Goal: Task Accomplishment & Management: Manage account settings

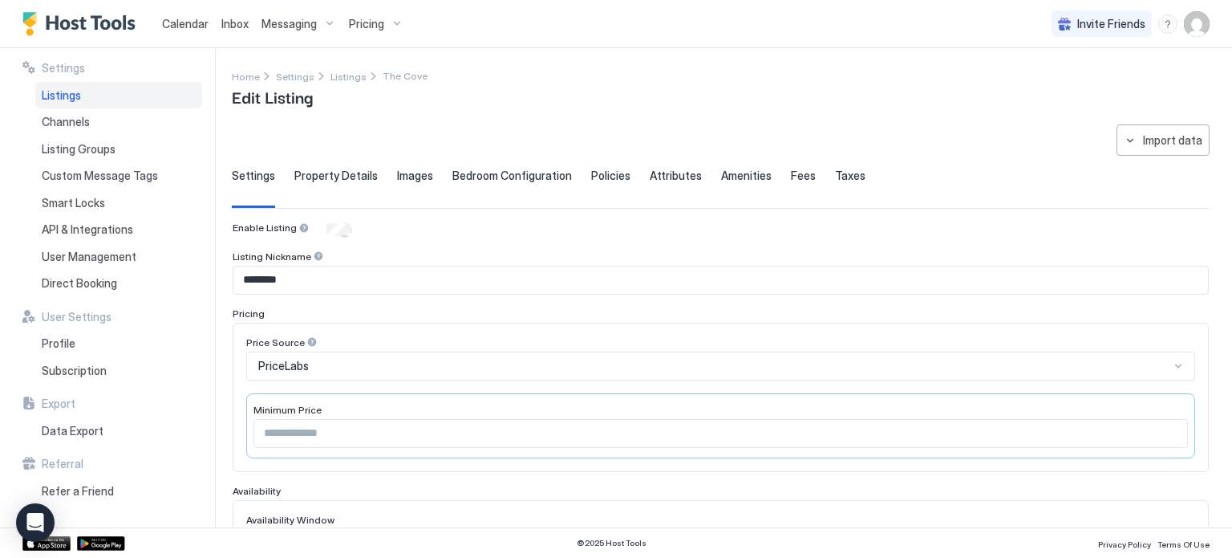
scroll to position [484, 0]
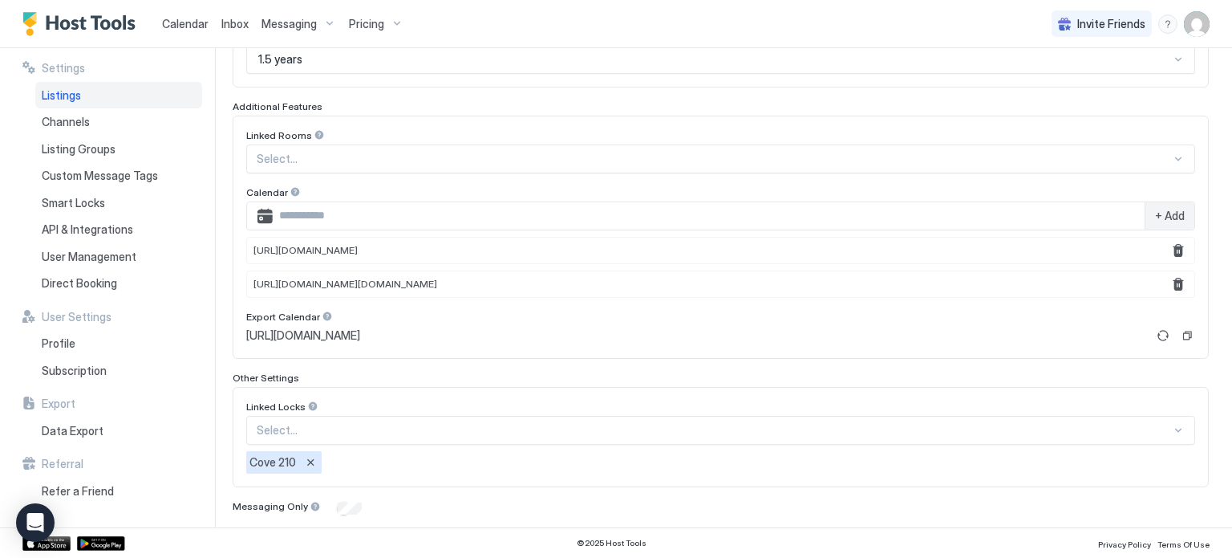
click at [465, 92] on div "Enable Listing Listing Nickname ******** Pricing Price Source PriceLabs Minimum…" at bounding box center [721, 127] width 976 height 778
click at [193, 18] on span "Calendar" at bounding box center [185, 24] width 47 height 14
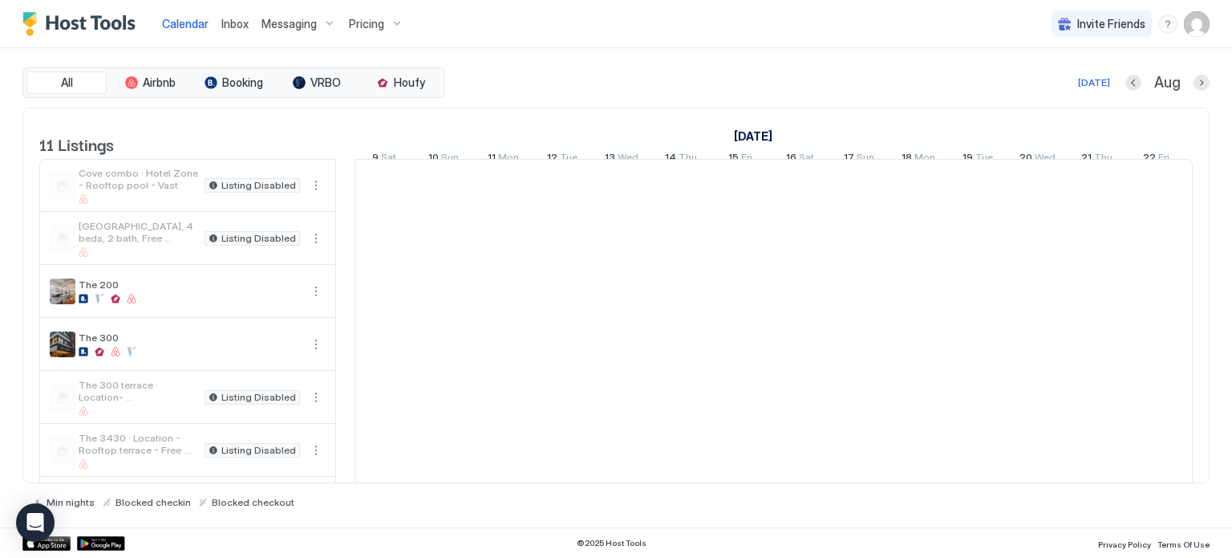
scroll to position [0, 891]
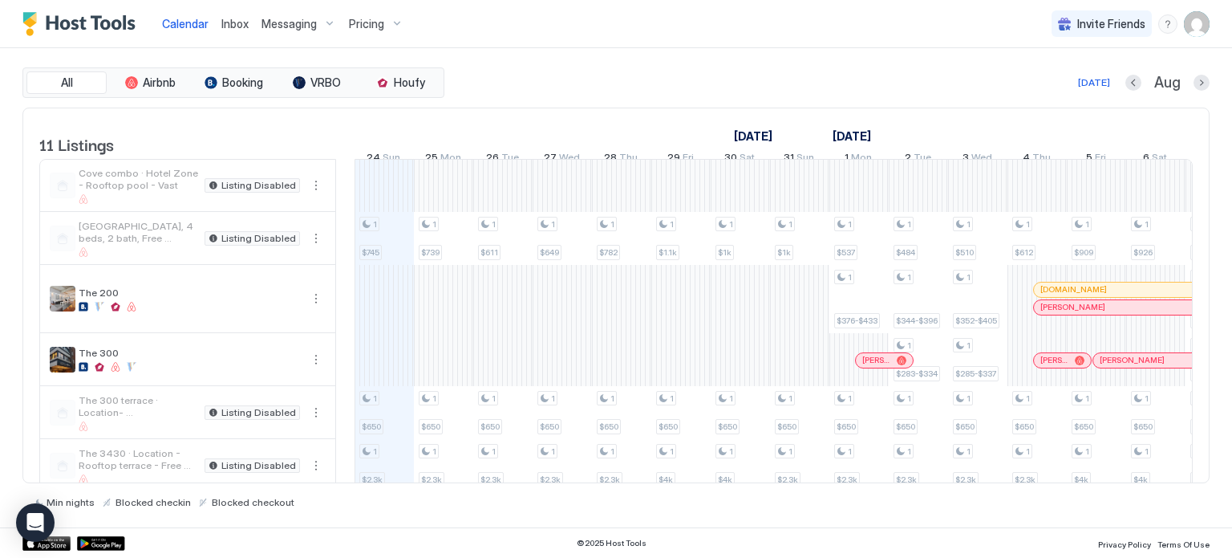
click at [375, 27] on span "Pricing" at bounding box center [366, 24] width 35 height 14
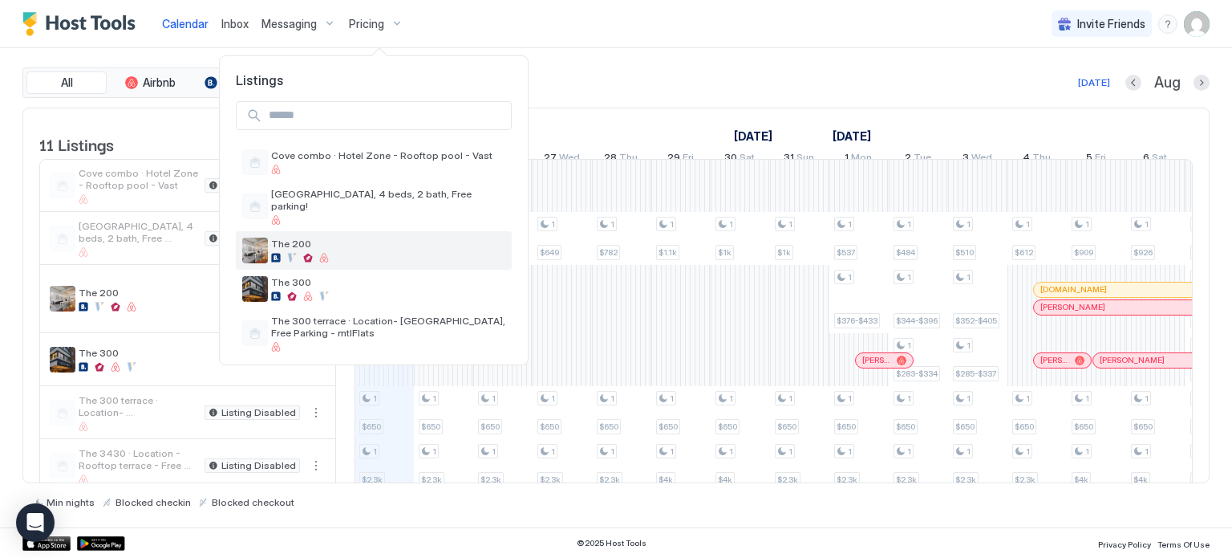
scroll to position [119, 0]
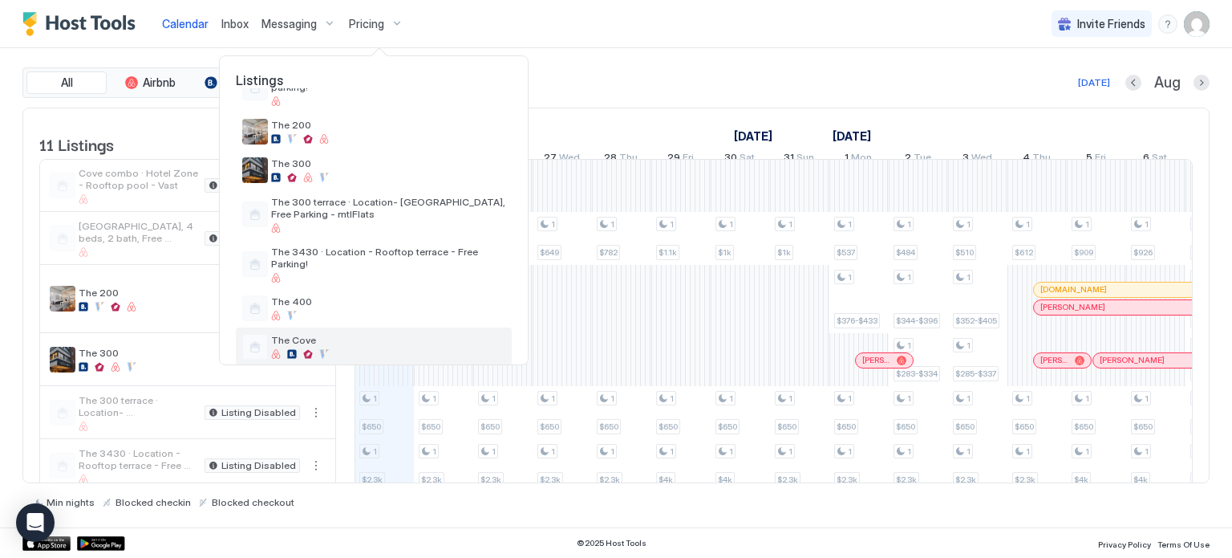
click at [327, 327] on div "The Cove" at bounding box center [374, 346] width 276 height 39
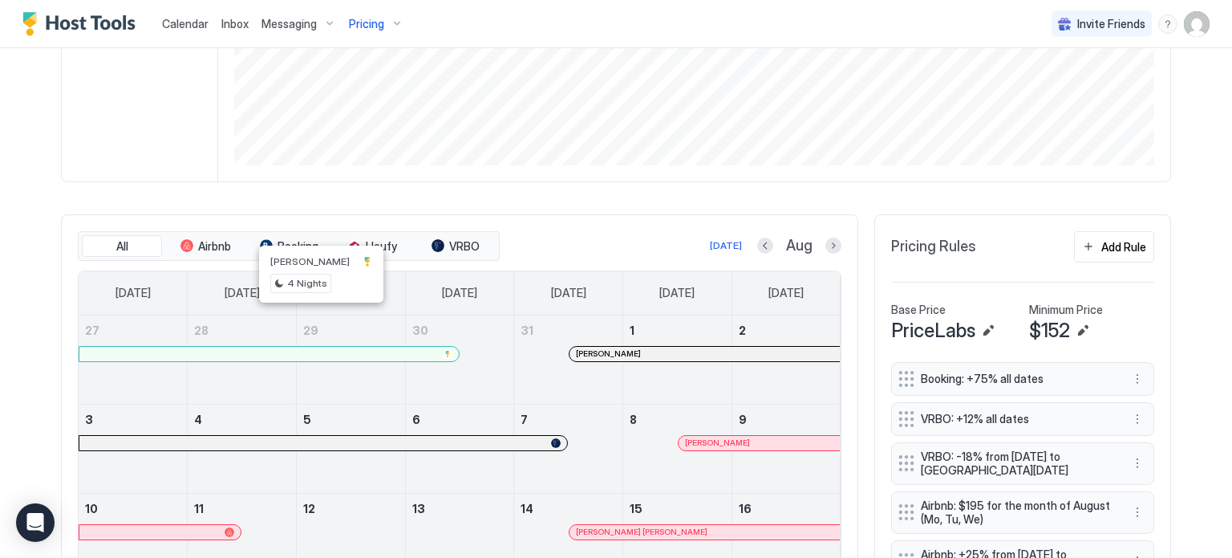
scroll to position [318, 0]
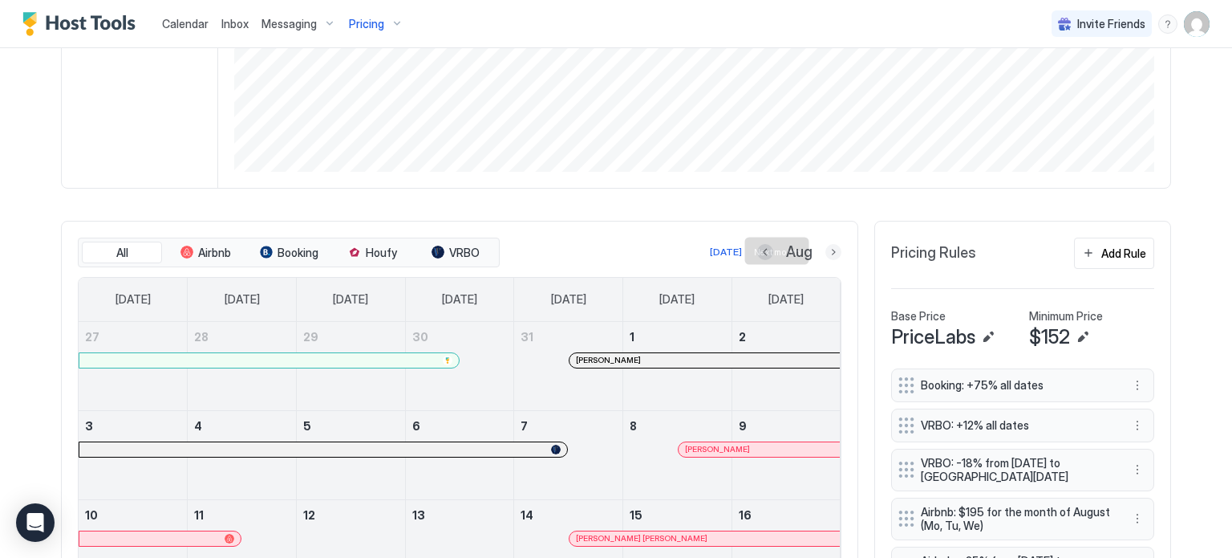
click at [826, 249] on button "Next month" at bounding box center [834, 252] width 16 height 16
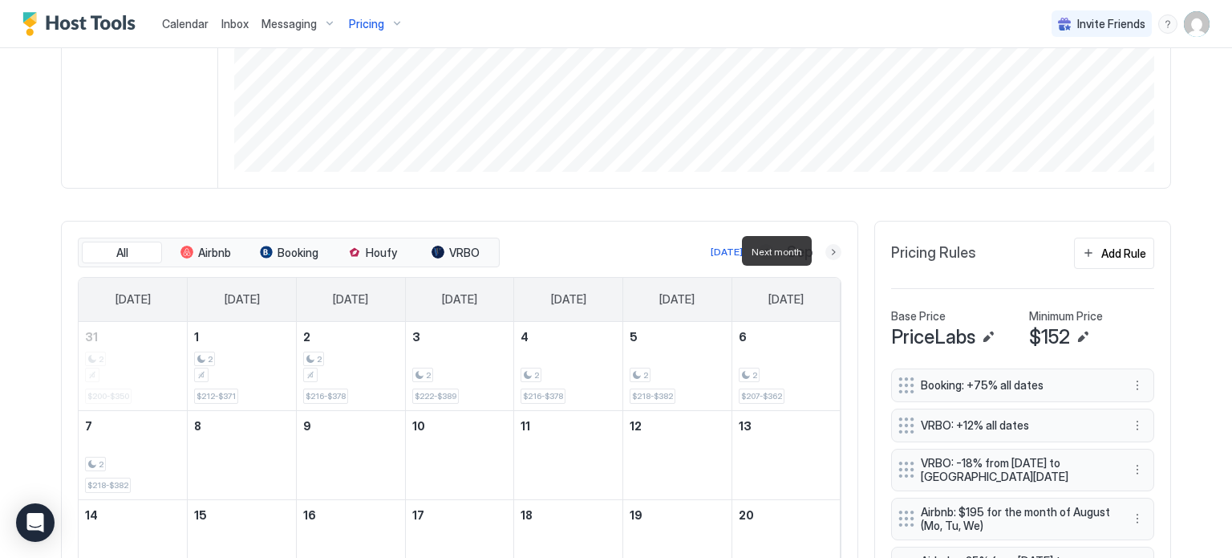
click at [826, 249] on button "Next month" at bounding box center [834, 252] width 16 height 16
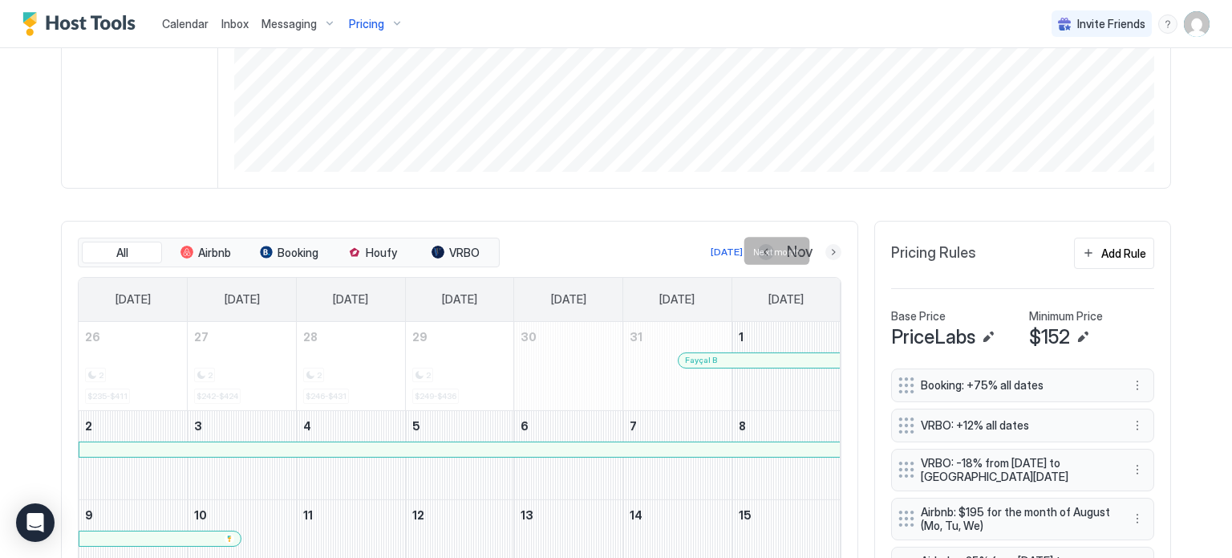
click at [826, 253] on button "Next month" at bounding box center [834, 252] width 16 height 16
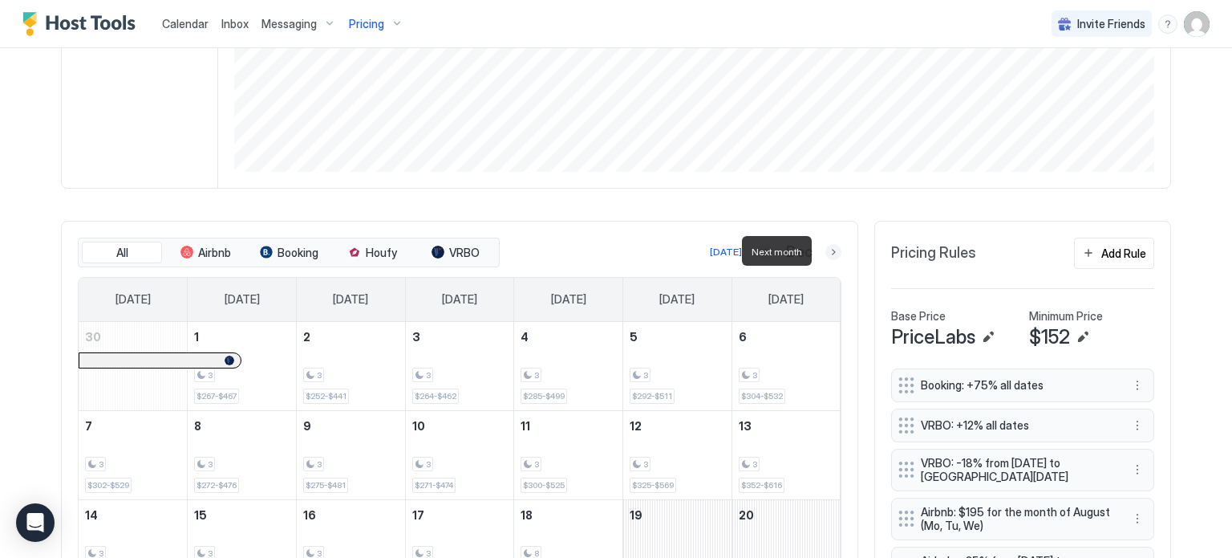
click at [826, 253] on button "Next month" at bounding box center [834, 252] width 16 height 16
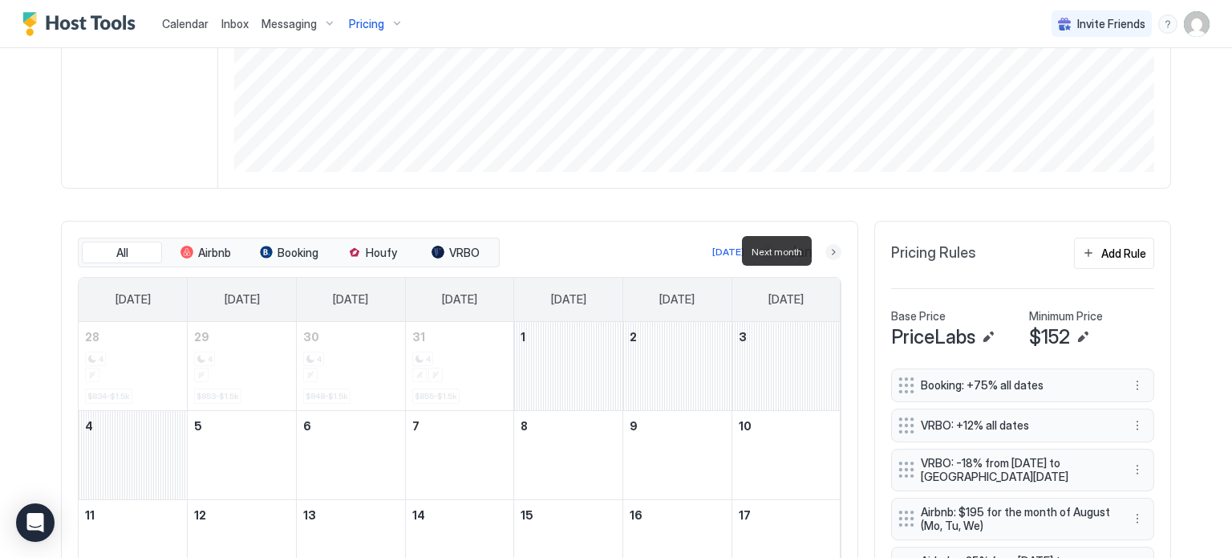
click at [826, 253] on button "Next month" at bounding box center [834, 252] width 16 height 16
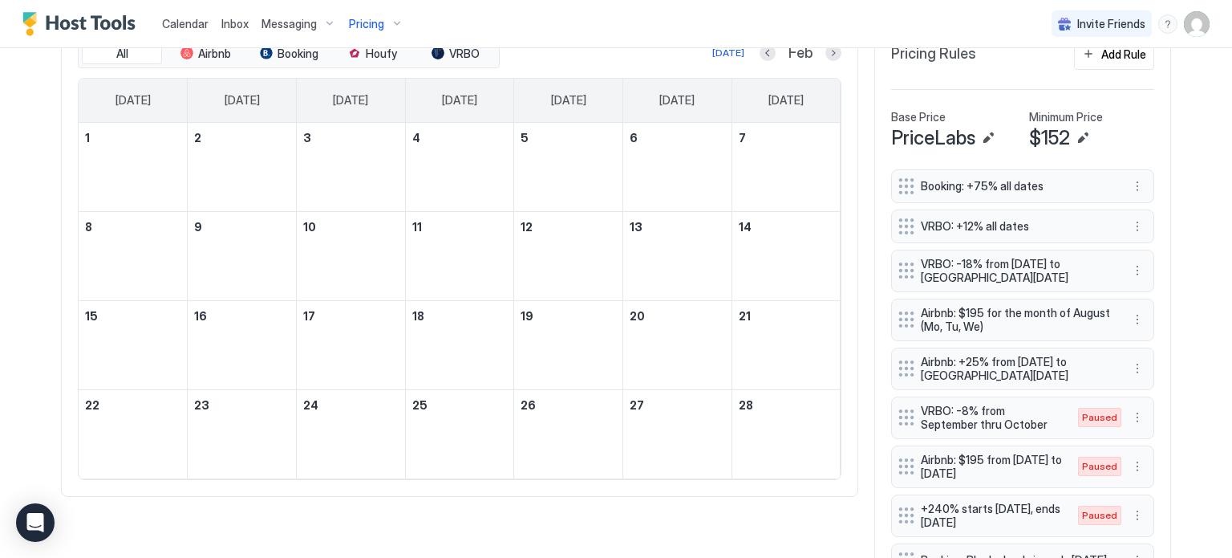
scroll to position [520, 0]
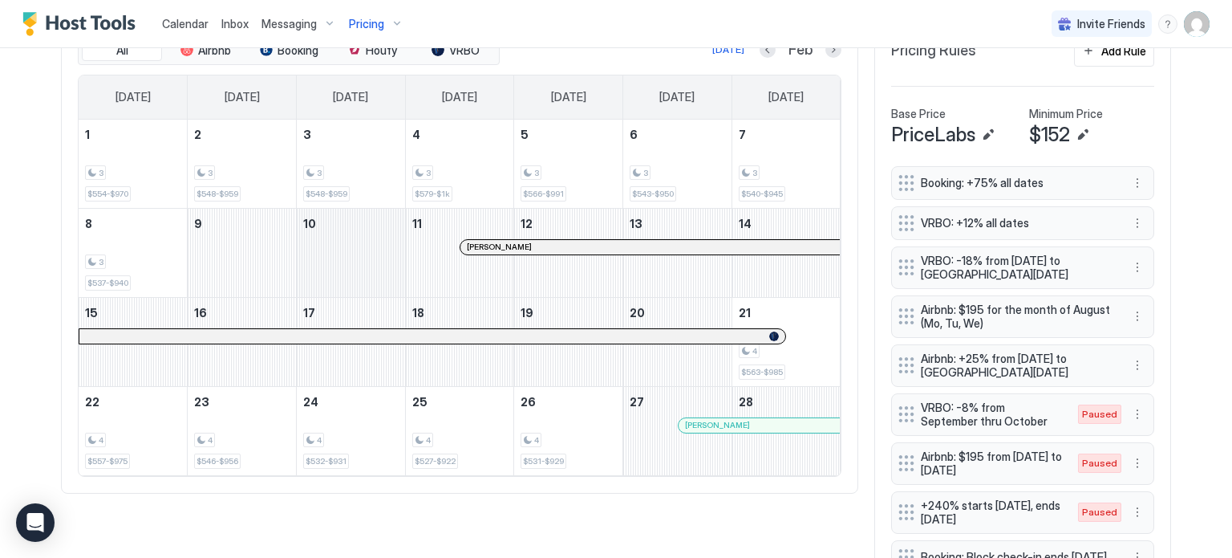
click at [343, 241] on div "February 10, 2026" at bounding box center [351, 253] width 108 height 88
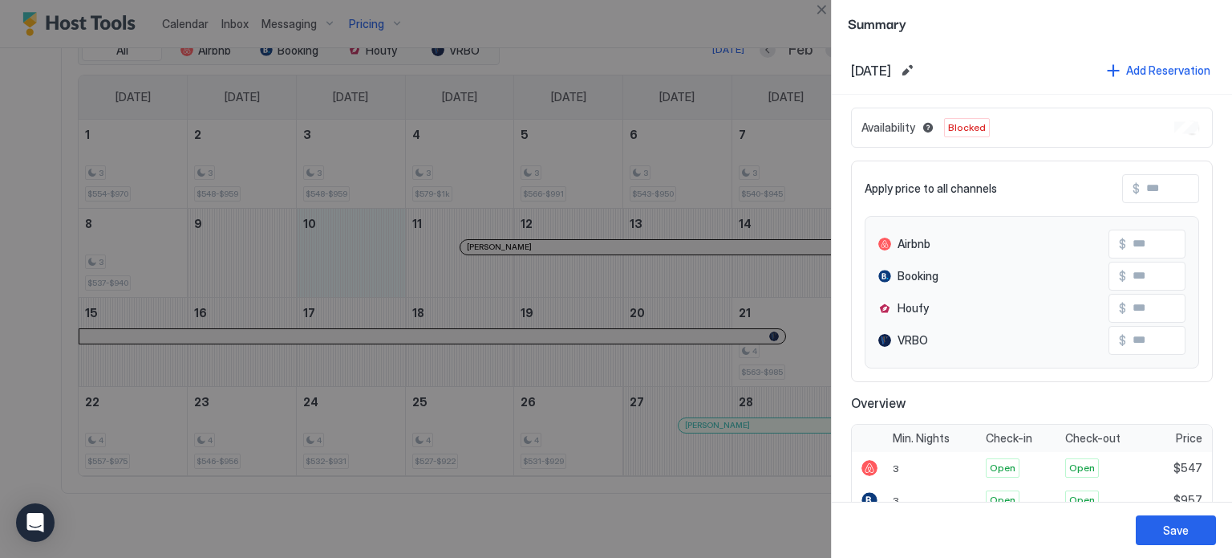
click at [1147, 130] on div "Availability Blocked" at bounding box center [1032, 128] width 362 height 40
click at [917, 71] on button "Edit date range" at bounding box center [907, 70] width 19 height 19
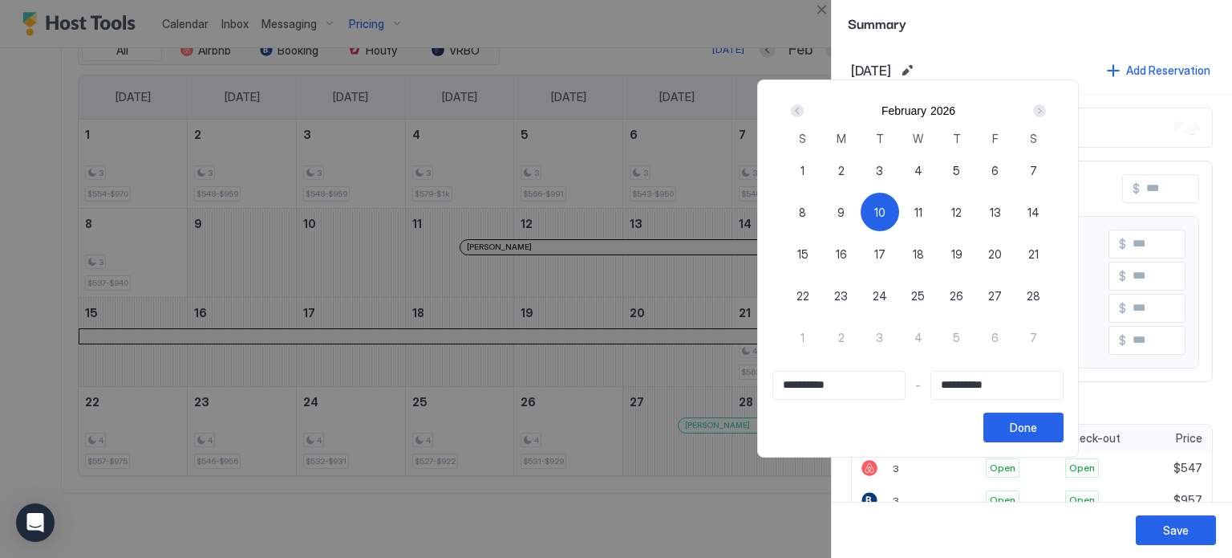
click at [886, 220] on span "10" at bounding box center [880, 212] width 11 height 17
click at [1037, 426] on div "Done" at bounding box center [1023, 427] width 27 height 17
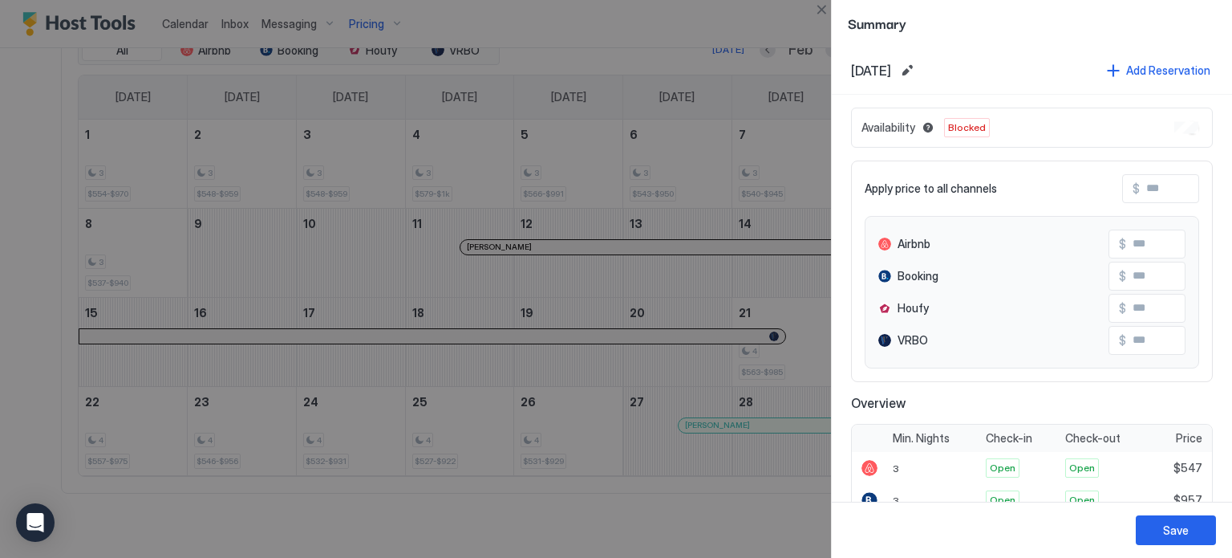
click at [1170, 133] on div "Availability Blocked" at bounding box center [1032, 128] width 362 height 40
click at [1171, 520] on button "Save" at bounding box center [1176, 530] width 80 height 30
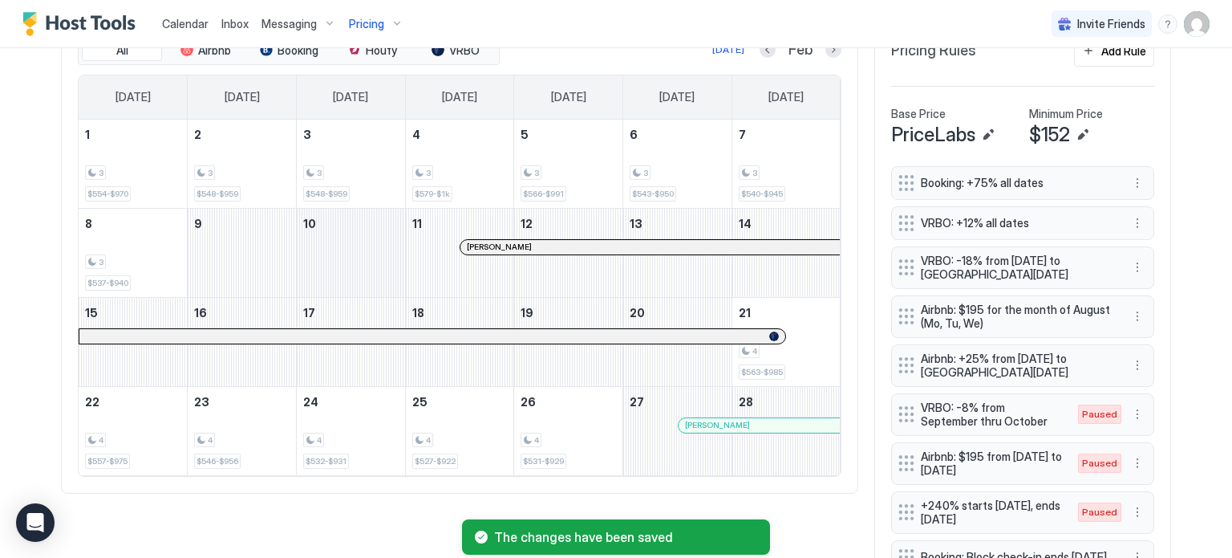
click at [359, 253] on div "February 10, 2026" at bounding box center [351, 253] width 108 height 88
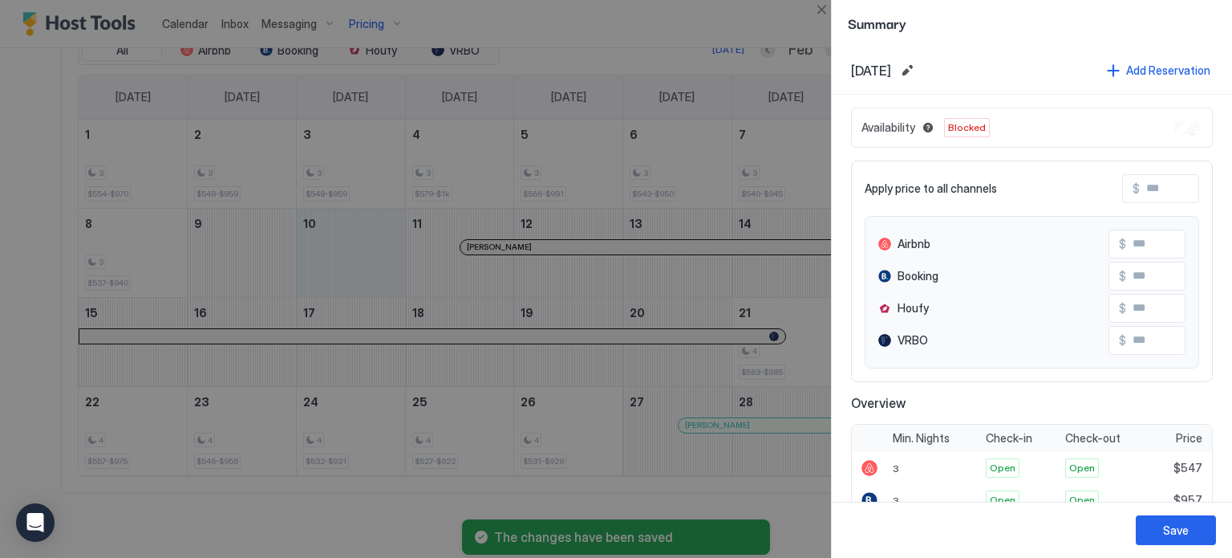
click at [263, 221] on div at bounding box center [616, 279] width 1232 height 558
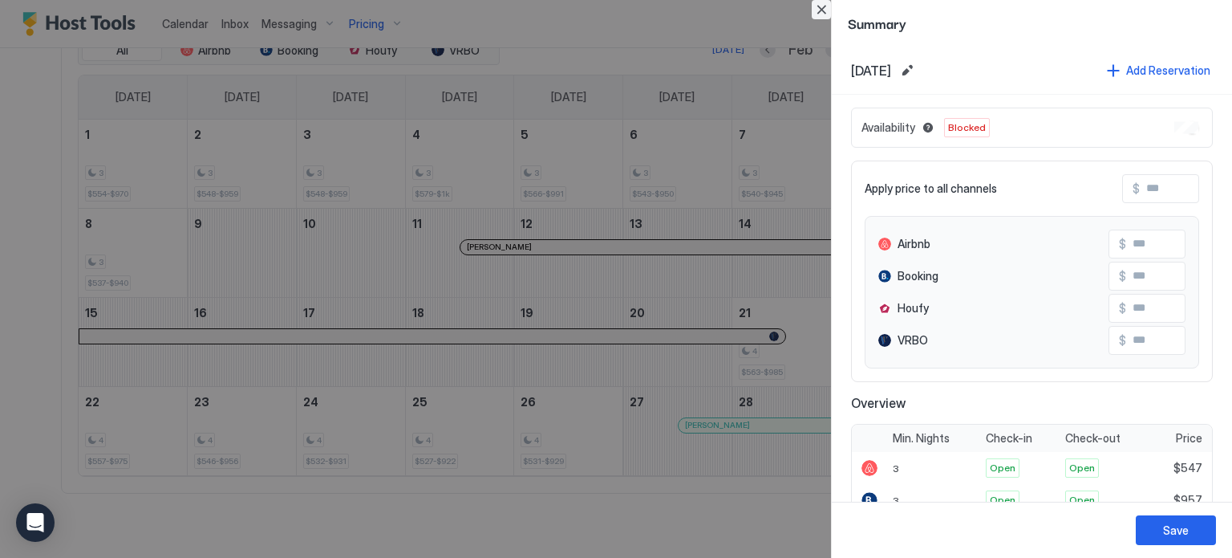
click at [819, 10] on button "Close" at bounding box center [821, 9] width 19 height 19
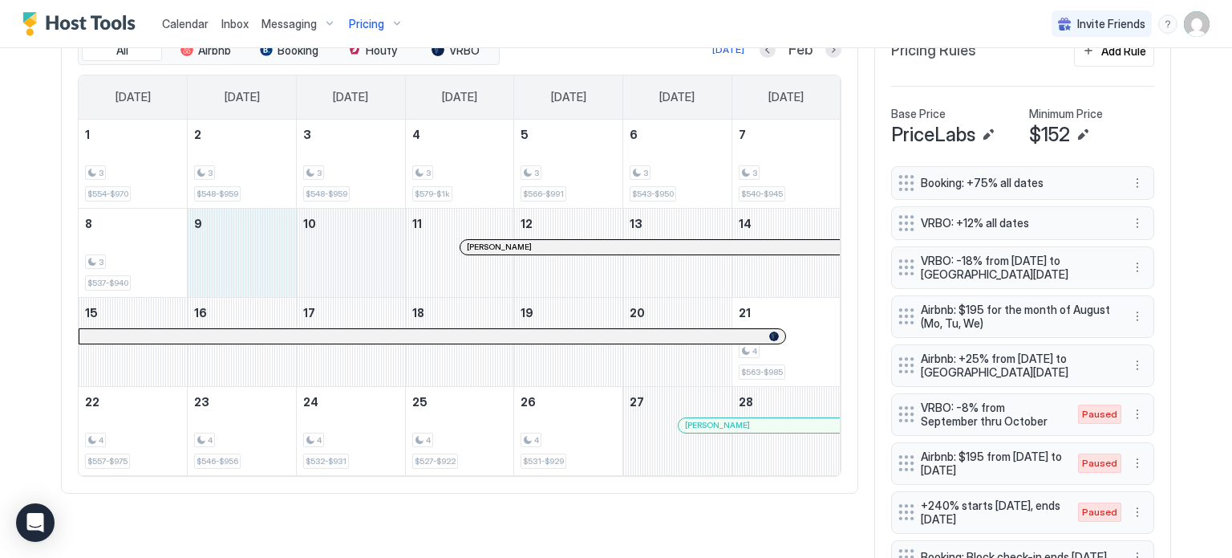
drag, startPoint x: 281, startPoint y: 244, endPoint x: 324, endPoint y: 250, distance: 43.8
click at [324, 250] on tr "8 3 $537-$940 9 10 11 Lindy Zaicko 12 13 14" at bounding box center [460, 252] width 762 height 89
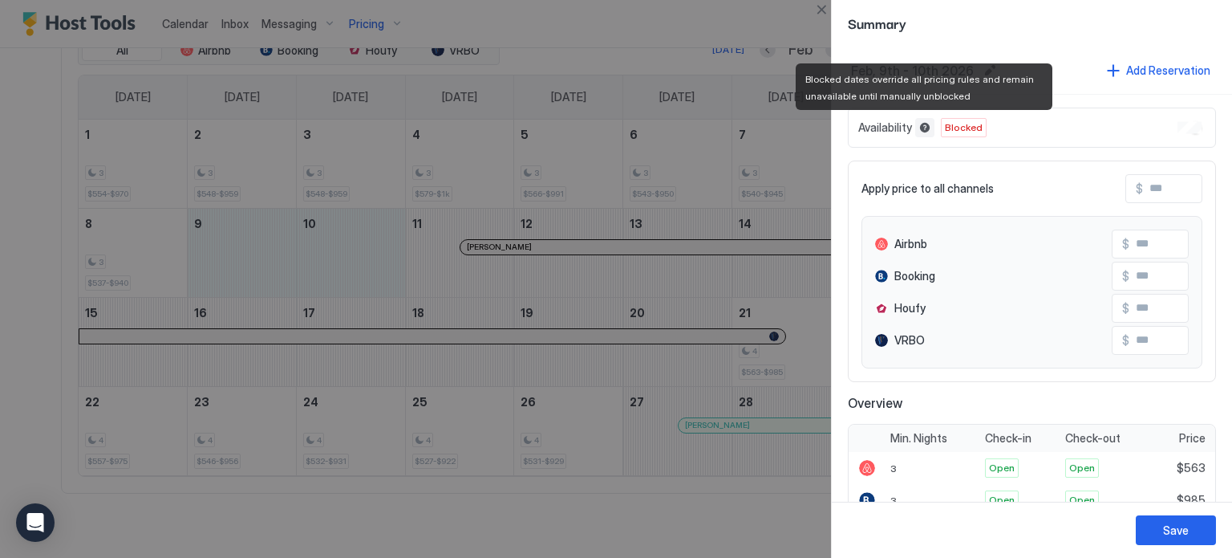
click at [923, 130] on button "Blocked dates override all pricing rules and remain unavailable until manually …" at bounding box center [924, 127] width 19 height 19
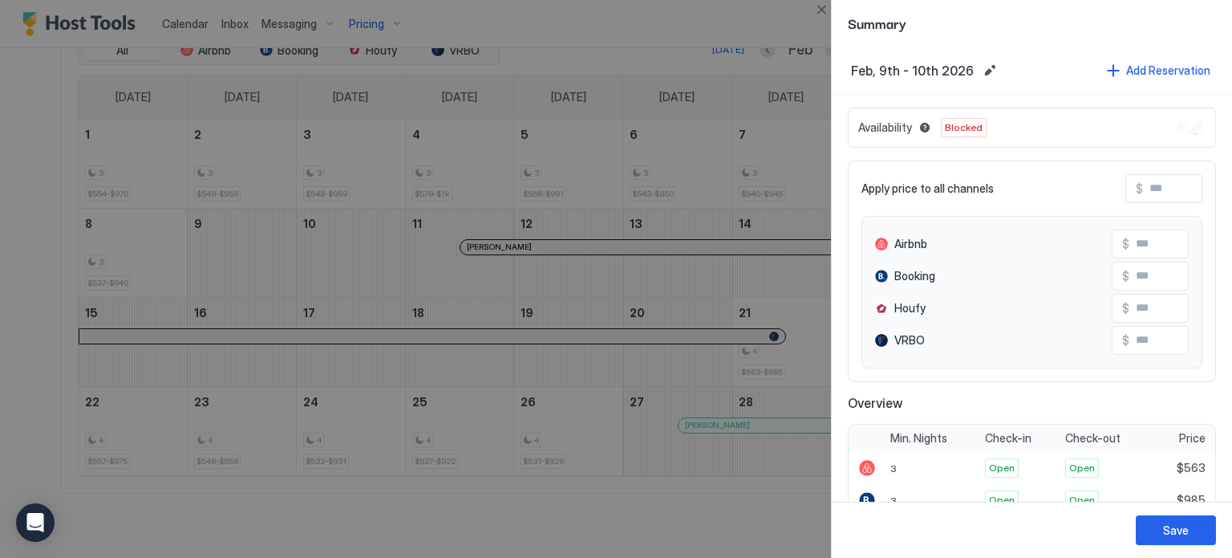
click at [1151, 133] on div "Availability Blocked" at bounding box center [1032, 128] width 368 height 40
click at [819, 15] on button "Close" at bounding box center [821, 9] width 19 height 19
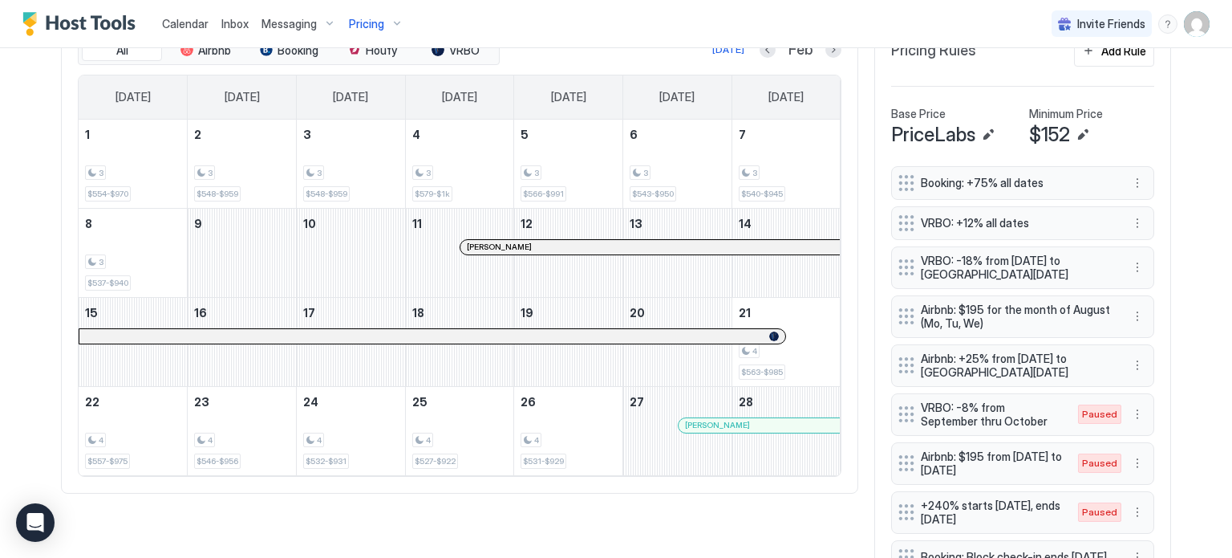
click at [1184, 19] on img "User profile" at bounding box center [1197, 24] width 26 height 26
click at [832, 97] on div at bounding box center [616, 279] width 1232 height 558
click at [843, 148] on div "All Airbnb Booking Houfy VRBO Today Feb Sunday Monday Tuesday Wednesday Thursda…" at bounding box center [459, 255] width 797 height 475
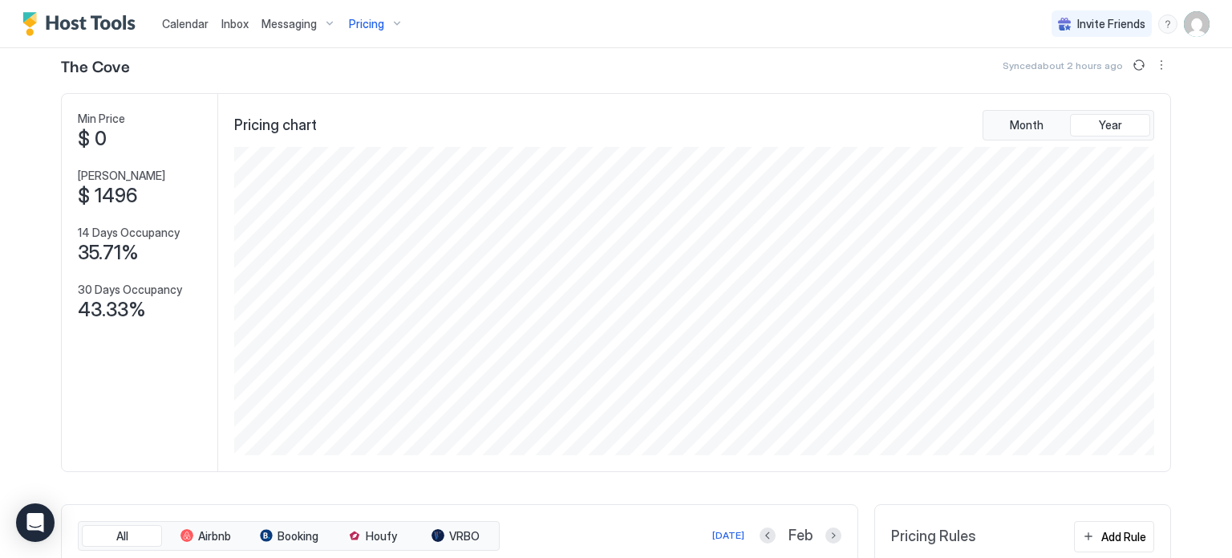
scroll to position [0, 0]
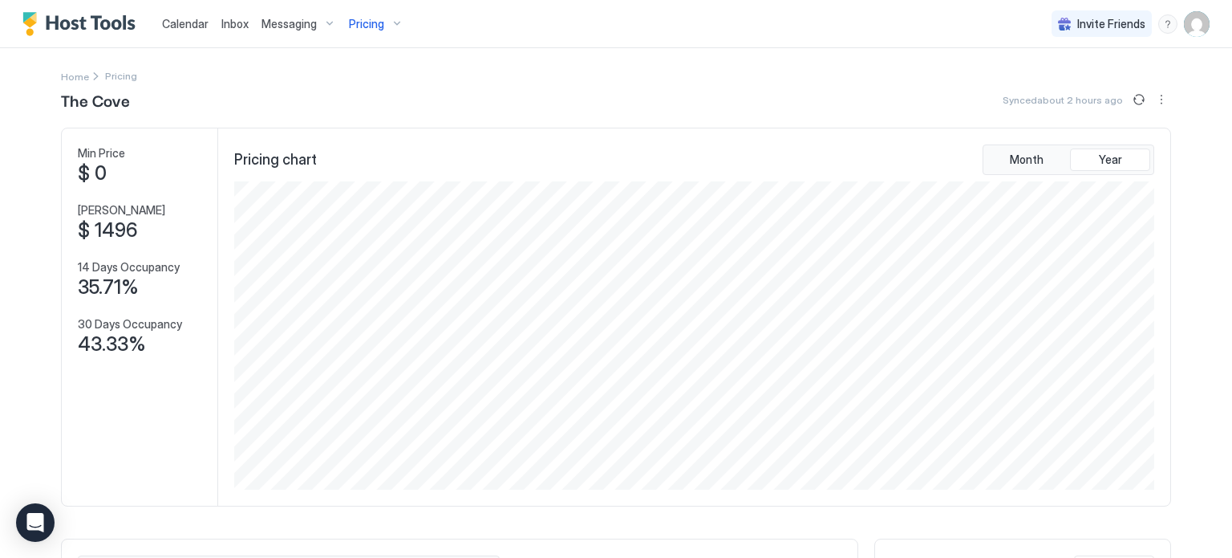
click at [1184, 26] on img "User profile" at bounding box center [1197, 24] width 26 height 26
click at [1072, 97] on div "Settings" at bounding box center [1095, 90] width 204 height 28
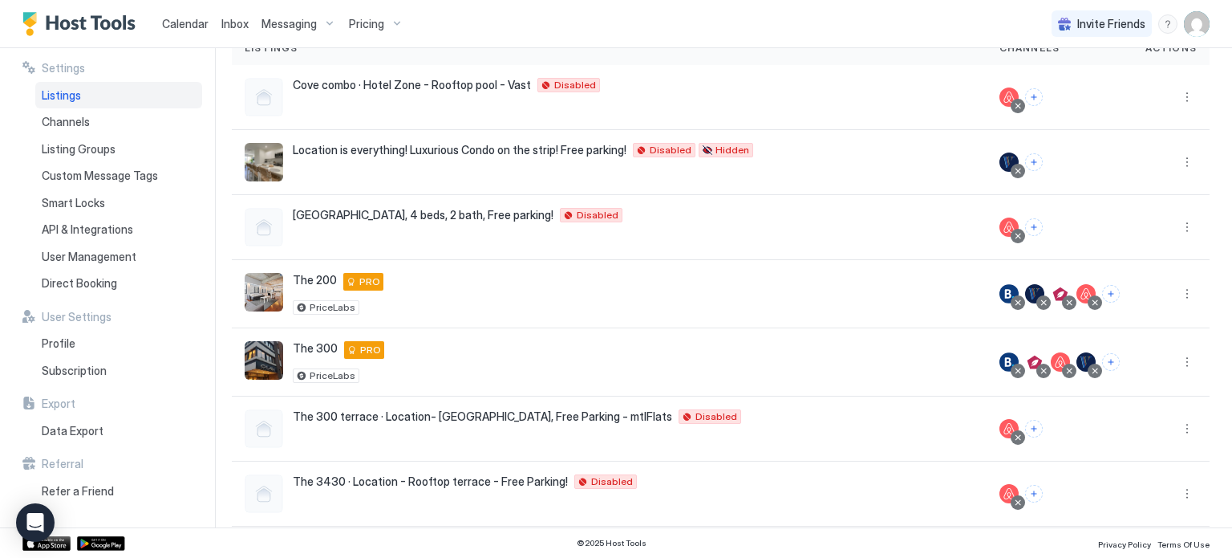
scroll to position [151, 0]
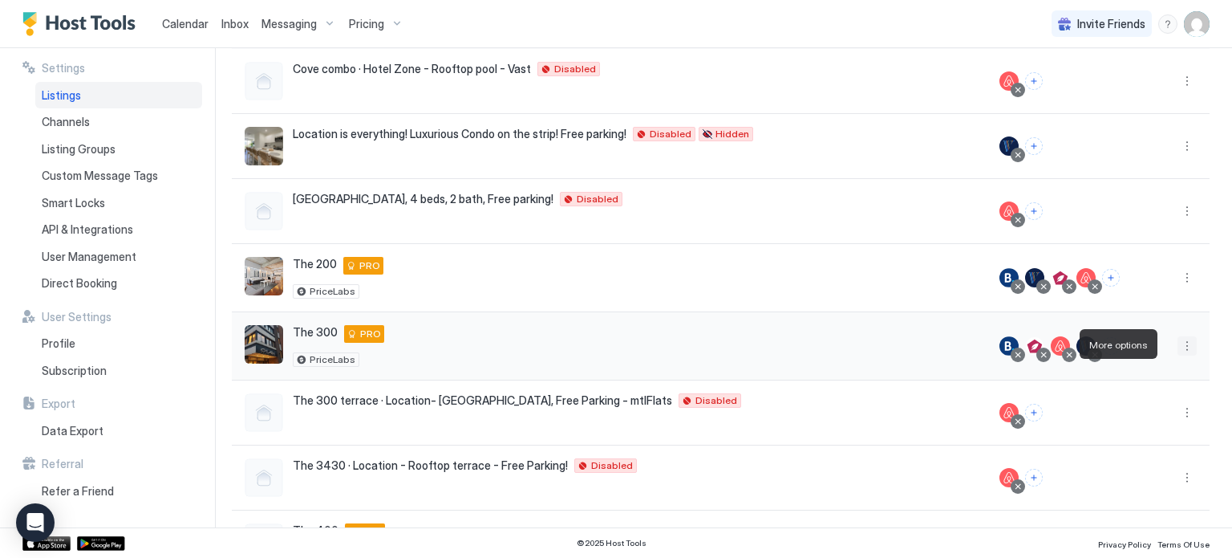
click at [1178, 346] on button "More options" at bounding box center [1187, 345] width 19 height 19
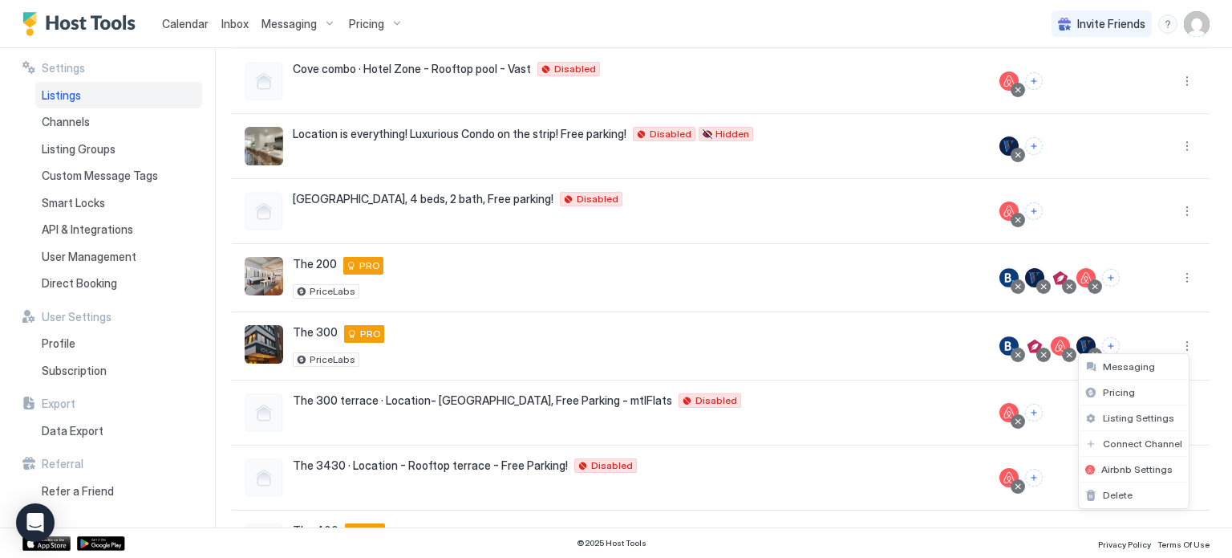
click at [188, 419] on div at bounding box center [616, 279] width 1232 height 558
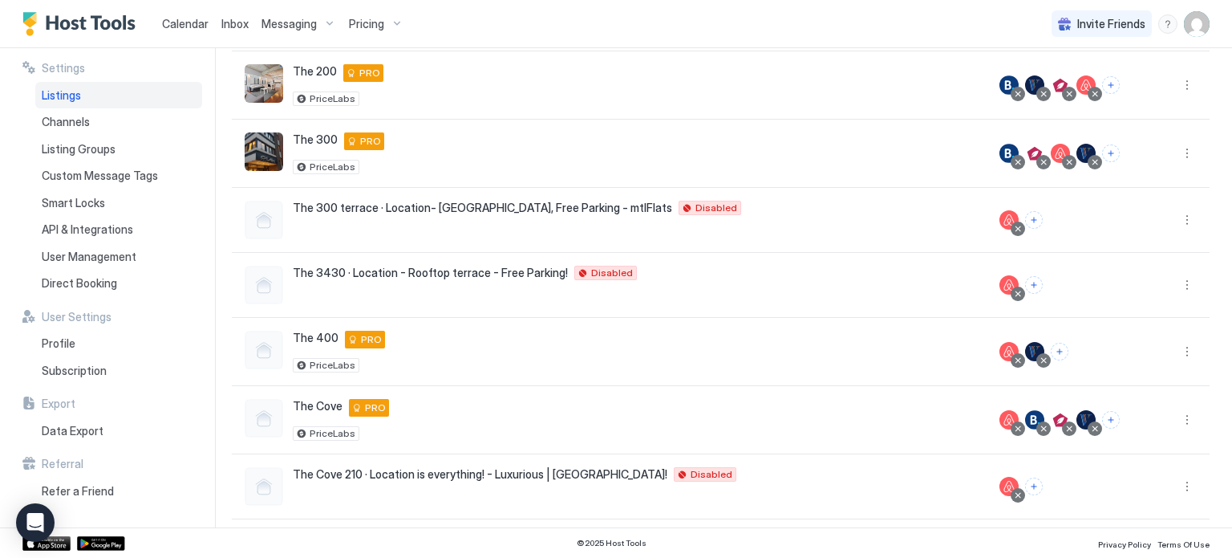
scroll to position [389, 0]
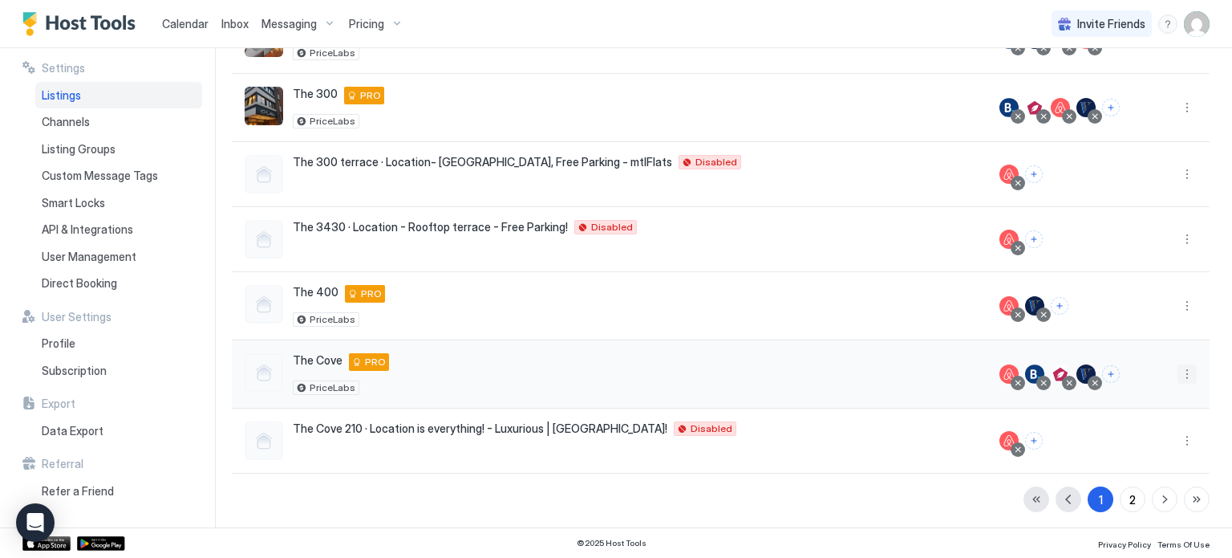
click at [1178, 371] on button "More options" at bounding box center [1187, 373] width 19 height 19
click at [1120, 445] on span "Listing Settings" at bounding box center [1138, 445] width 71 height 12
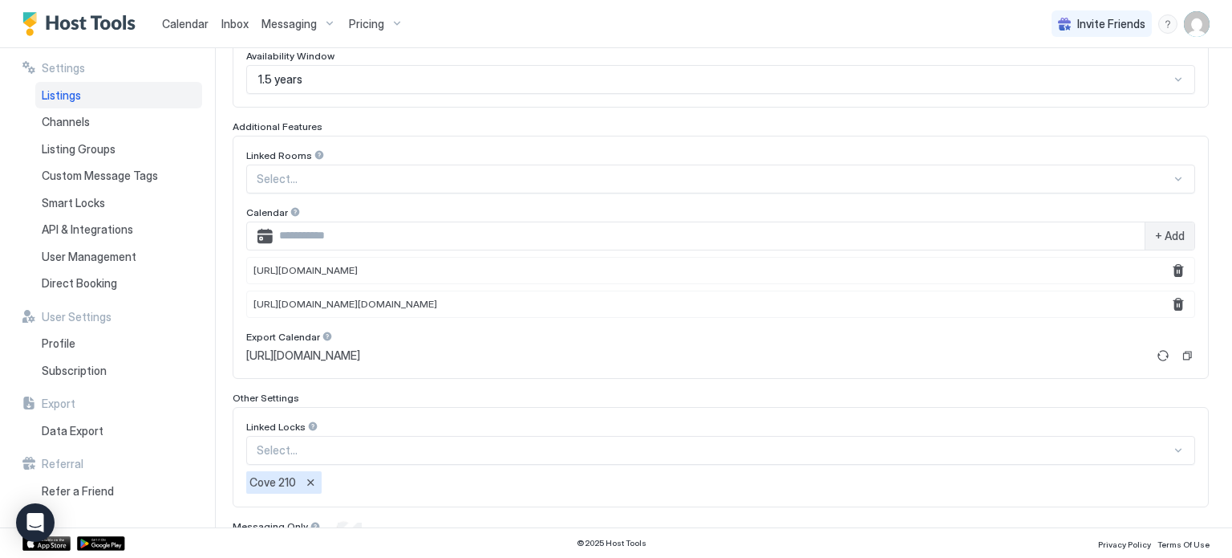
scroll to position [465, 0]
click at [768, 315] on div "Linked Rooms Select... Calendar + Add http://www.vrbo.com/icalendar/9d4fd491c14…" at bounding box center [720, 256] width 949 height 216
click at [199, 20] on span "Calendar" at bounding box center [185, 24] width 47 height 14
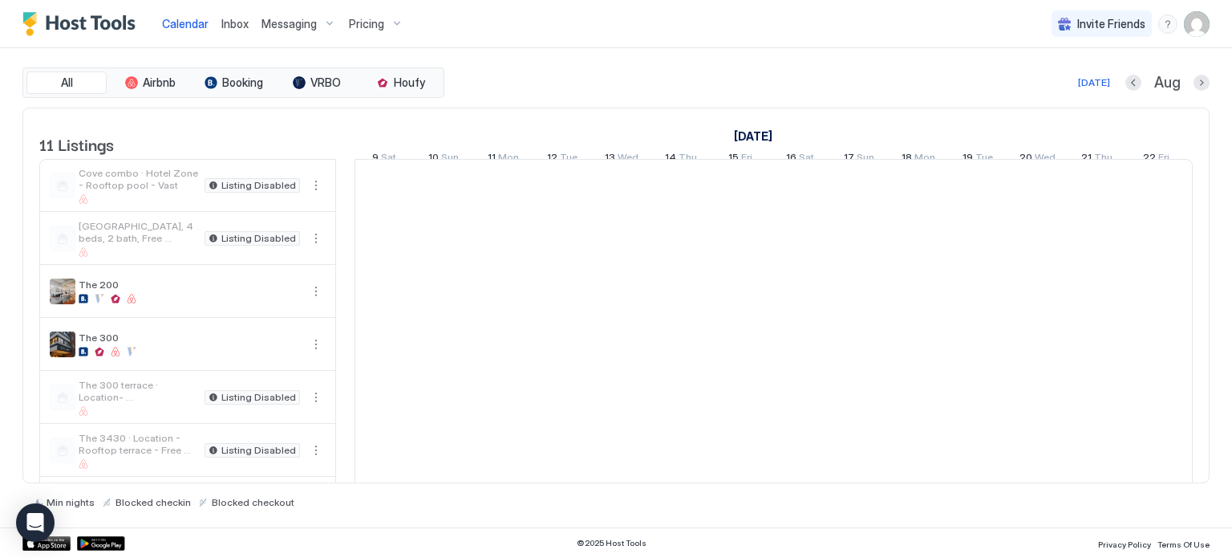
scroll to position [0, 891]
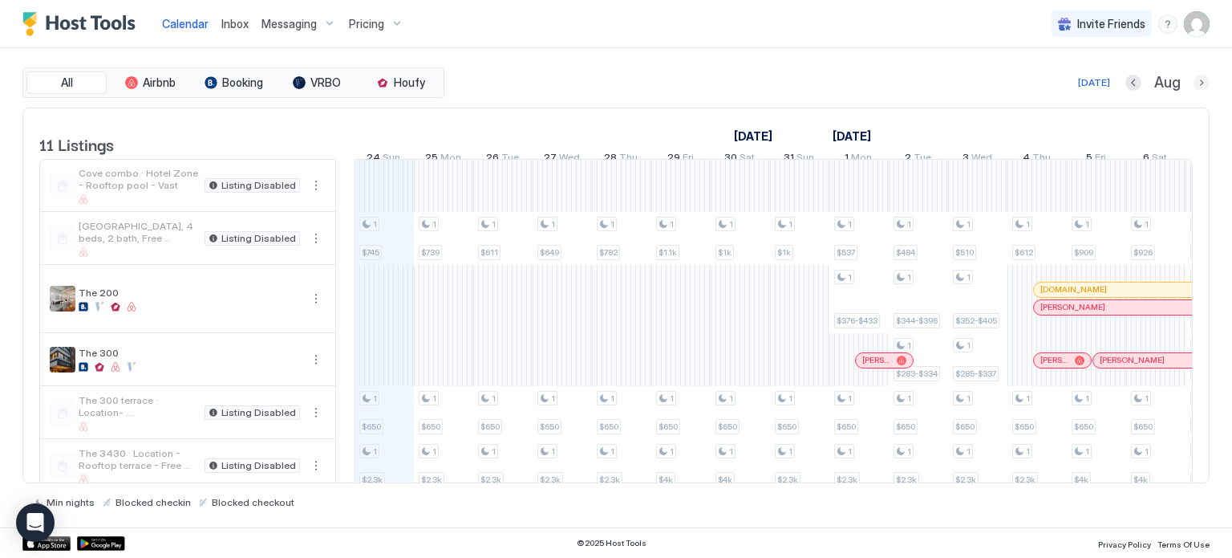
click at [1196, 86] on button "Next month" at bounding box center [1202, 83] width 16 height 16
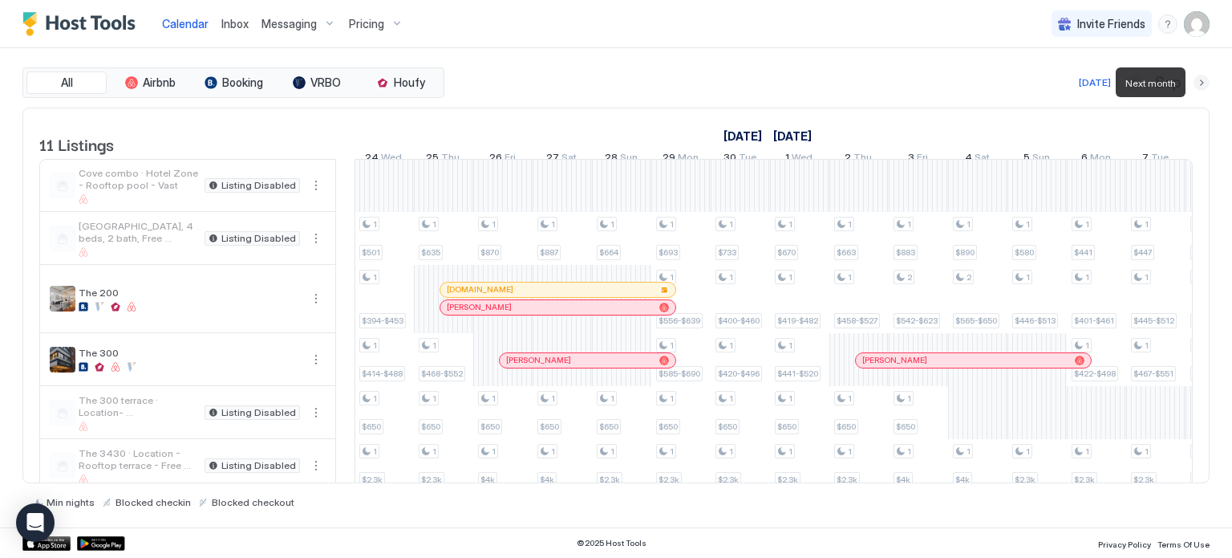
click at [1196, 86] on button "Next month" at bounding box center [1202, 83] width 16 height 16
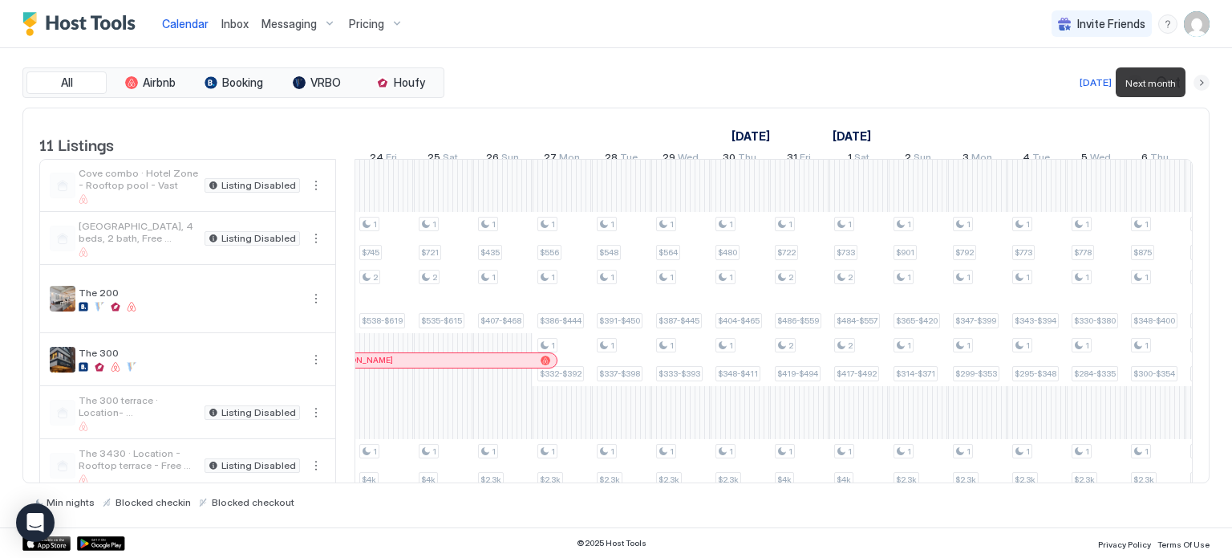
click at [1196, 86] on button "Next month" at bounding box center [1202, 83] width 16 height 16
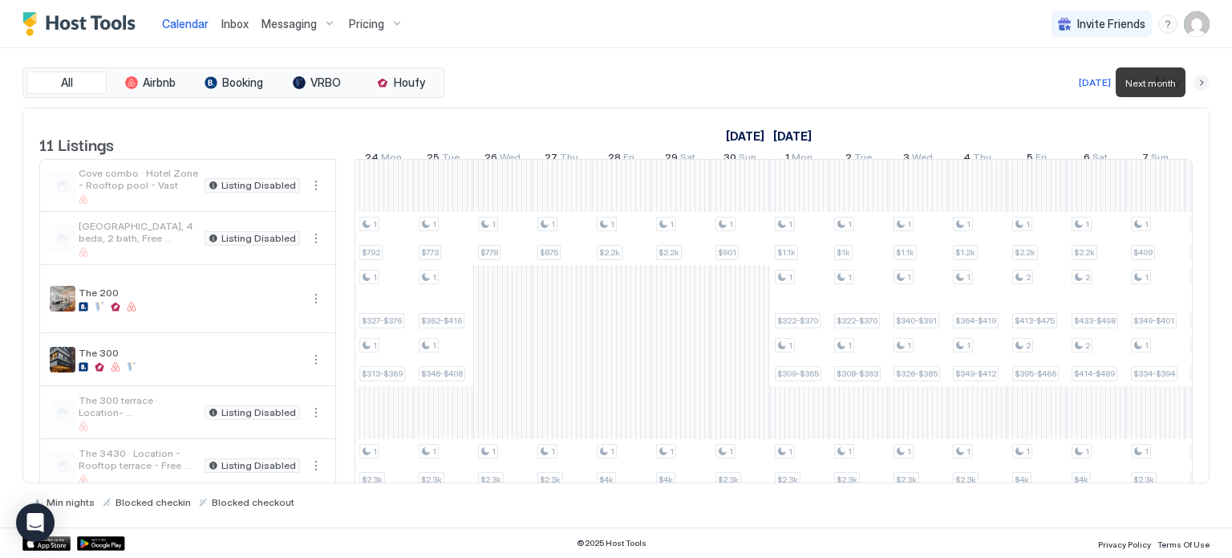
click at [1196, 86] on button "Next month" at bounding box center [1202, 83] width 16 height 16
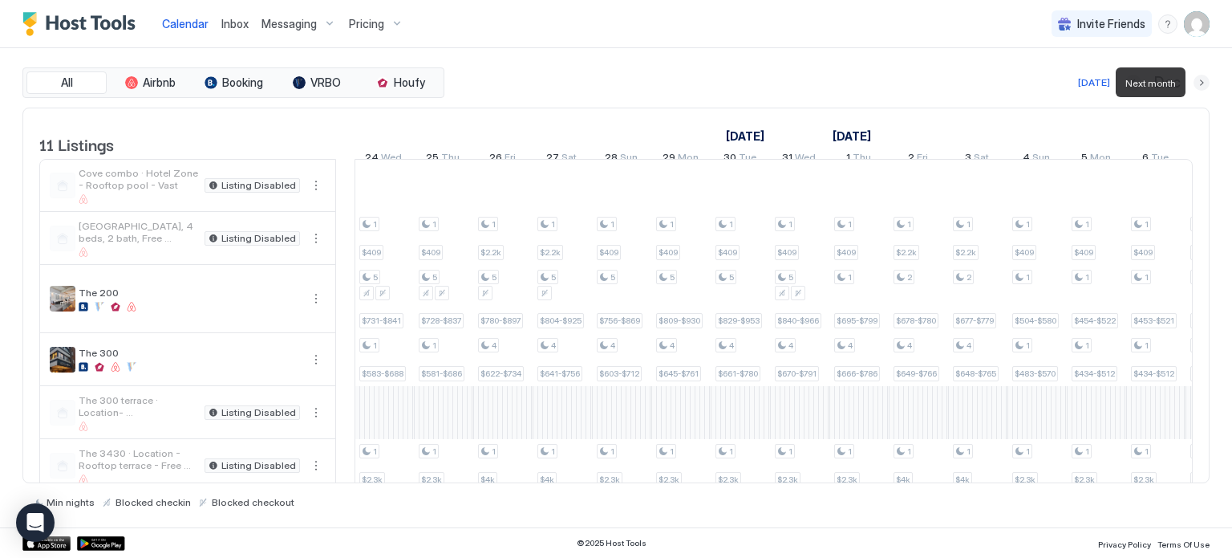
click at [1196, 86] on button "Next month" at bounding box center [1202, 83] width 16 height 16
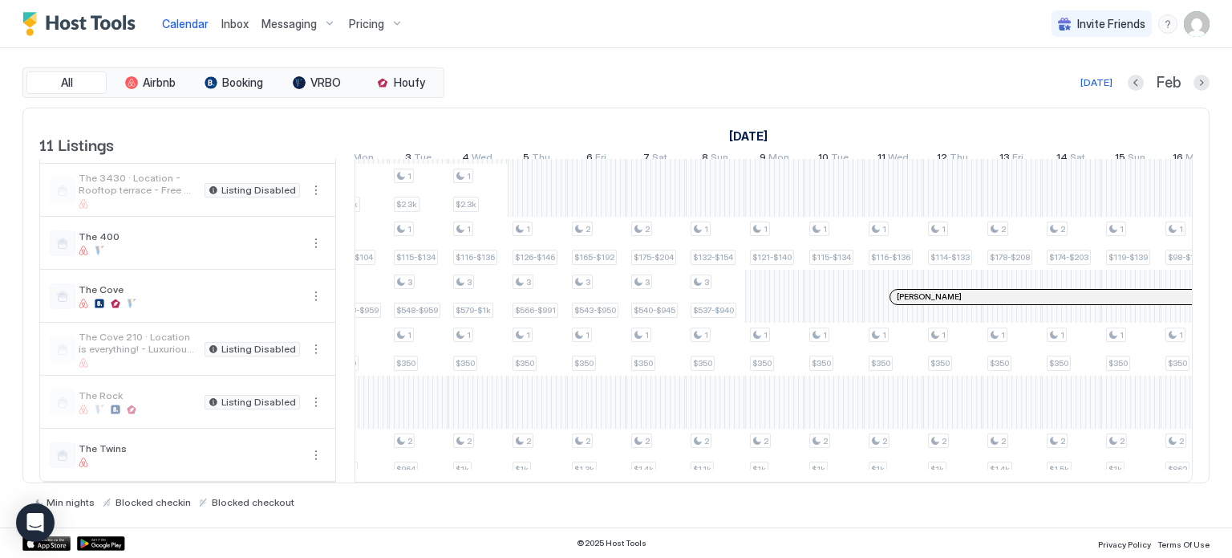
scroll to position [295, 0]
click at [830, 282] on div "1 $2.2k 2 $438-$504 2 $419-$494 1 $4k 2 $127-$148 1 $350 2 $1.2k 1 $2.2k 2 $430…" at bounding box center [508, 182] width 3206 height 597
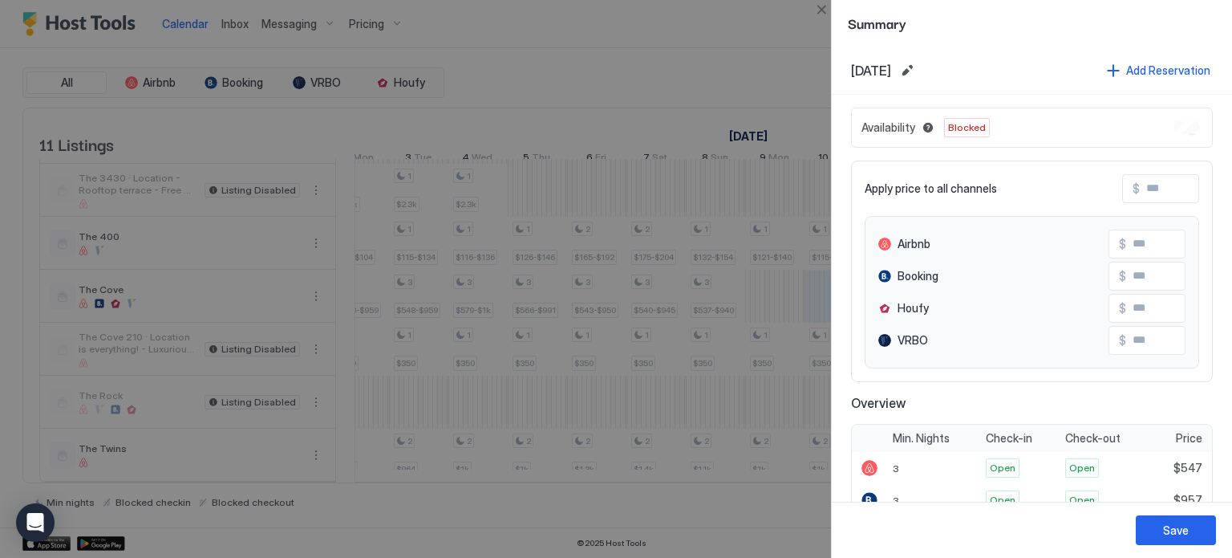
drag, startPoint x: 830, startPoint y: 282, endPoint x: 1082, endPoint y: 137, distance: 291.1
click at [1082, 137] on div "Availability Blocked" at bounding box center [1032, 128] width 362 height 40
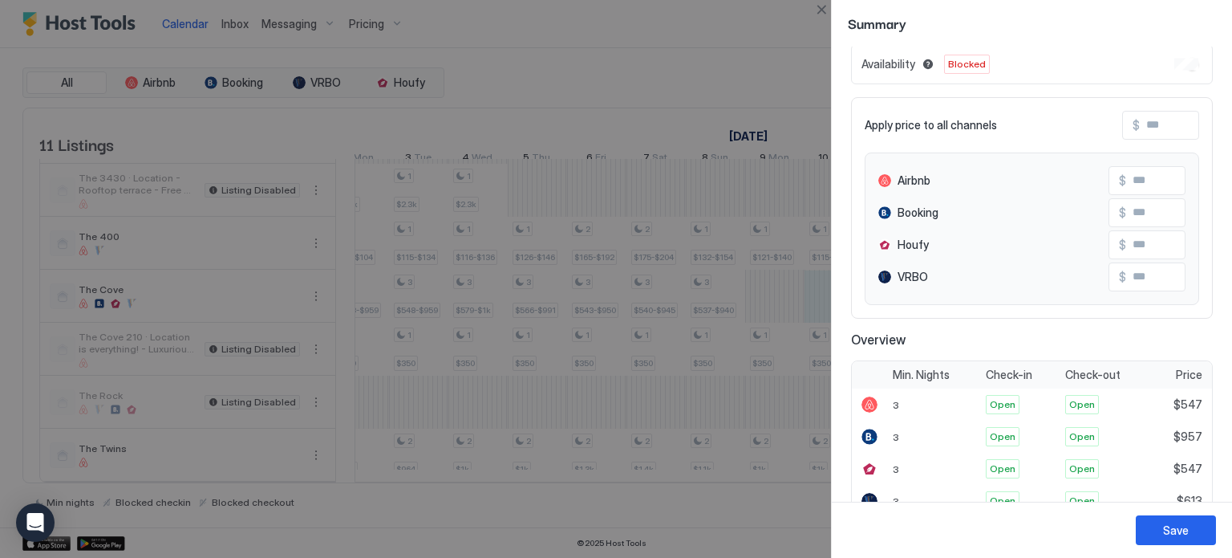
scroll to position [0, 0]
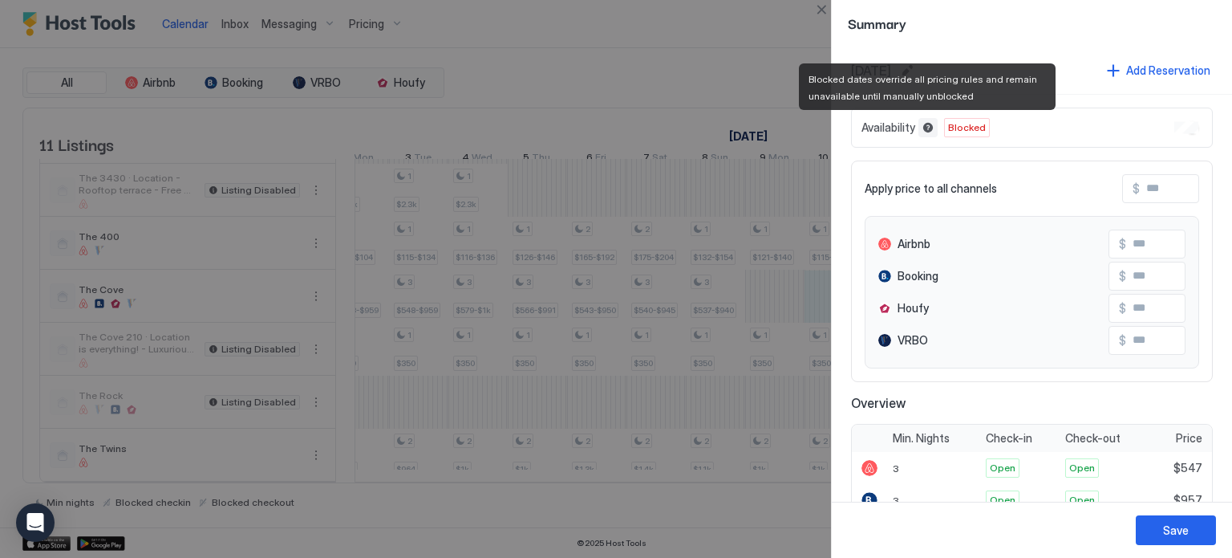
click at [920, 127] on button "Blocked dates override all pricing rules and remain unavailable until manually …" at bounding box center [928, 127] width 19 height 19
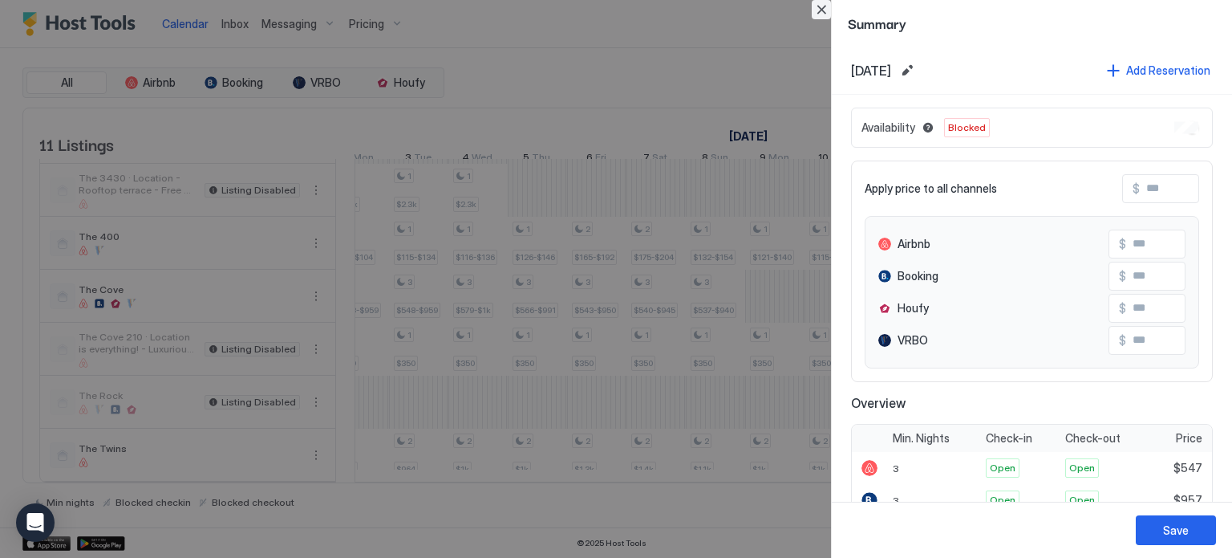
click at [829, 17] on button "Close" at bounding box center [821, 9] width 19 height 19
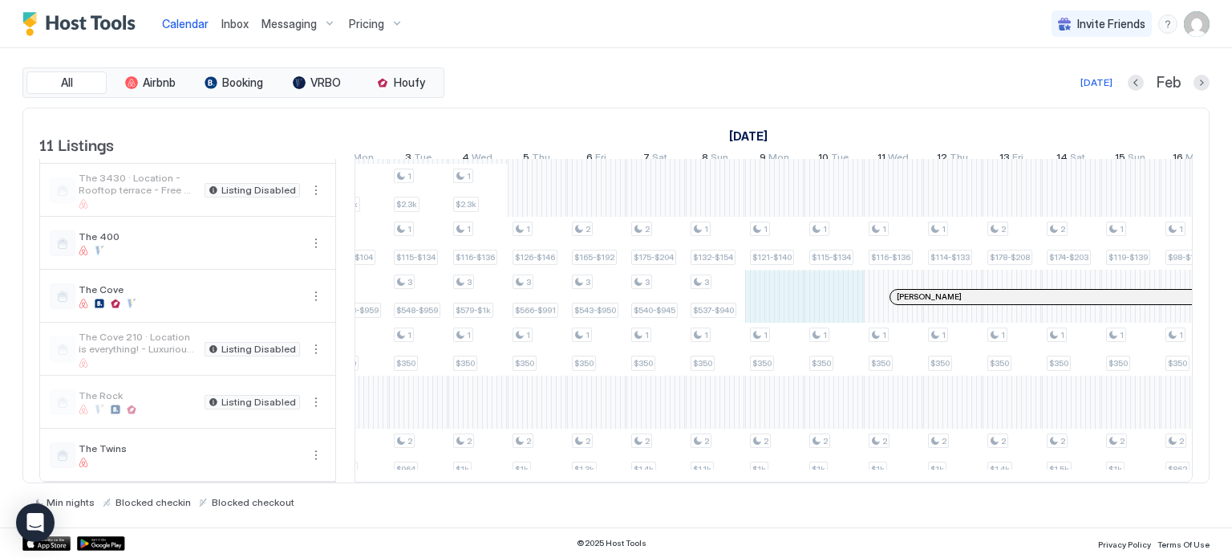
drag, startPoint x: 785, startPoint y: 278, endPoint x: 825, endPoint y: 284, distance: 40.6
click at [825, 284] on div "1 $2.2k 2 $438-$504 2 $419-$494 1 $4k 2 $127-$148 1 $350 2 $1.2k 1 $2.2k 2 $430…" at bounding box center [508, 182] width 3206 height 597
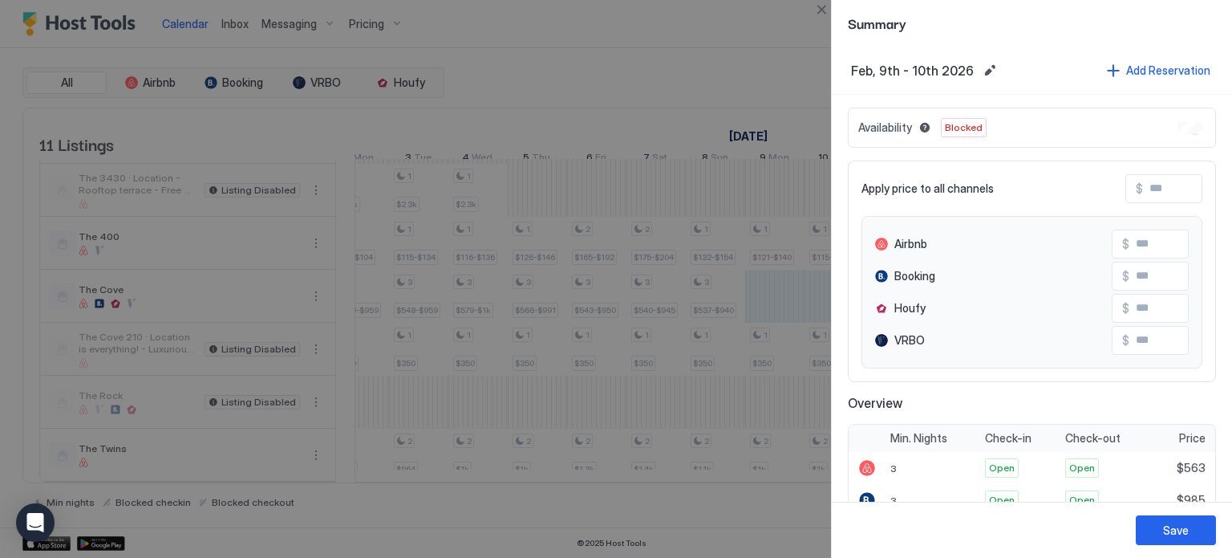
click at [812, 83] on div at bounding box center [616, 279] width 1232 height 558
click at [818, 15] on button "Close" at bounding box center [821, 9] width 19 height 19
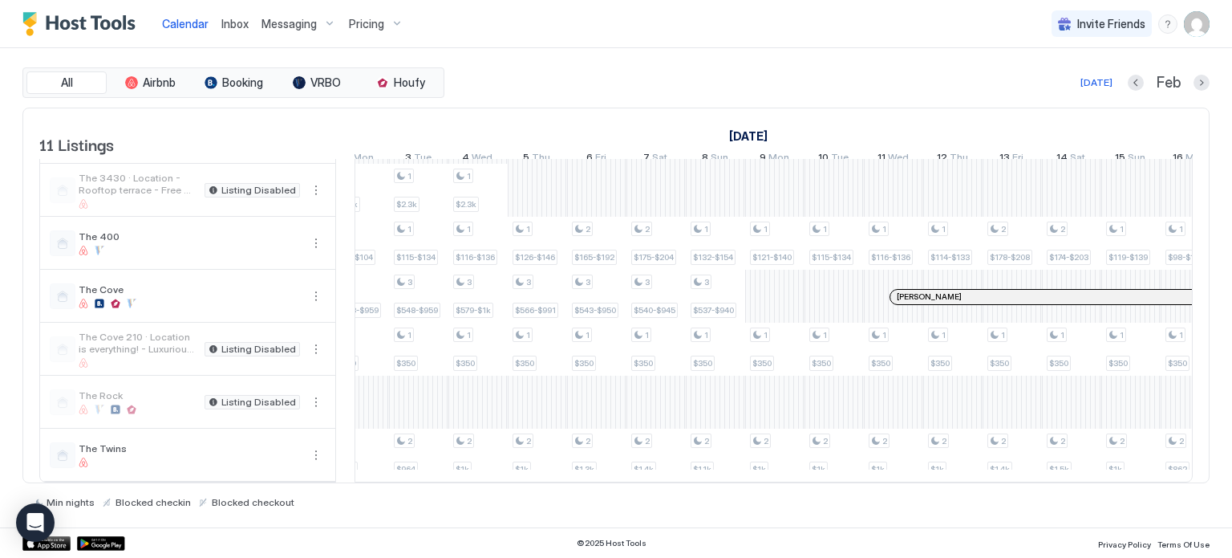
click at [380, 41] on button "Pricing" at bounding box center [376, 23] width 67 height 47
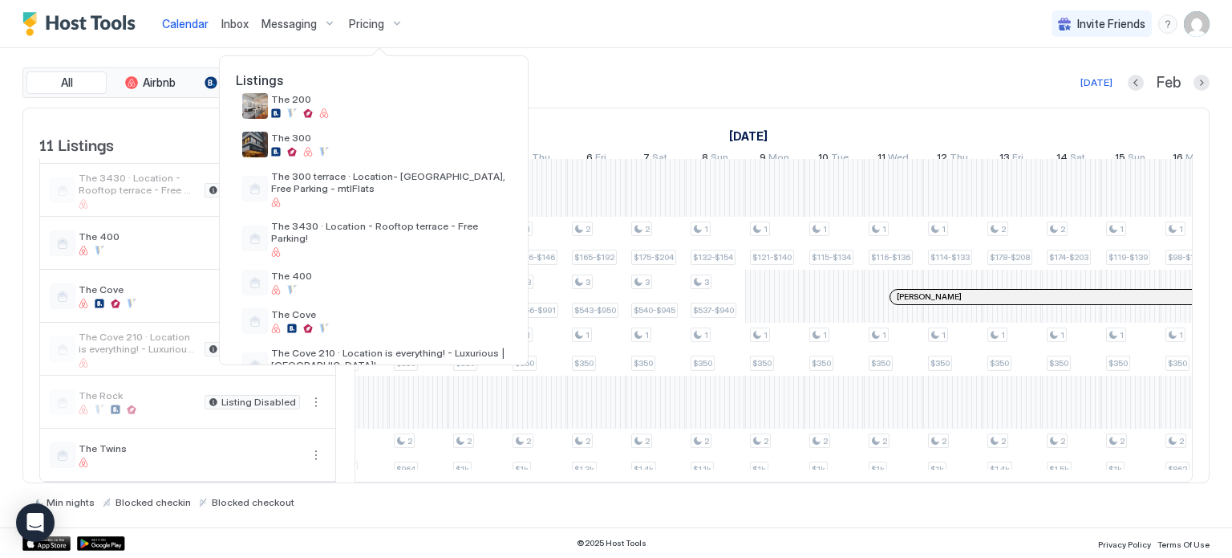
scroll to position [252, 0]
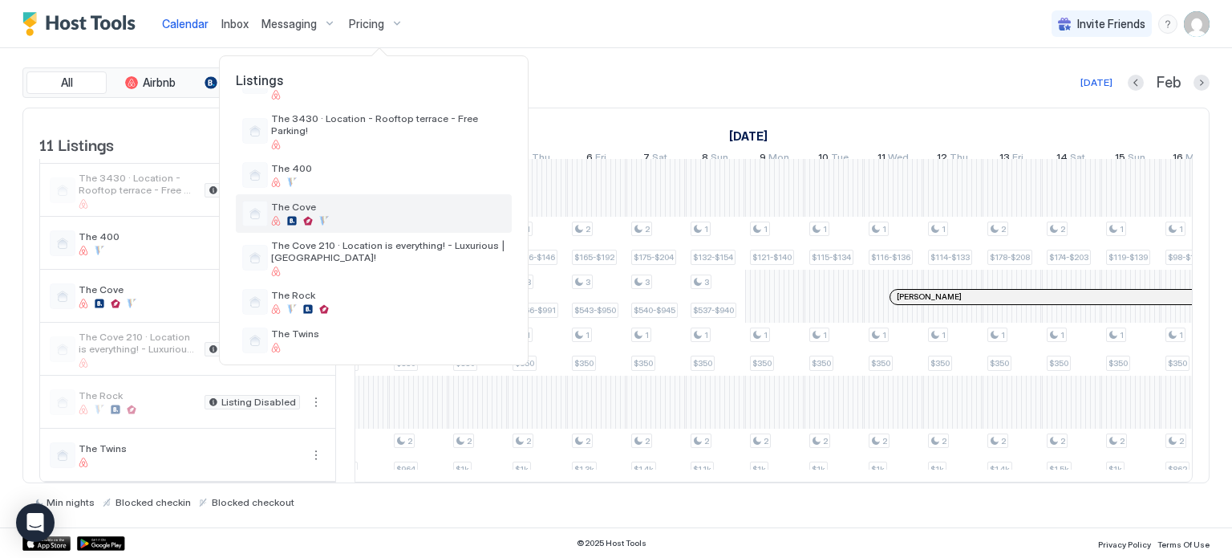
click at [340, 216] on div at bounding box center [388, 221] width 234 height 10
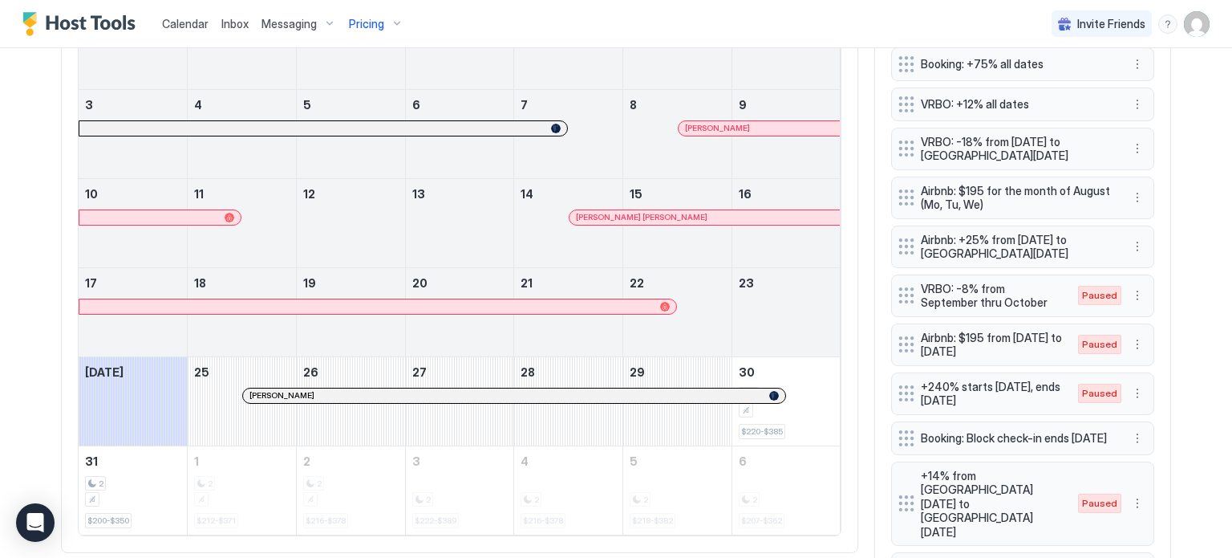
scroll to position [475, 0]
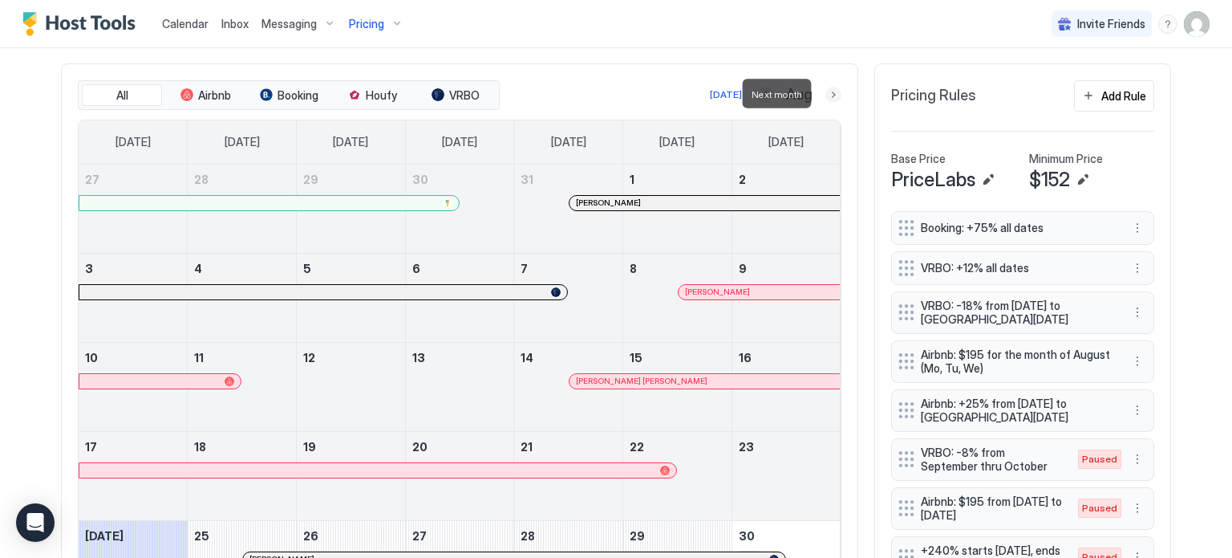
click at [826, 93] on button "Next month" at bounding box center [834, 95] width 16 height 16
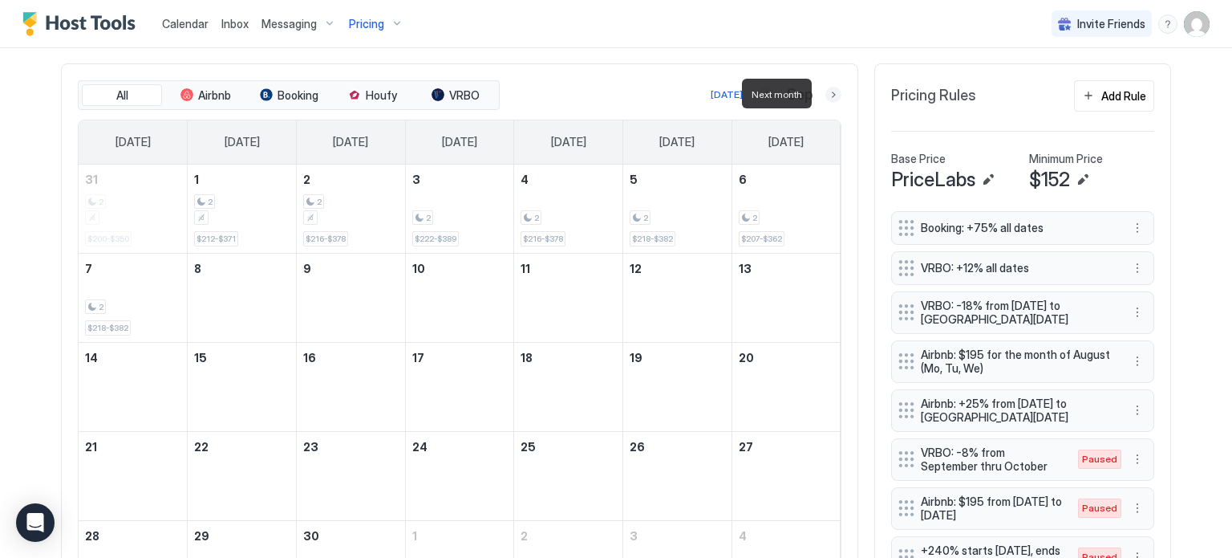
click at [826, 93] on button "Next month" at bounding box center [834, 95] width 16 height 16
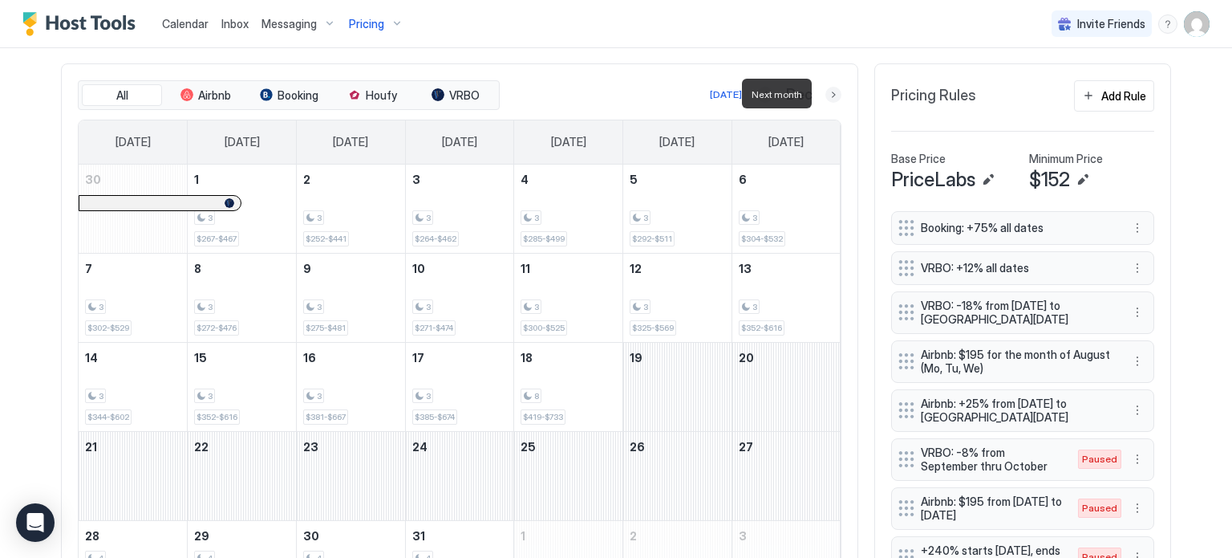
click at [826, 99] on button "Next month" at bounding box center [834, 95] width 16 height 16
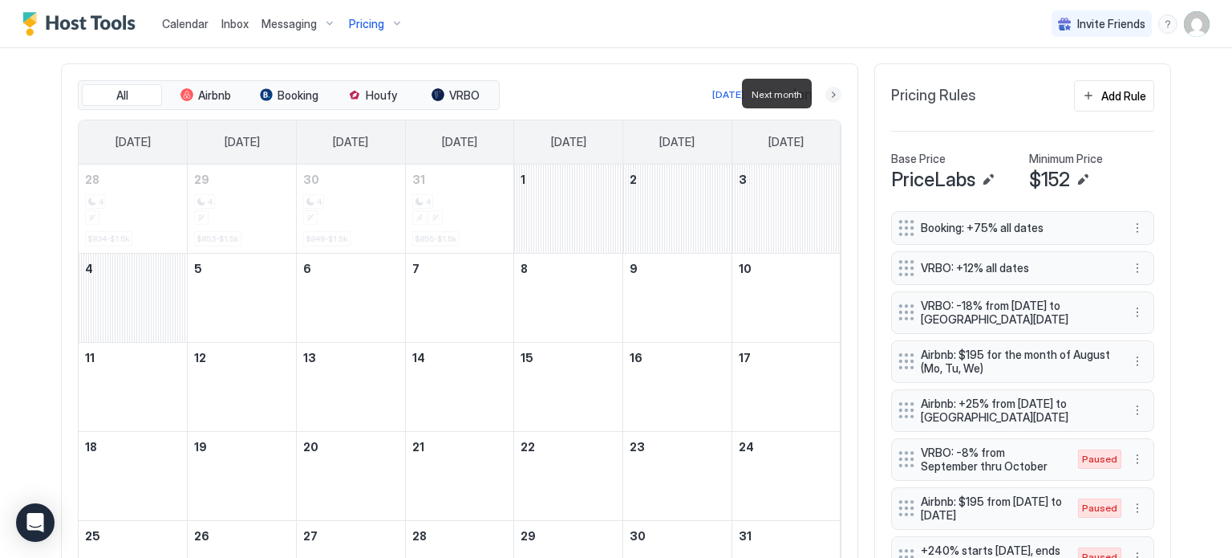
click at [826, 99] on button "Next month" at bounding box center [834, 95] width 16 height 16
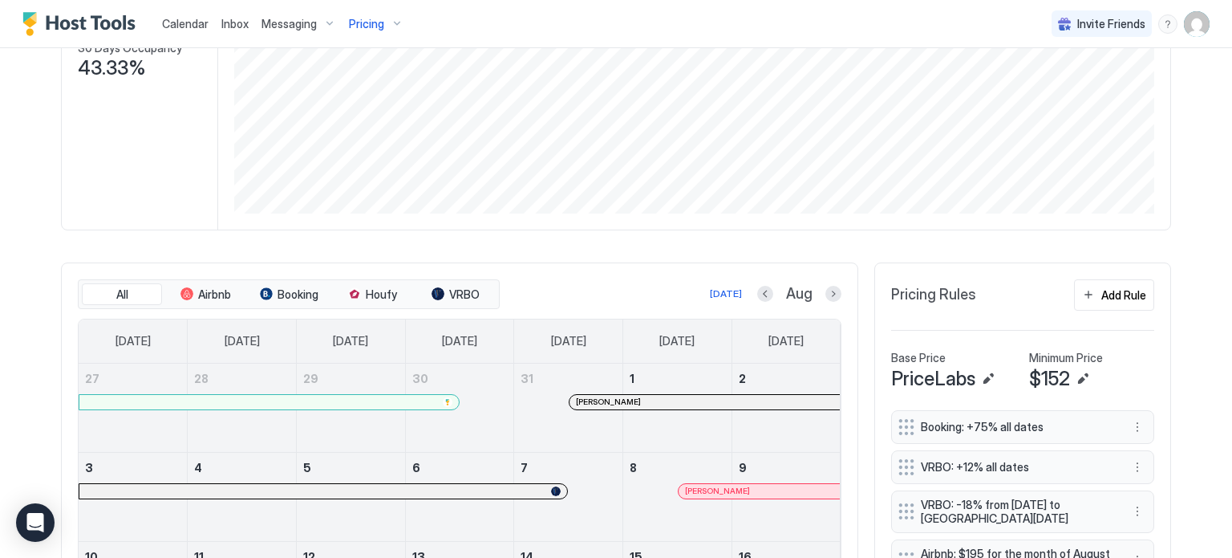
scroll to position [398, 0]
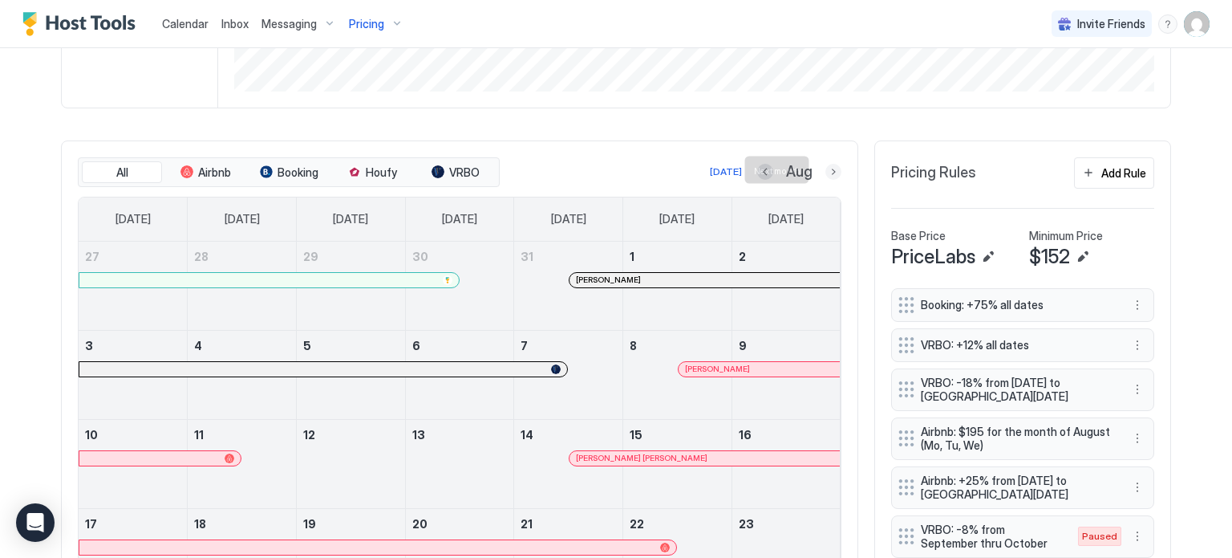
click at [831, 168] on button "Next month" at bounding box center [834, 172] width 16 height 16
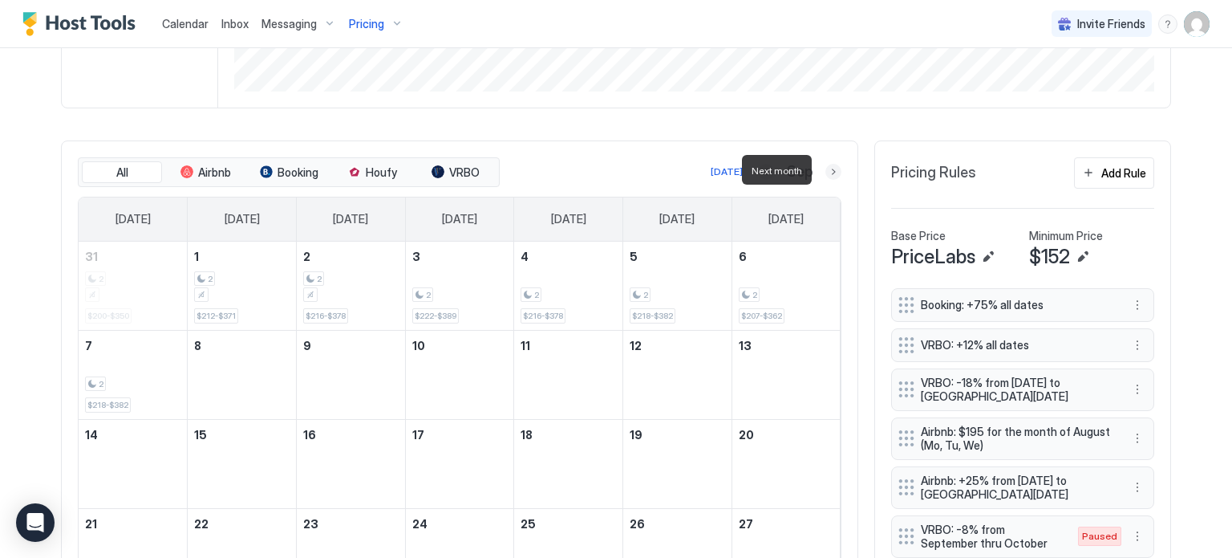
click at [831, 168] on button "Next month" at bounding box center [834, 172] width 16 height 16
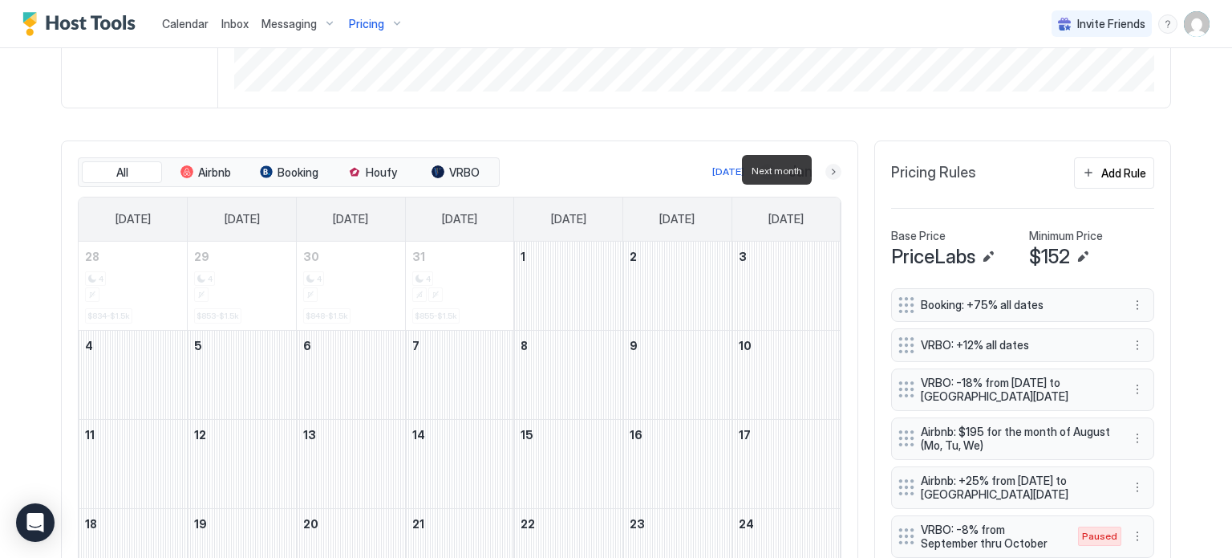
click at [826, 166] on button "Next month" at bounding box center [834, 172] width 16 height 16
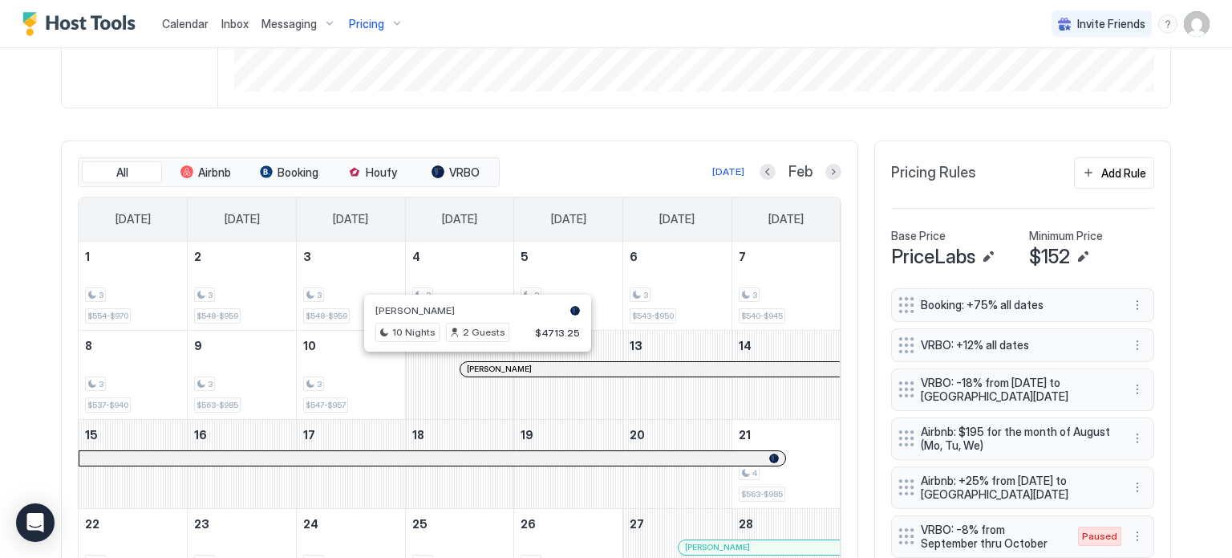
click at [471, 364] on div at bounding box center [477, 369] width 13 height 13
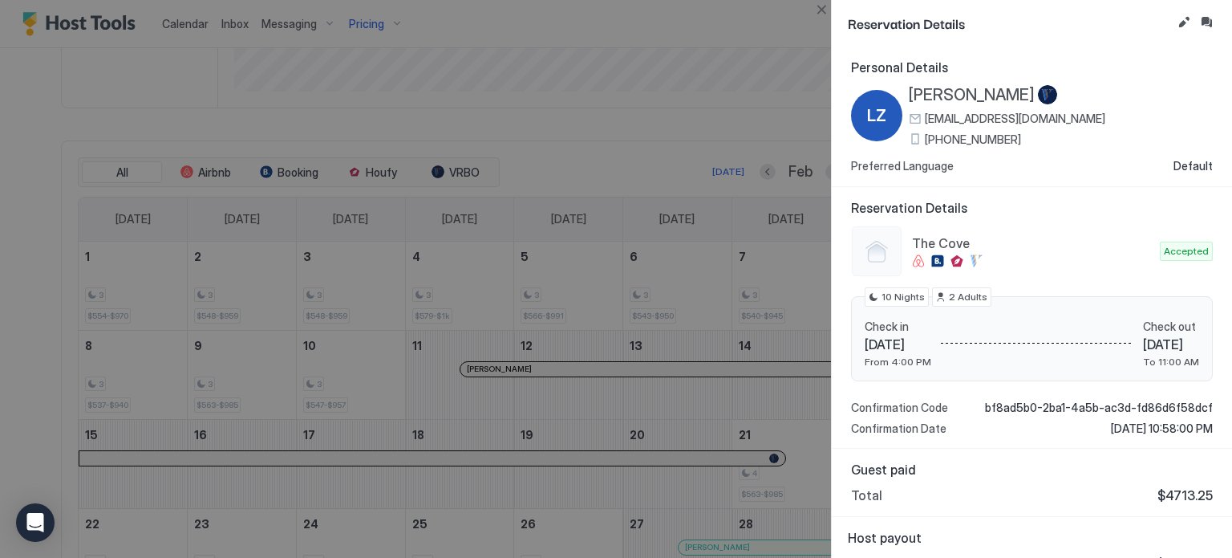
scroll to position [25, 0]
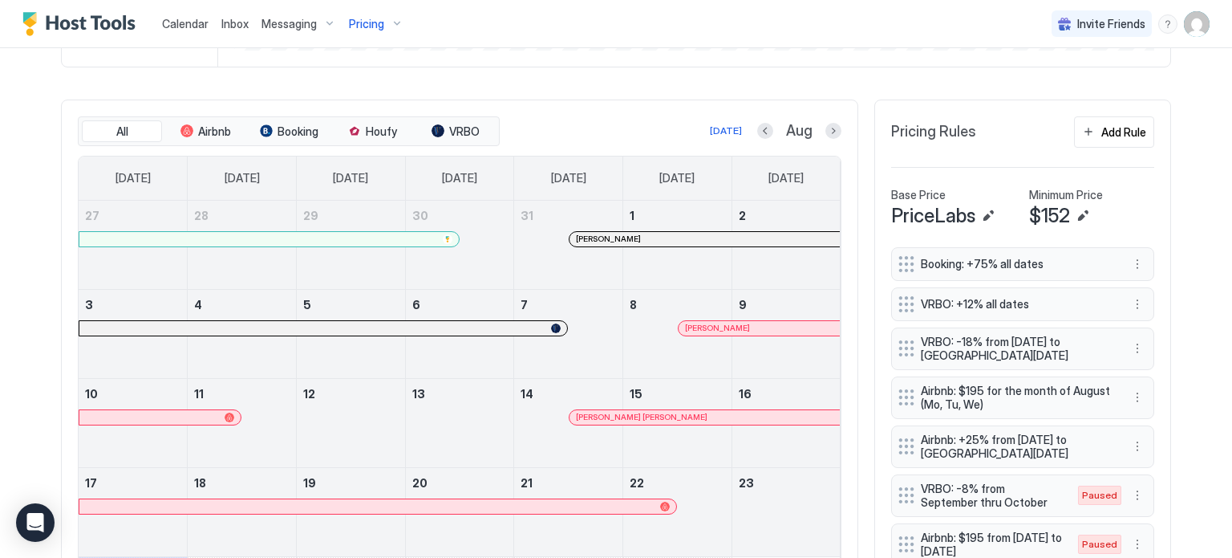
scroll to position [263, 0]
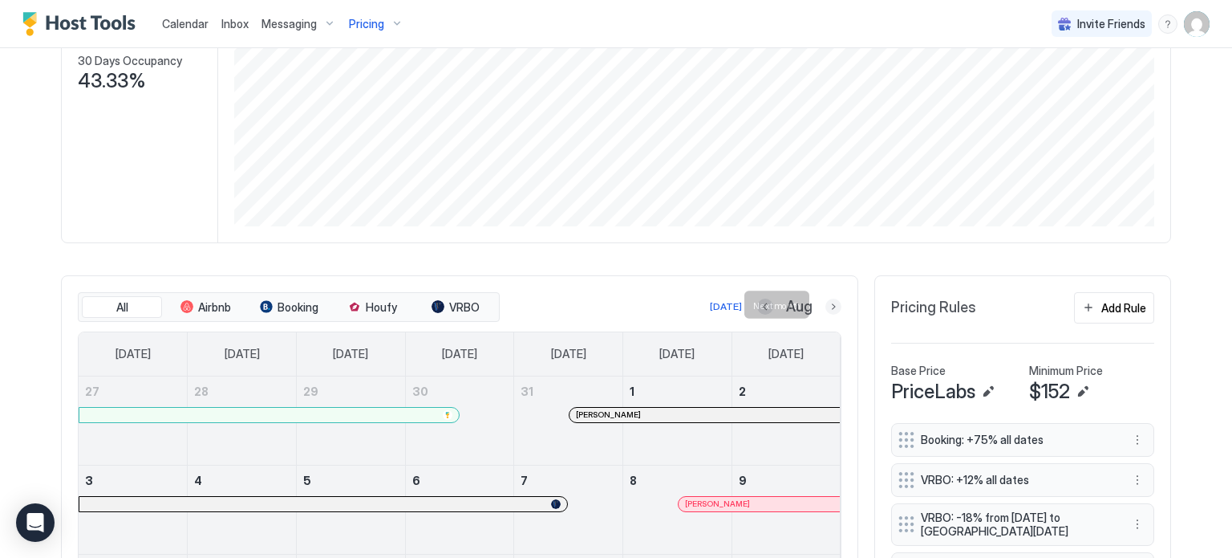
click at [826, 304] on button "Next month" at bounding box center [834, 306] width 16 height 16
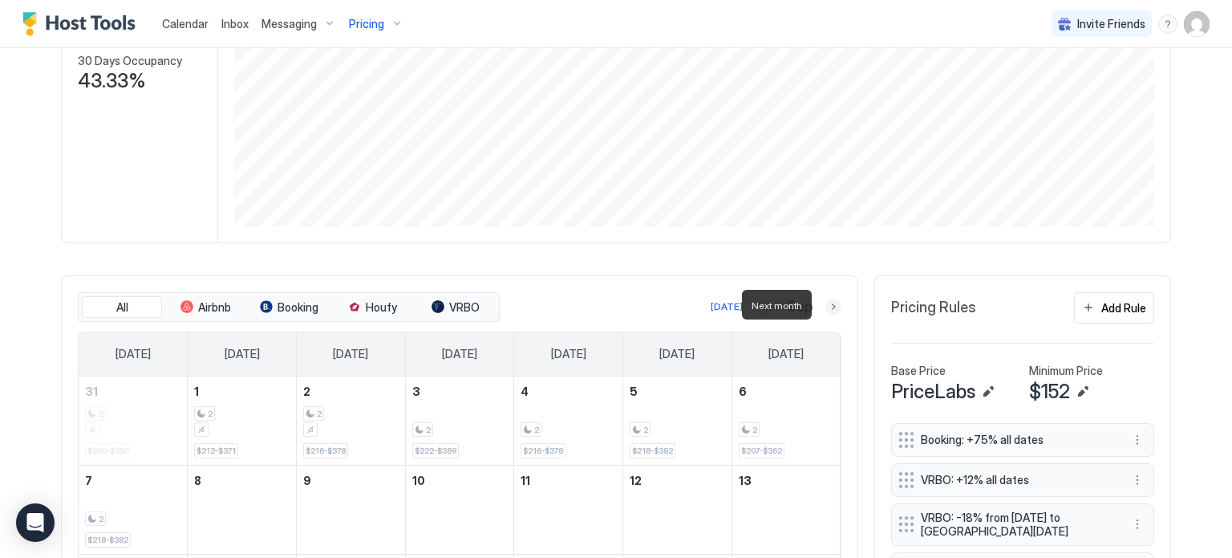
click at [826, 304] on button "Next month" at bounding box center [834, 306] width 16 height 16
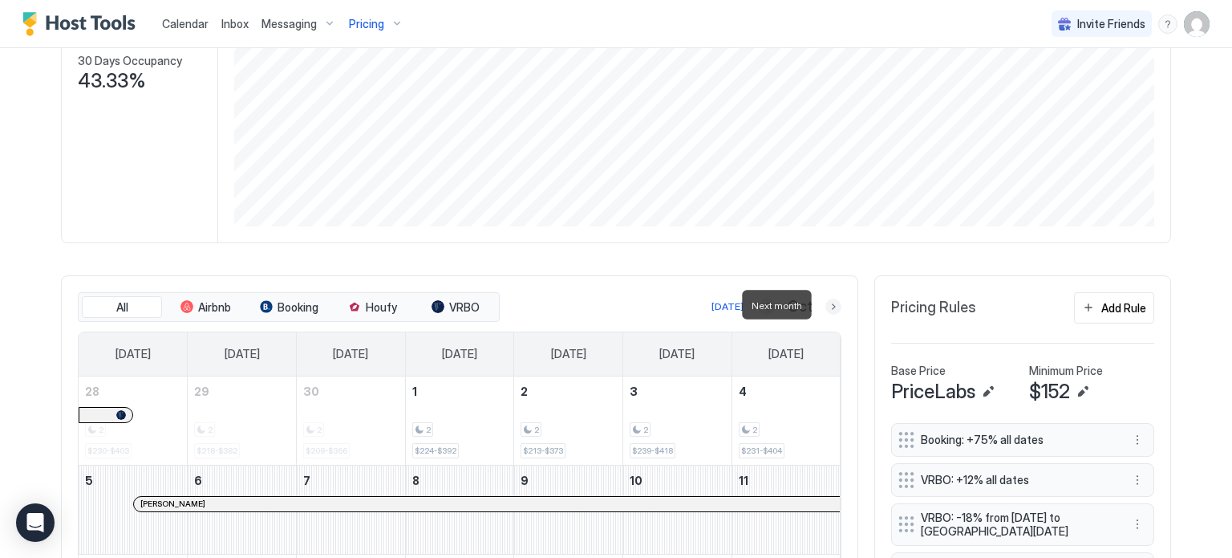
click at [829, 311] on button "Next month" at bounding box center [834, 306] width 16 height 16
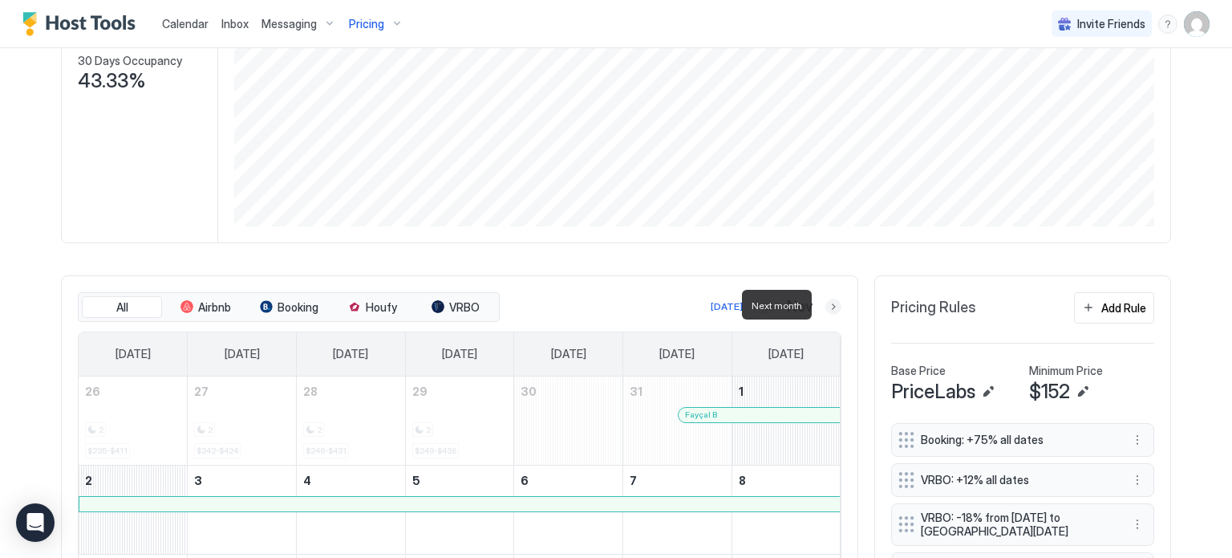
click at [829, 311] on button "Next month" at bounding box center [834, 306] width 16 height 16
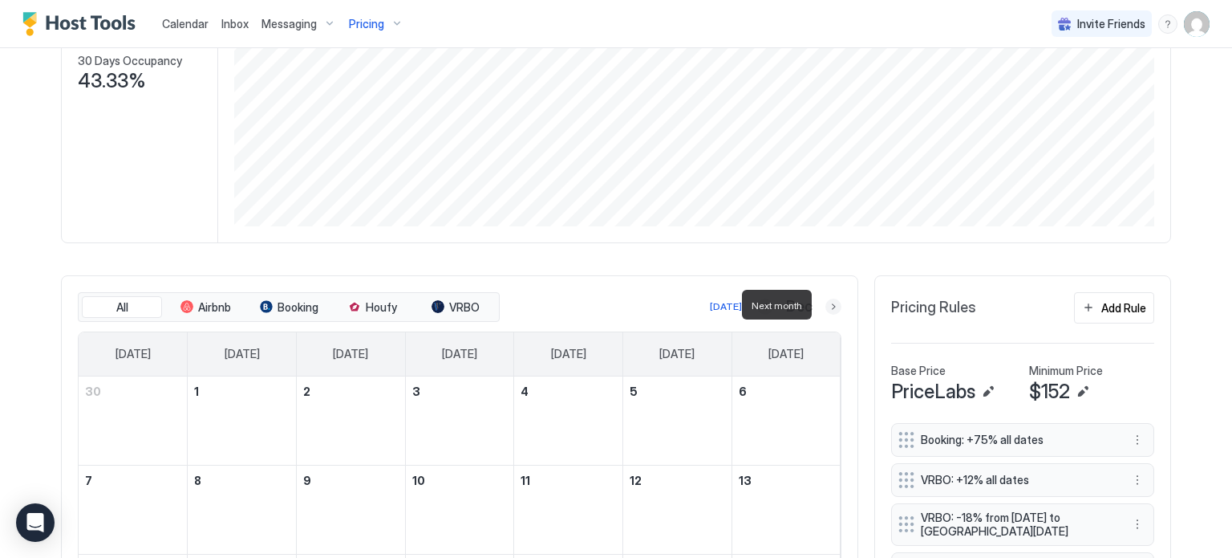
click at [829, 311] on button "Next month" at bounding box center [834, 306] width 16 height 16
click at [829, 305] on button "Next month" at bounding box center [834, 306] width 16 height 16
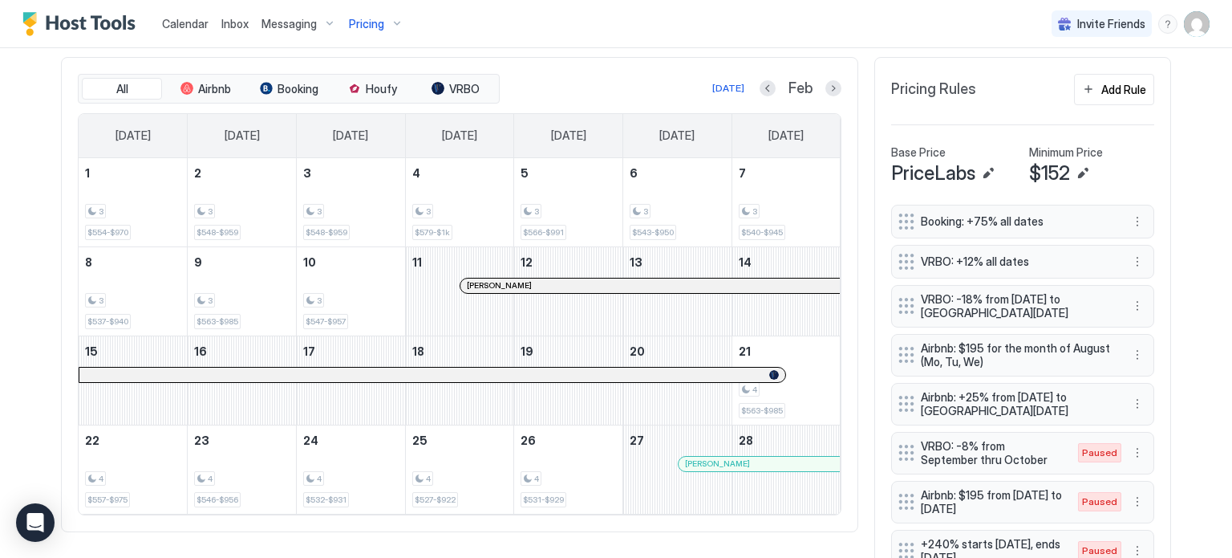
scroll to position [485, 0]
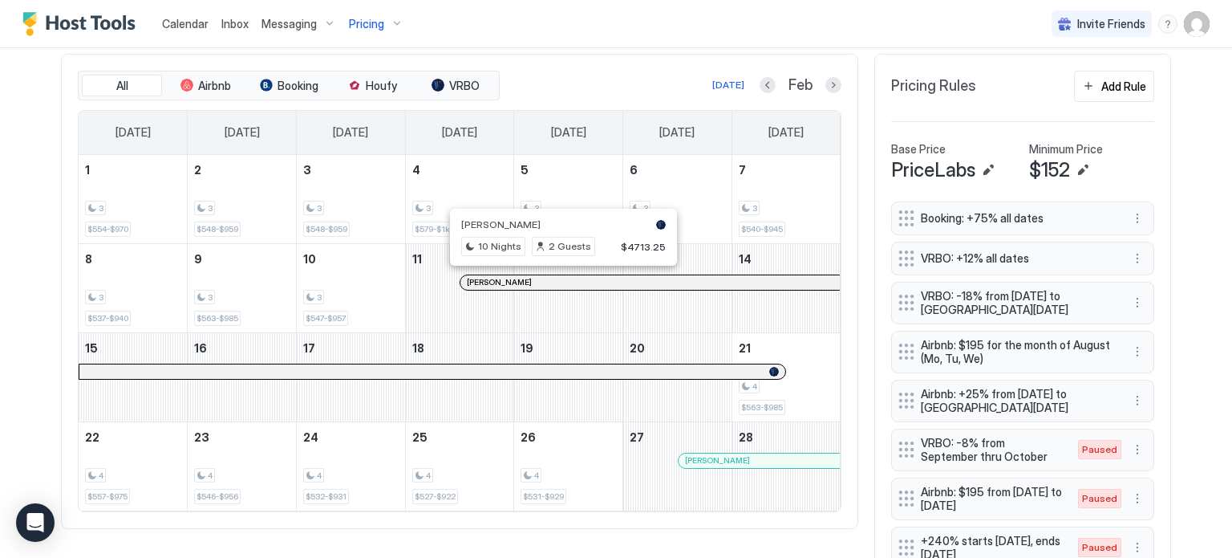
click at [557, 282] on div at bounding box center [563, 282] width 13 height 13
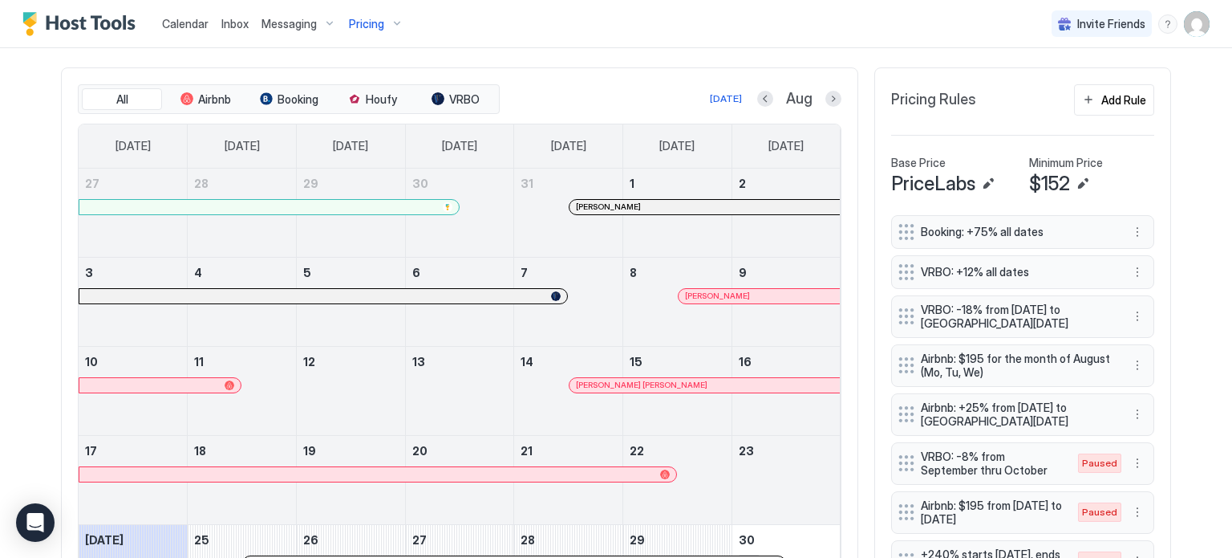
scroll to position [472, 0]
click at [826, 98] on button "Next month" at bounding box center [834, 98] width 16 height 16
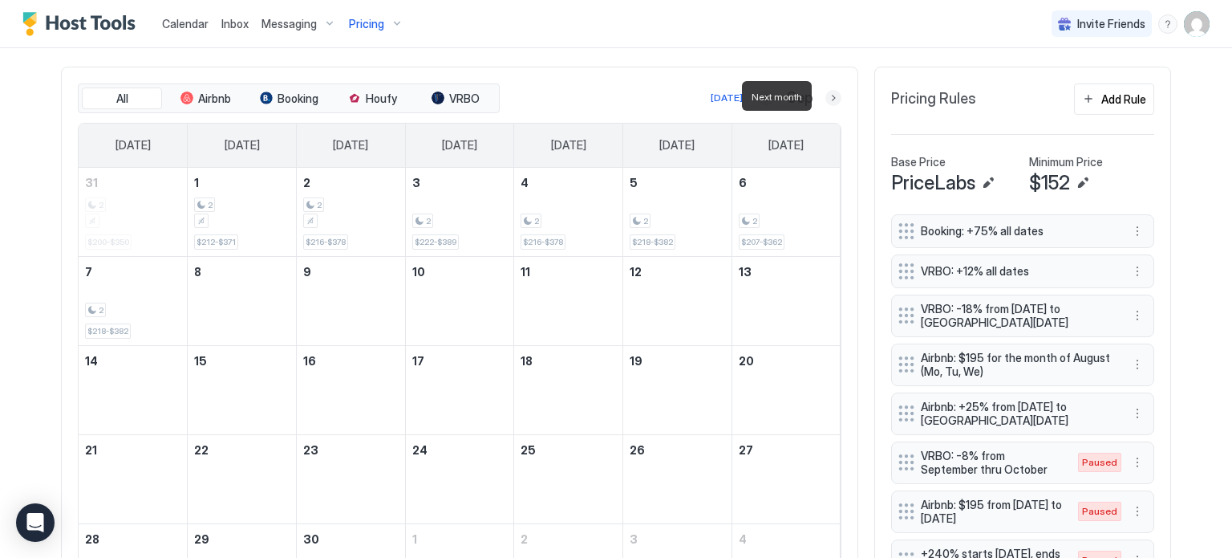
click at [826, 98] on button "Next month" at bounding box center [834, 98] width 16 height 16
click at [828, 97] on button "Next month" at bounding box center [834, 98] width 16 height 16
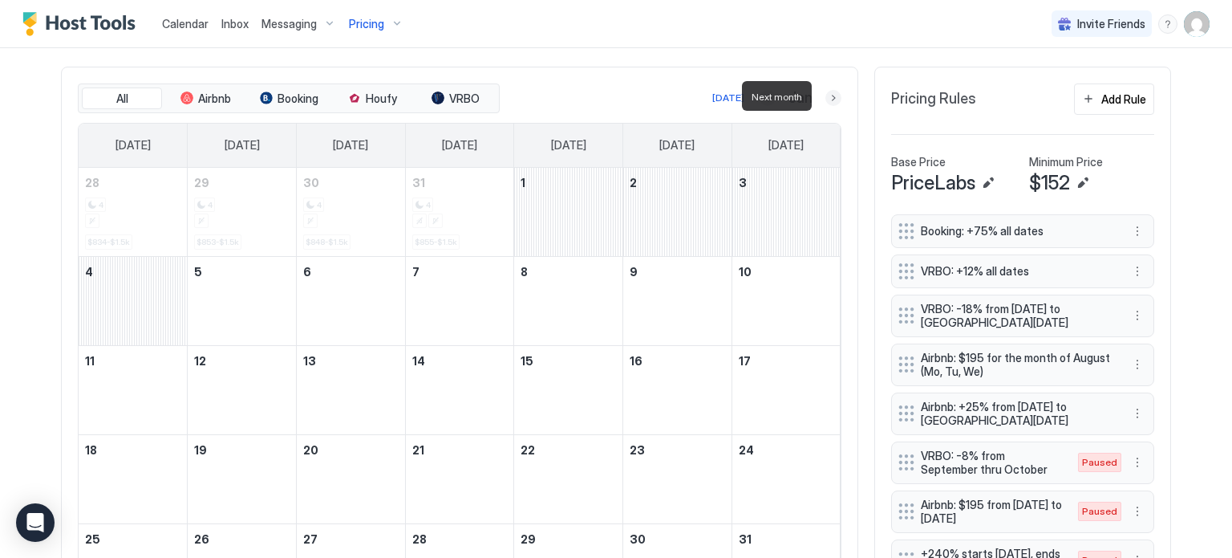
click at [828, 97] on button "Next month" at bounding box center [834, 98] width 16 height 16
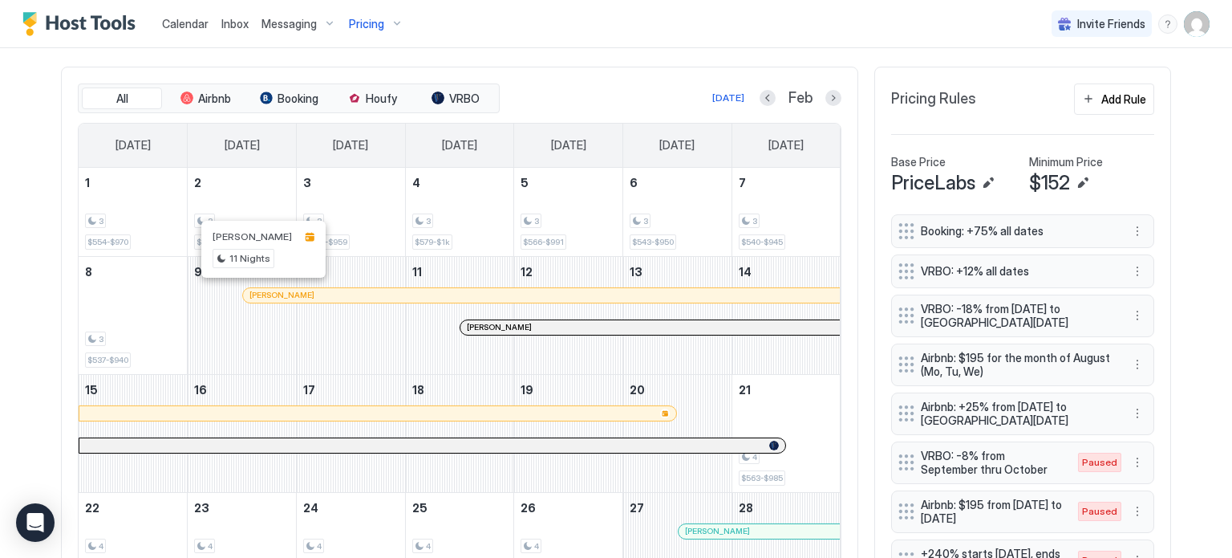
click at [254, 291] on div at bounding box center [260, 295] width 13 height 13
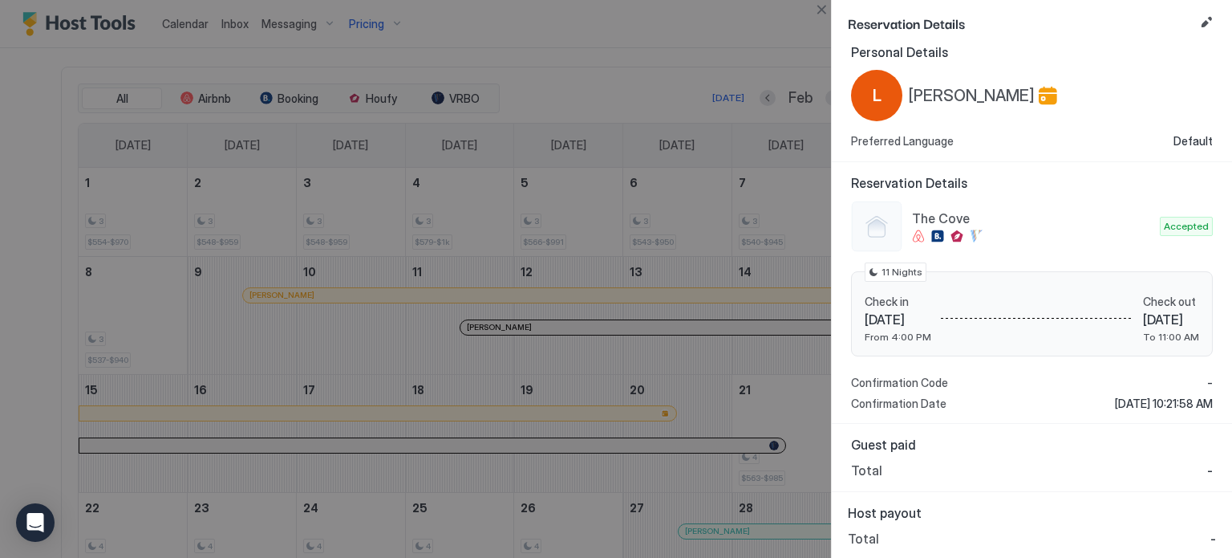
scroll to position [0, 0]
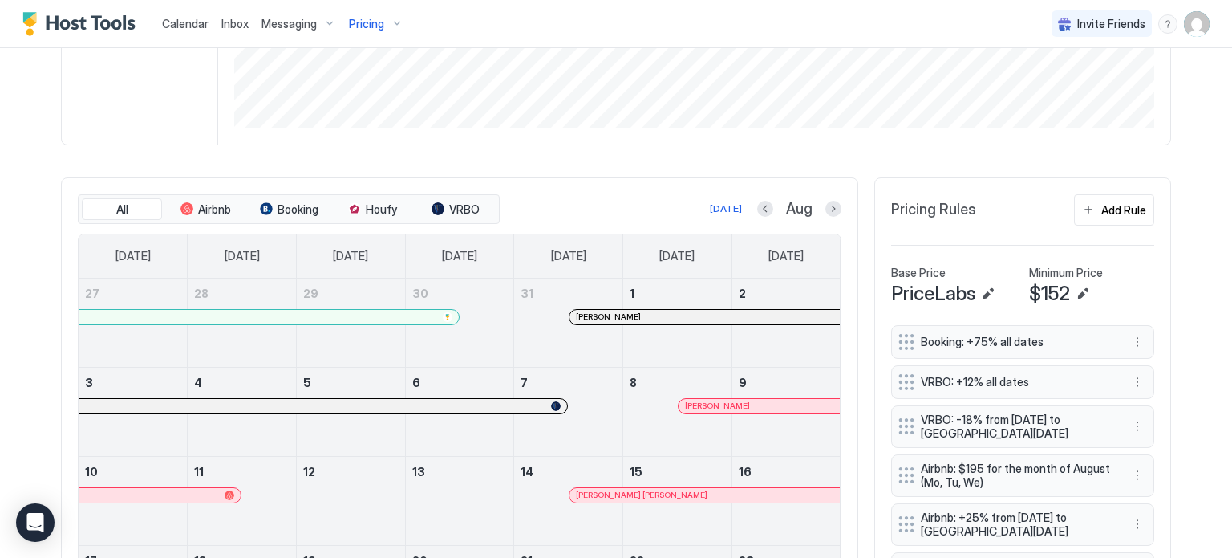
scroll to position [352, 0]
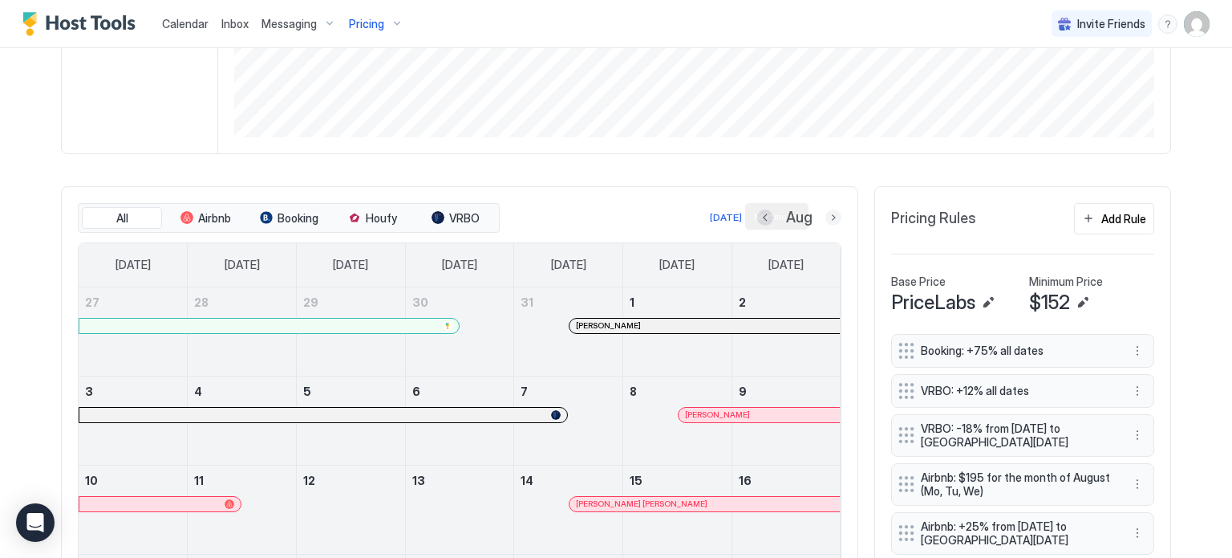
click at [826, 212] on button "Next month" at bounding box center [834, 217] width 16 height 16
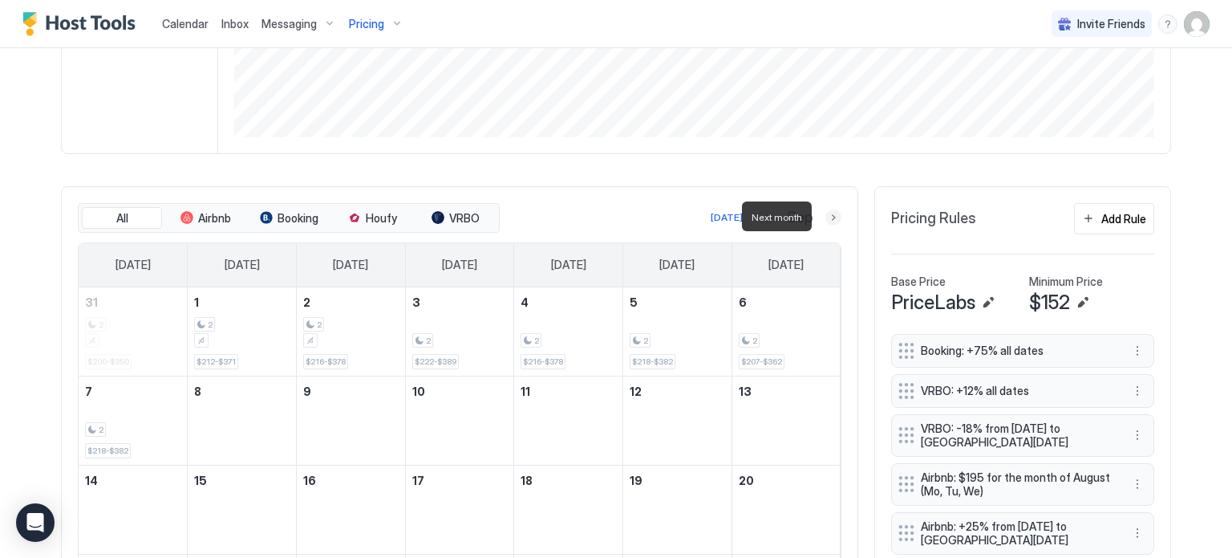
click at [826, 212] on button "Next month" at bounding box center [834, 217] width 16 height 16
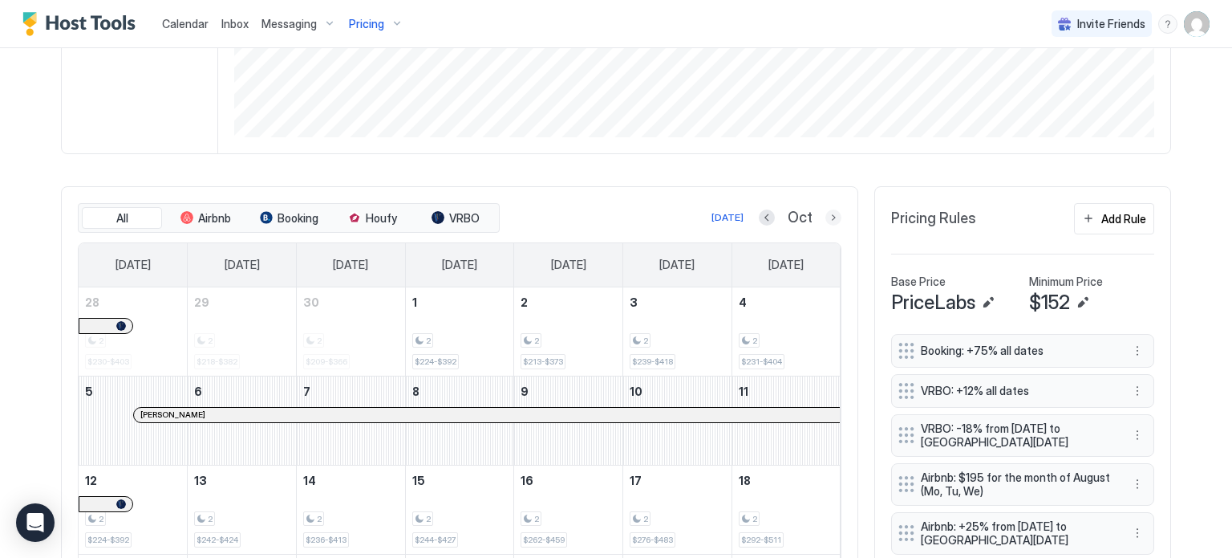
click at [826, 221] on button "Next month" at bounding box center [834, 217] width 16 height 16
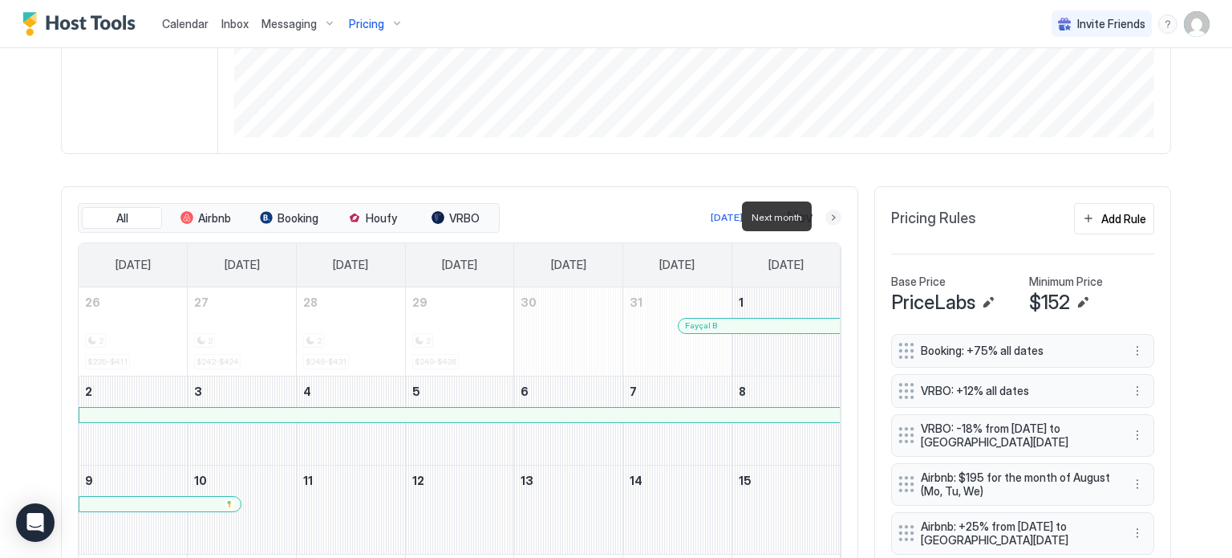
click at [826, 221] on button "Next month" at bounding box center [834, 217] width 16 height 16
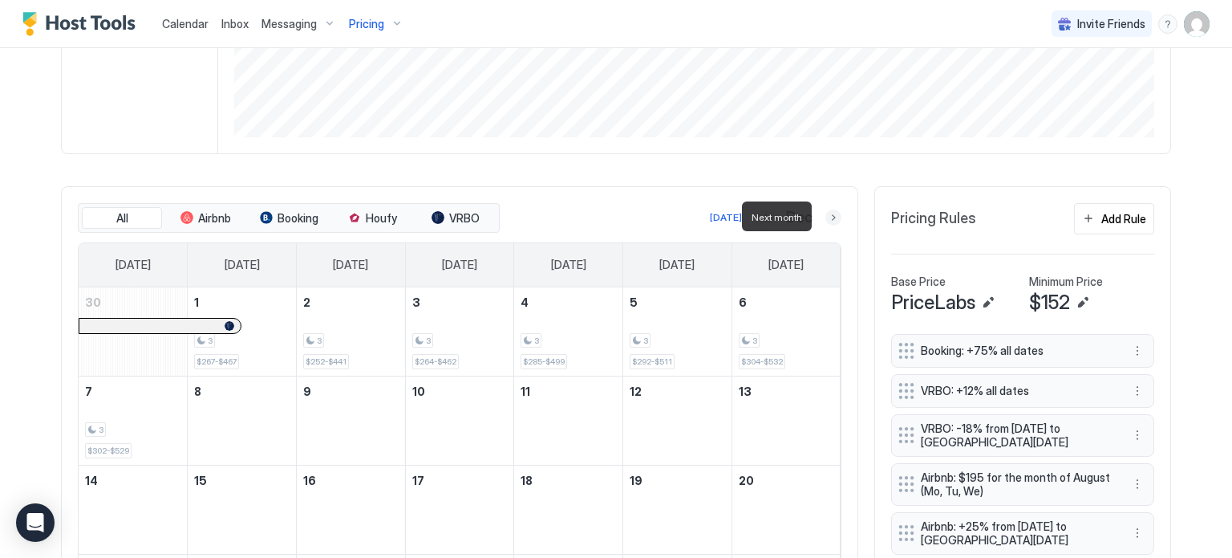
click at [826, 221] on button "Next month" at bounding box center [834, 217] width 16 height 16
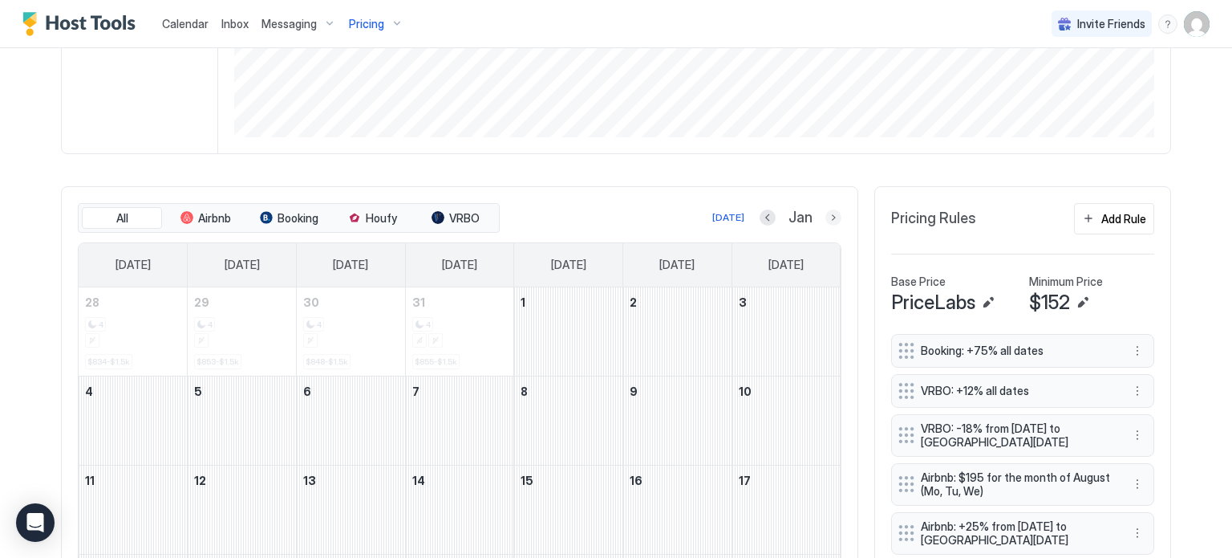
click at [827, 214] on button "Next month" at bounding box center [834, 217] width 16 height 16
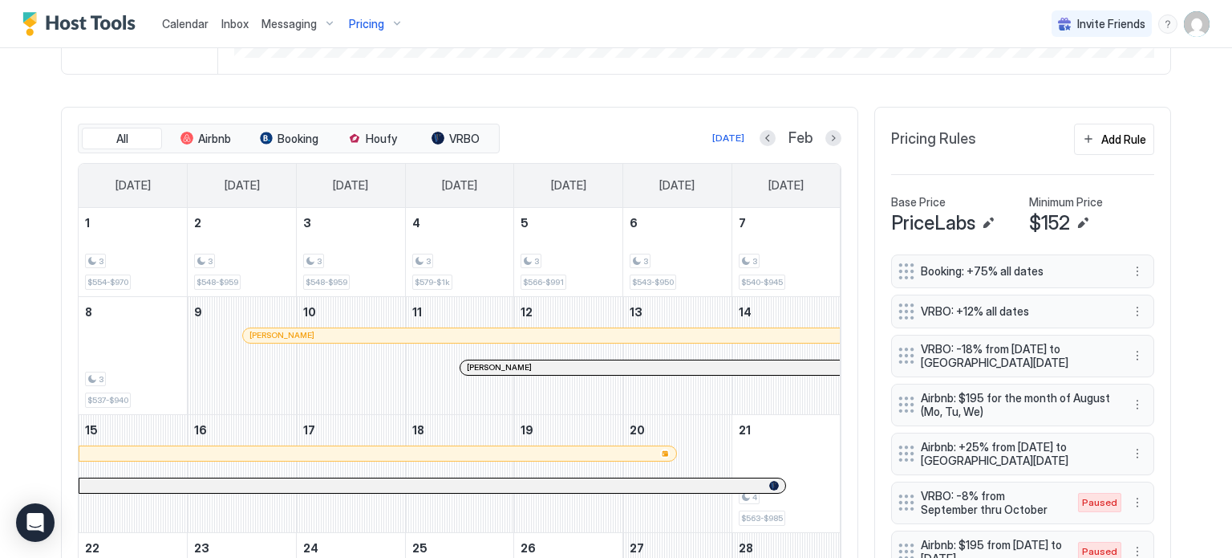
scroll to position [438, 0]
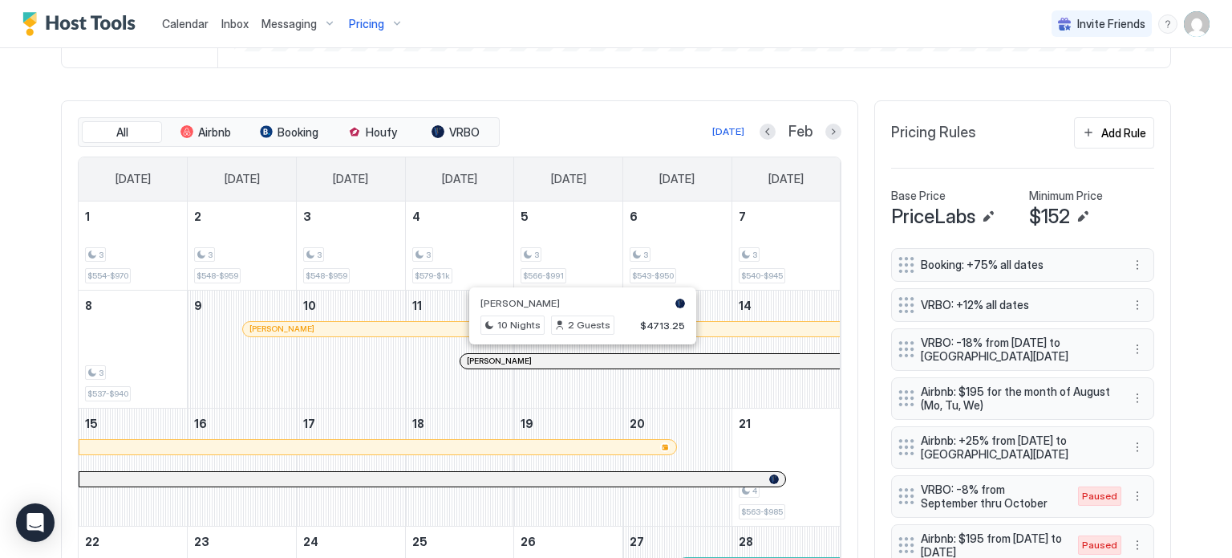
click at [576, 358] on div at bounding box center [582, 361] width 13 height 13
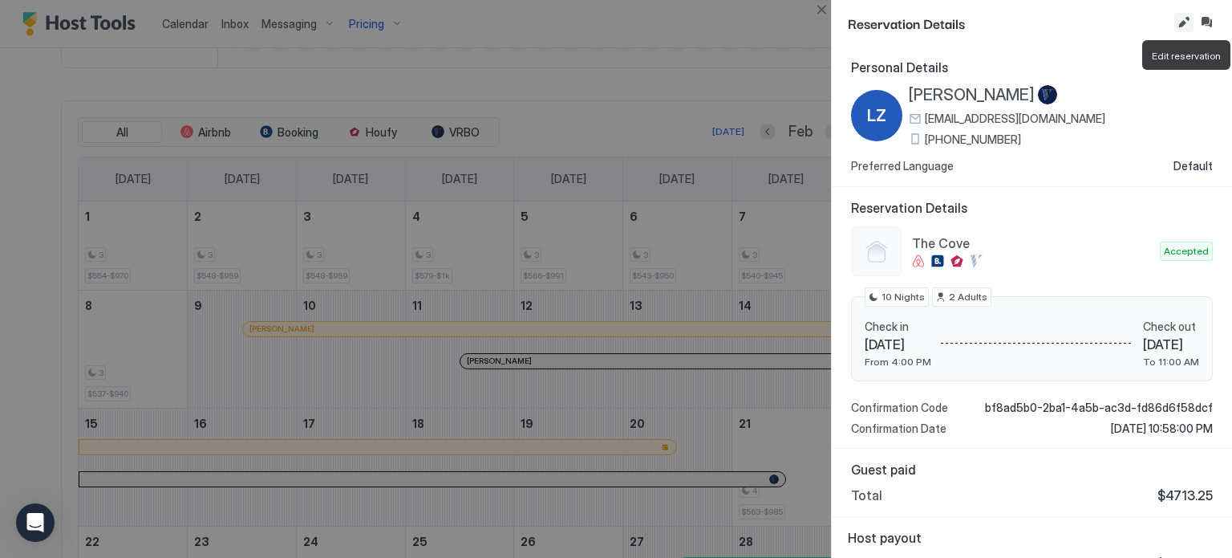
click at [1187, 18] on button "Edit reservation" at bounding box center [1184, 22] width 19 height 19
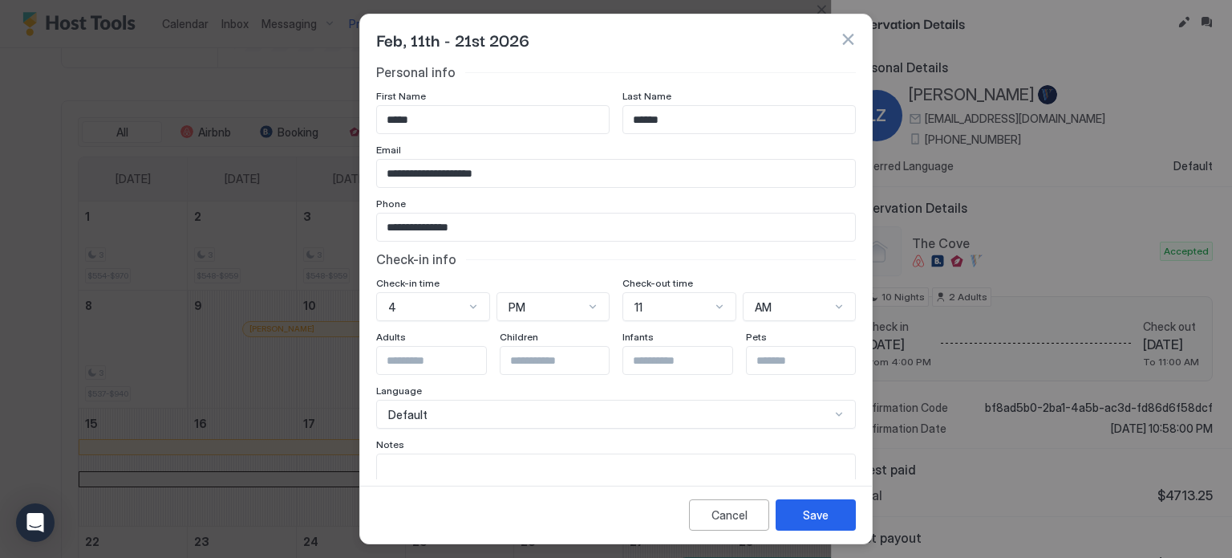
scroll to position [69, 0]
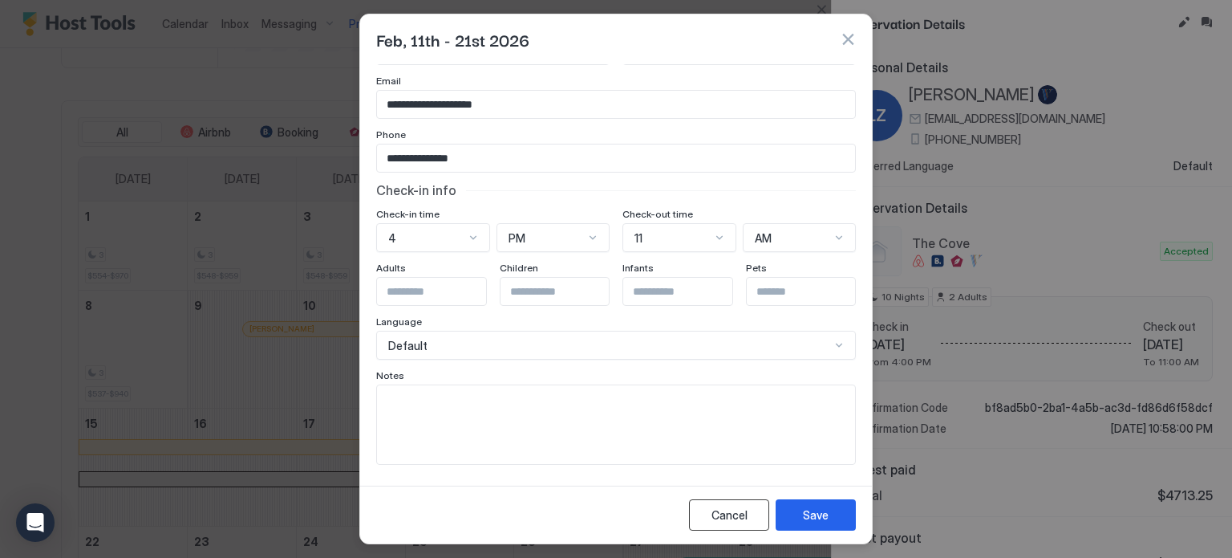
click at [722, 516] on div "Cancel" at bounding box center [730, 514] width 36 height 17
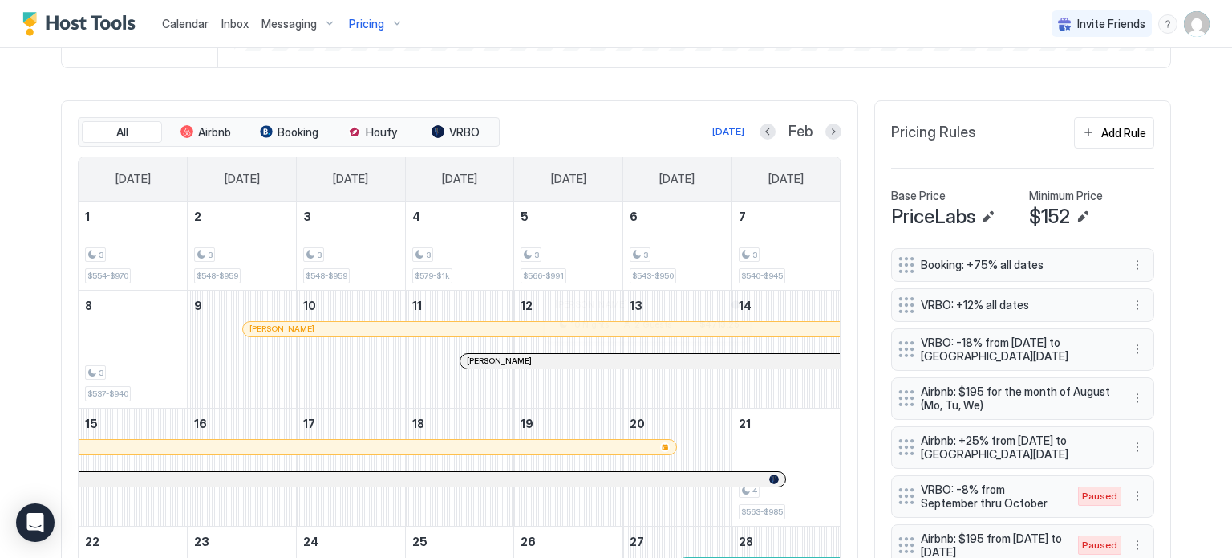
click at [641, 359] on div at bounding box center [647, 361] width 13 height 13
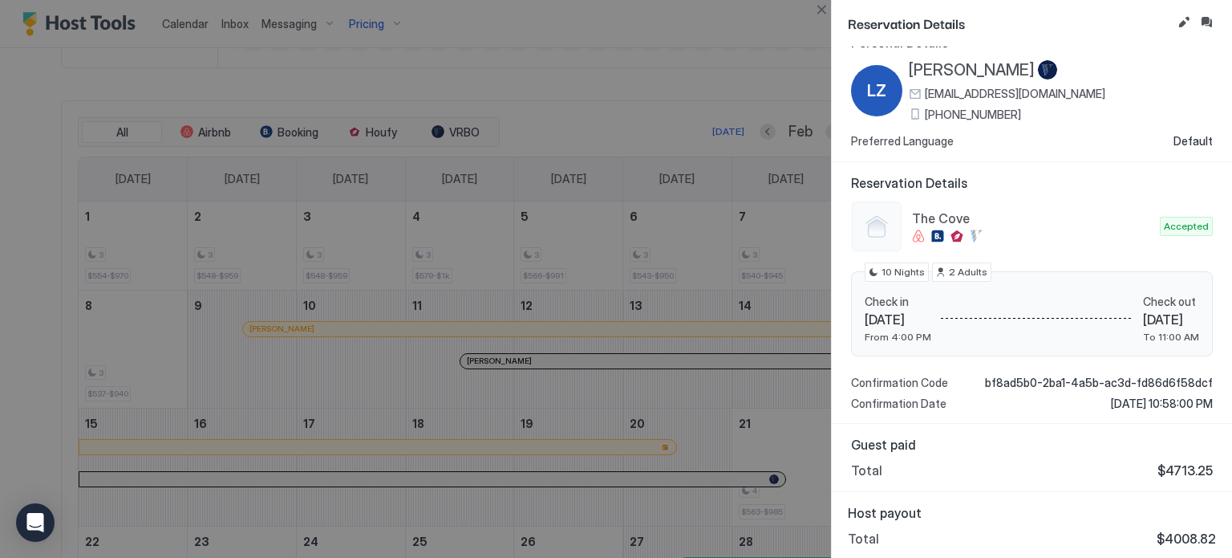
scroll to position [0, 0]
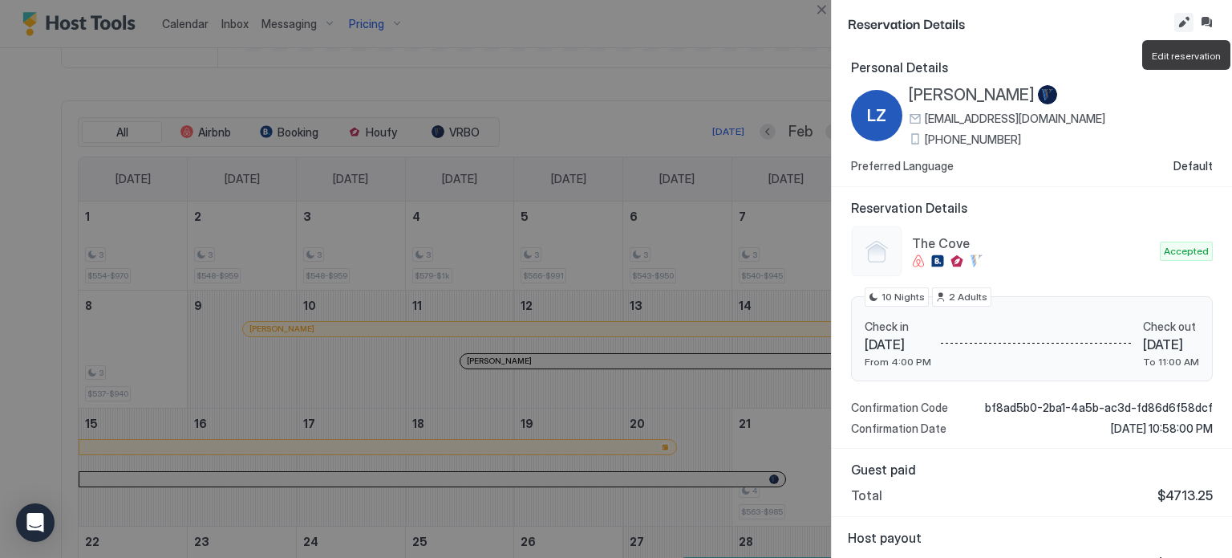
click at [1178, 28] on button "Edit reservation" at bounding box center [1184, 22] width 19 height 19
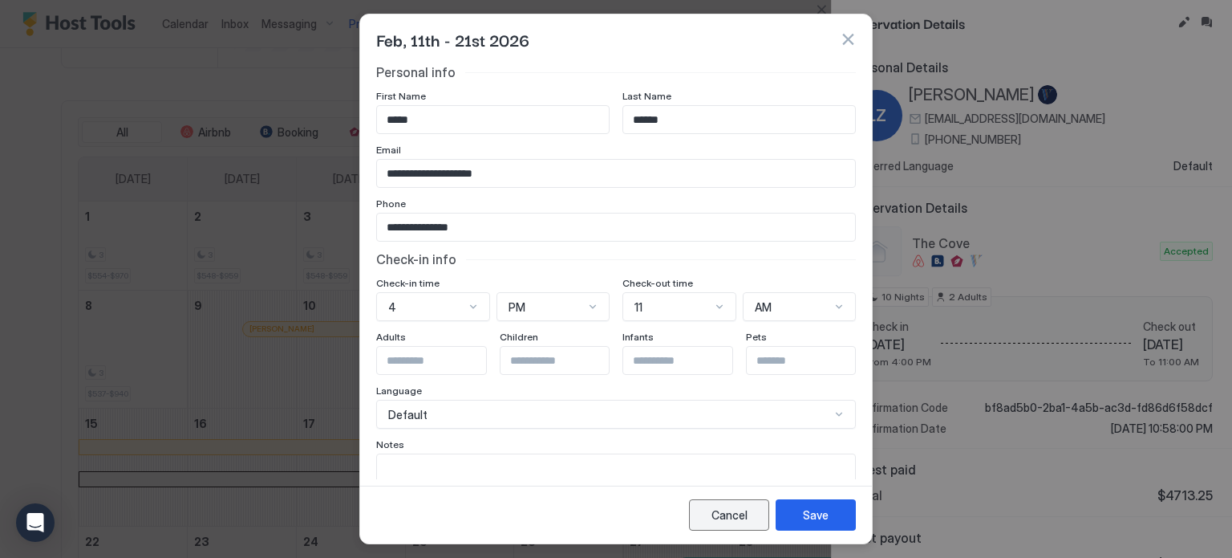
click at [704, 510] on button "Cancel" at bounding box center [729, 514] width 80 height 31
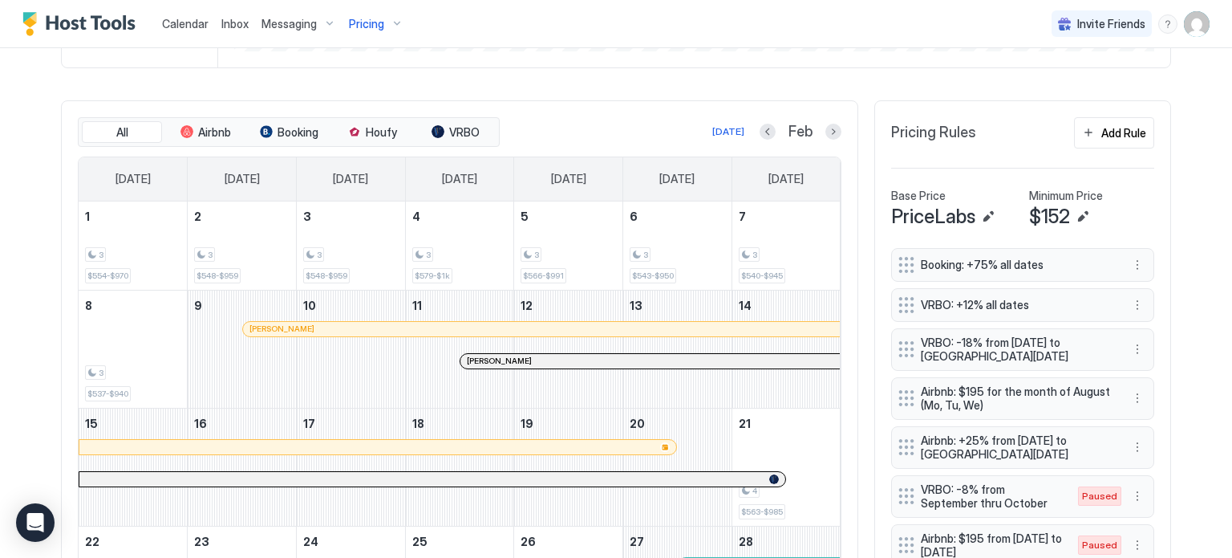
click at [1184, 26] on img "User profile" at bounding box center [1197, 24] width 26 height 26
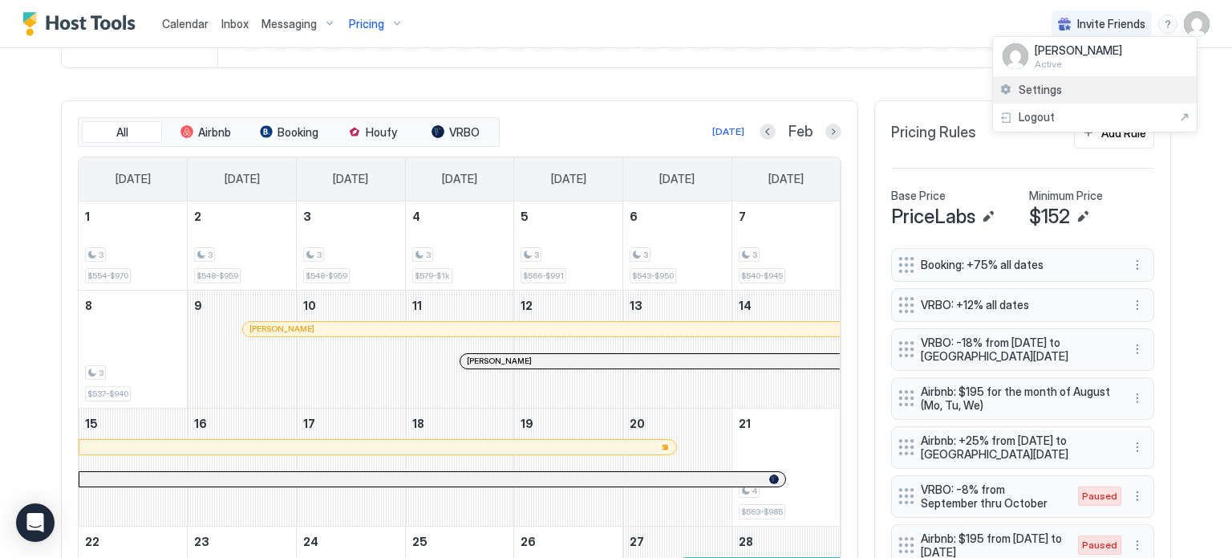
click at [1036, 92] on span "Settings" at bounding box center [1040, 90] width 43 height 14
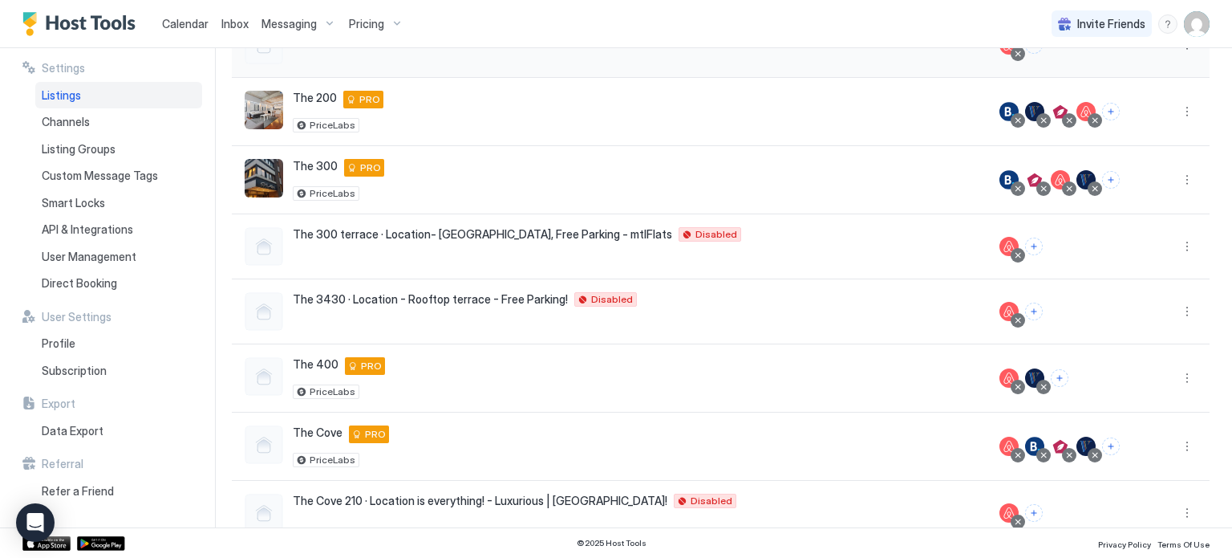
scroll to position [389, 0]
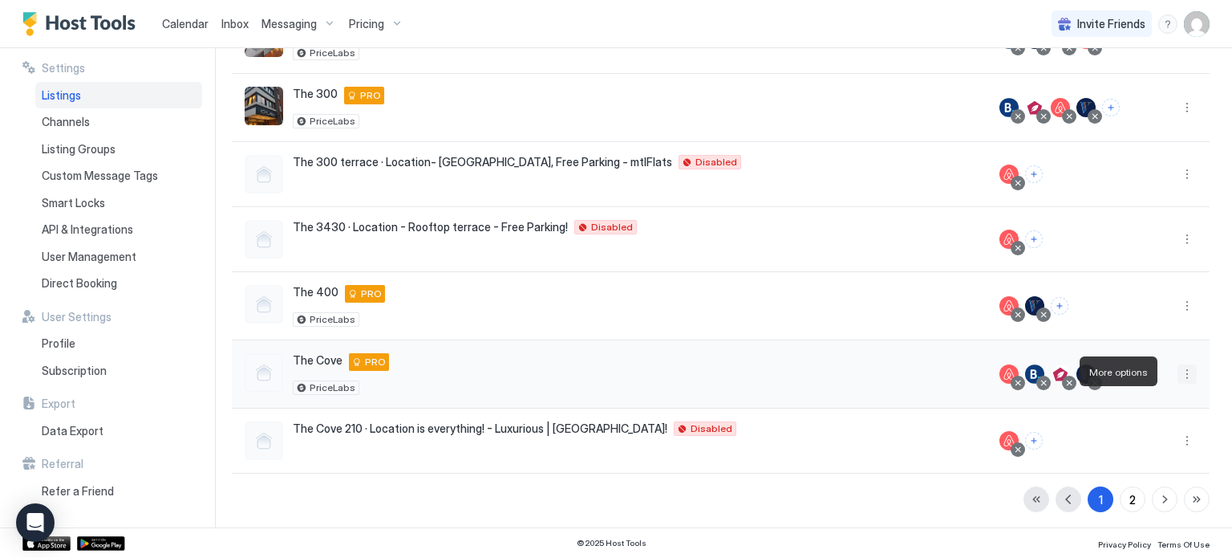
click at [1178, 370] on button "More options" at bounding box center [1187, 373] width 19 height 19
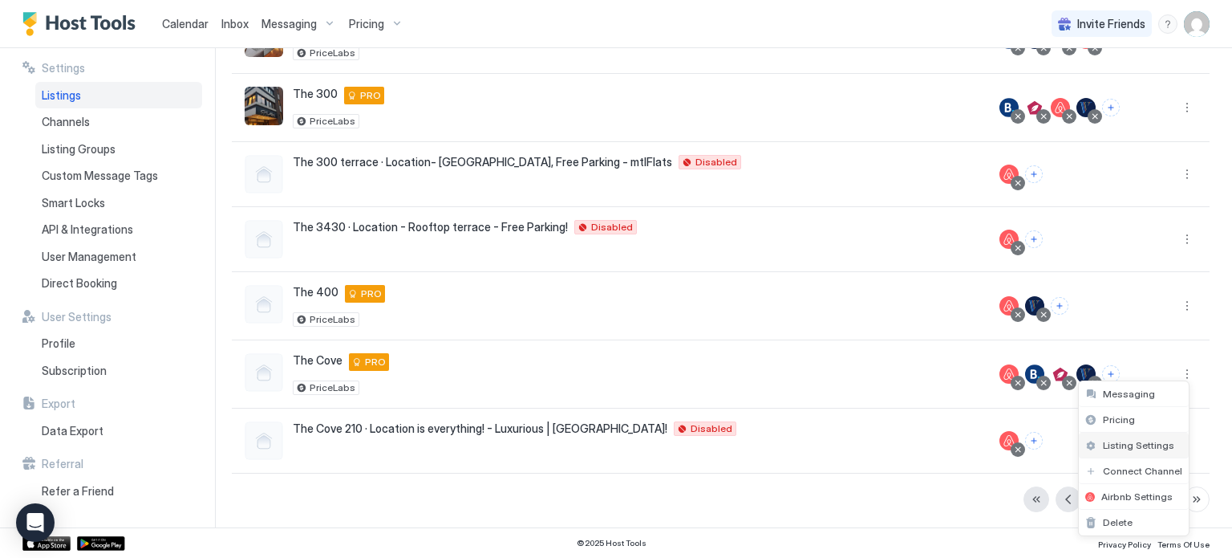
click at [1114, 446] on span "Listing Settings" at bounding box center [1138, 445] width 71 height 12
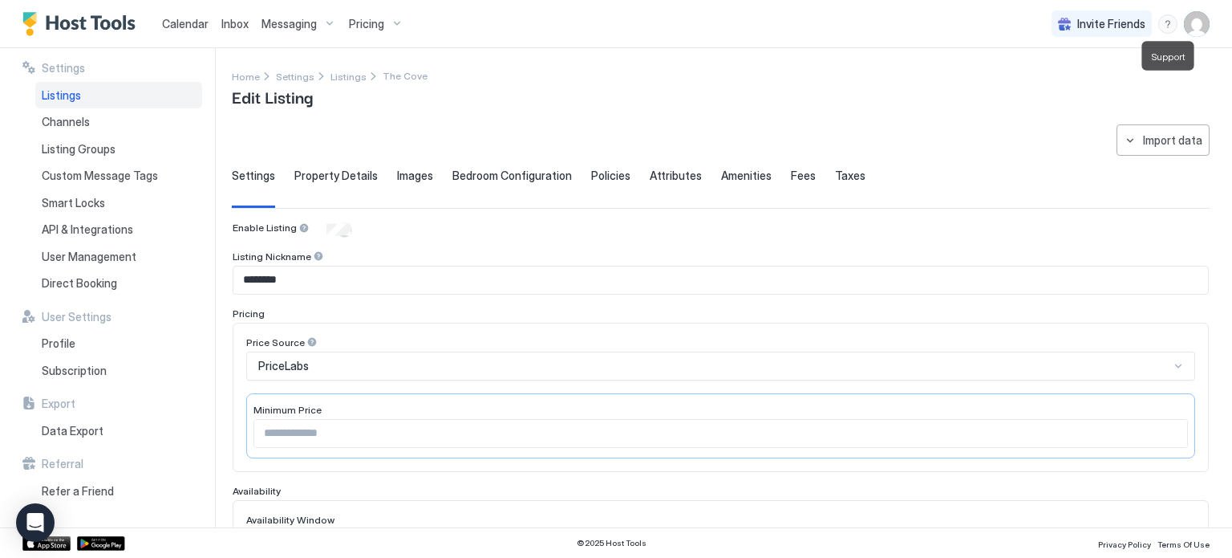
click at [1167, 25] on div "menu" at bounding box center [1168, 23] width 19 height 19
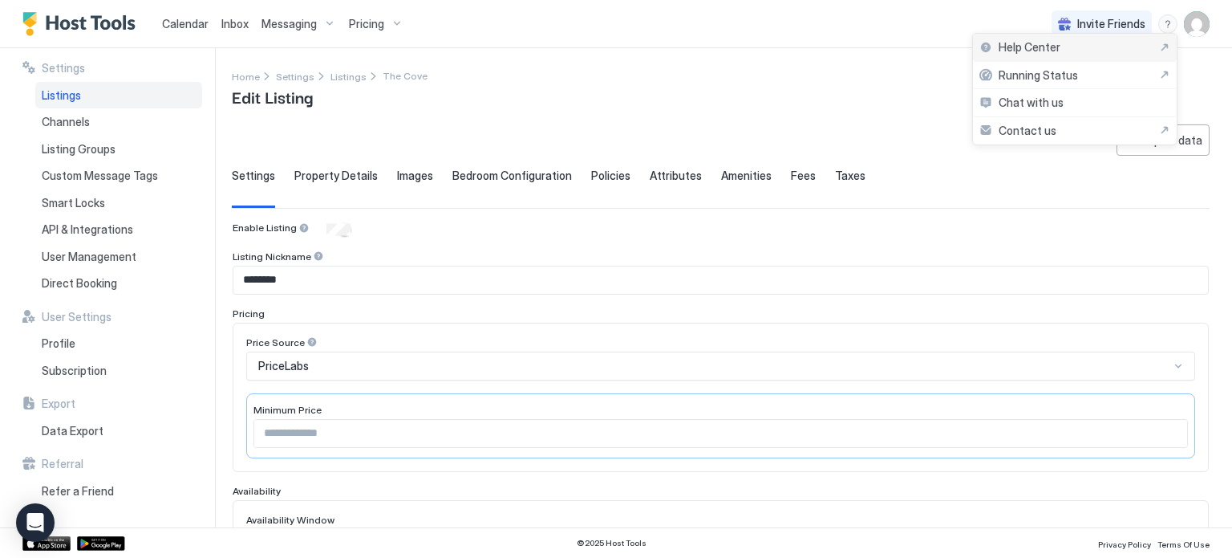
click at [1050, 47] on span "Help Center" at bounding box center [1030, 47] width 62 height 14
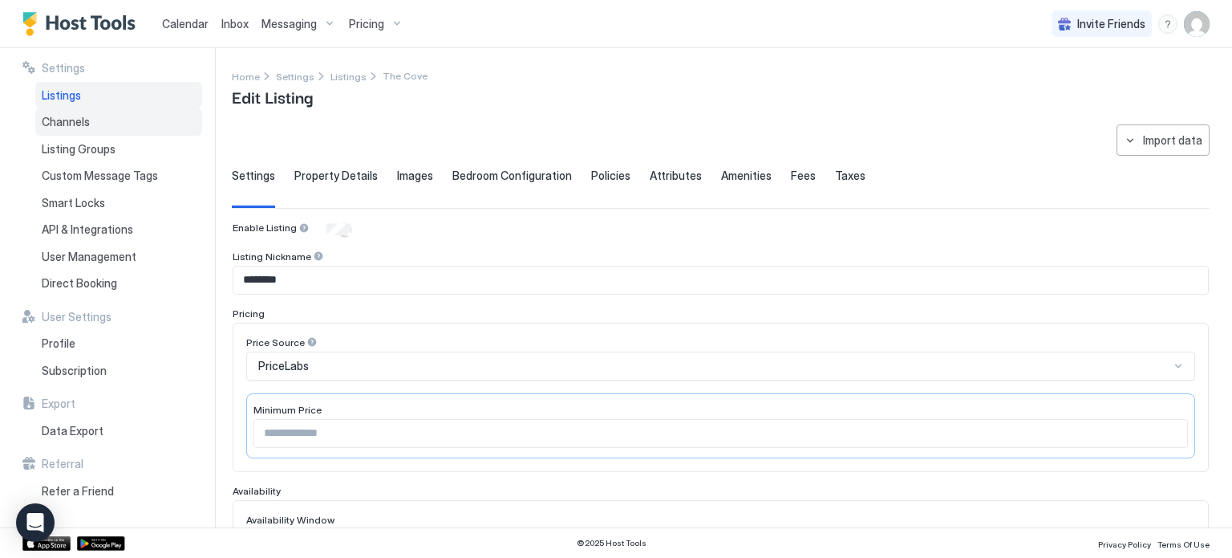
click at [69, 131] on div "Channels" at bounding box center [118, 121] width 167 height 27
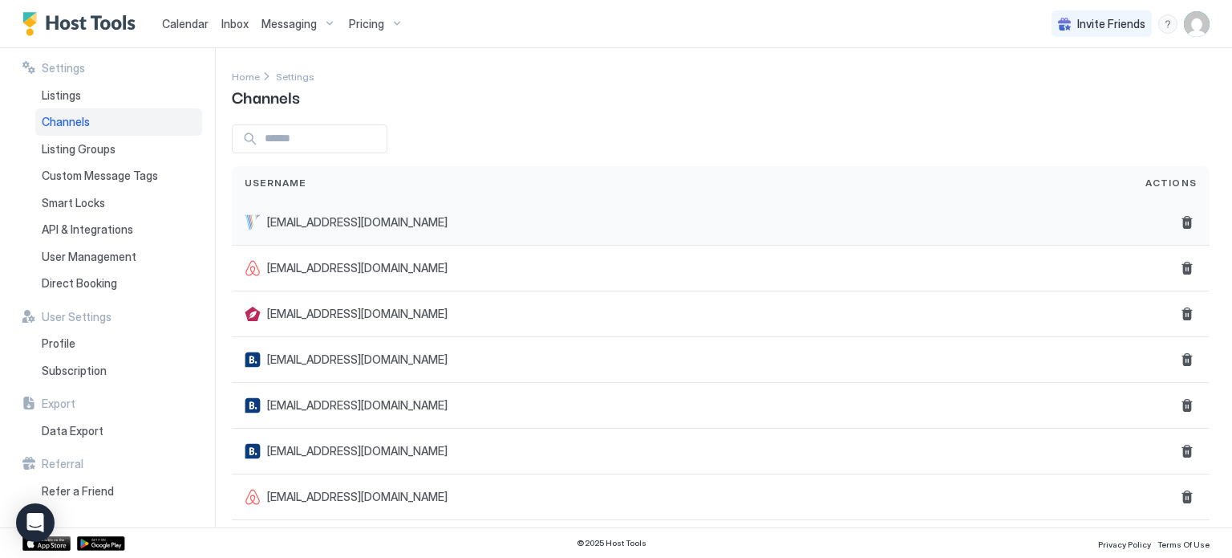
click at [342, 209] on div "onlinevia@gmail.com" at bounding box center [682, 223] width 901 height 46
click at [339, 223] on span "onlinevia@gmail.com" at bounding box center [357, 222] width 181 height 14
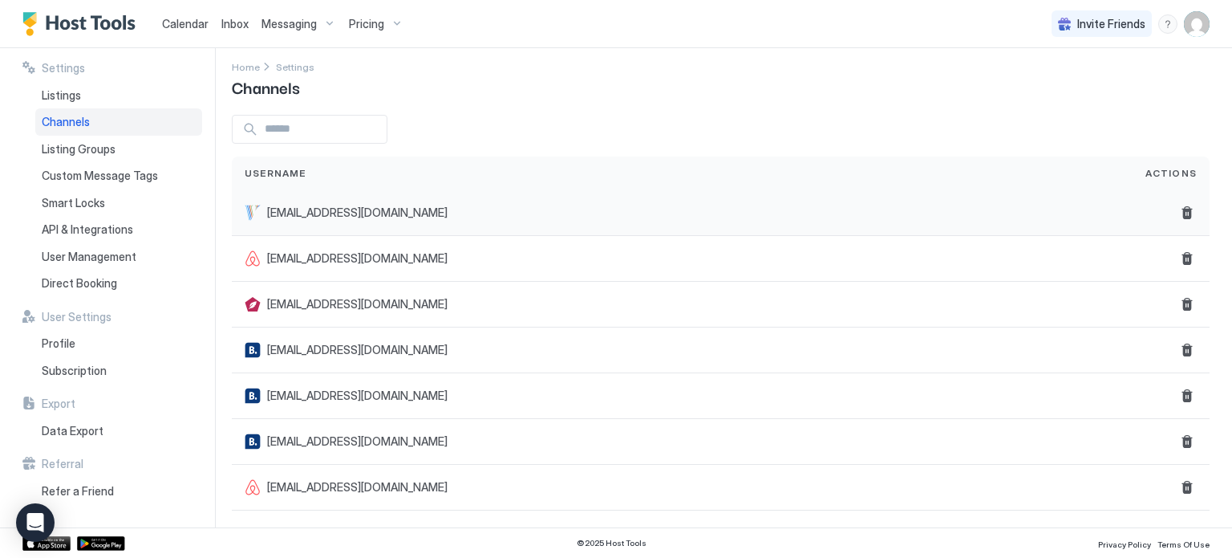
click at [343, 217] on span "onlinevia@gmail.com" at bounding box center [357, 212] width 181 height 14
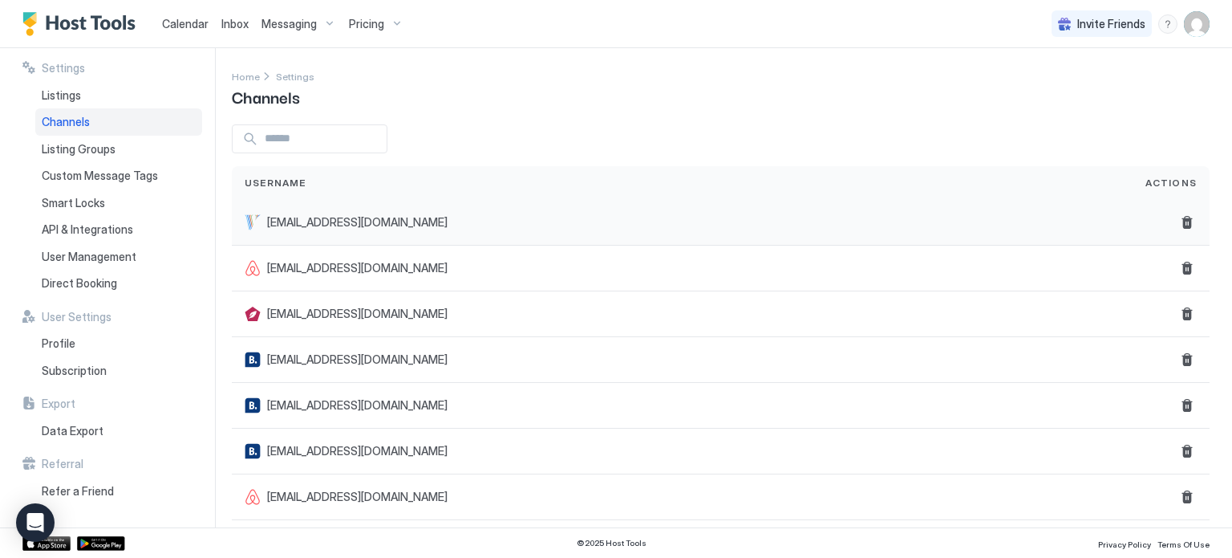
click at [270, 219] on span "onlinevia@gmail.com" at bounding box center [357, 222] width 181 height 14
click at [1203, 34] on img "User profile" at bounding box center [1197, 24] width 26 height 26
click at [1062, 90] on span "Settings" at bounding box center [1052, 90] width 43 height 14
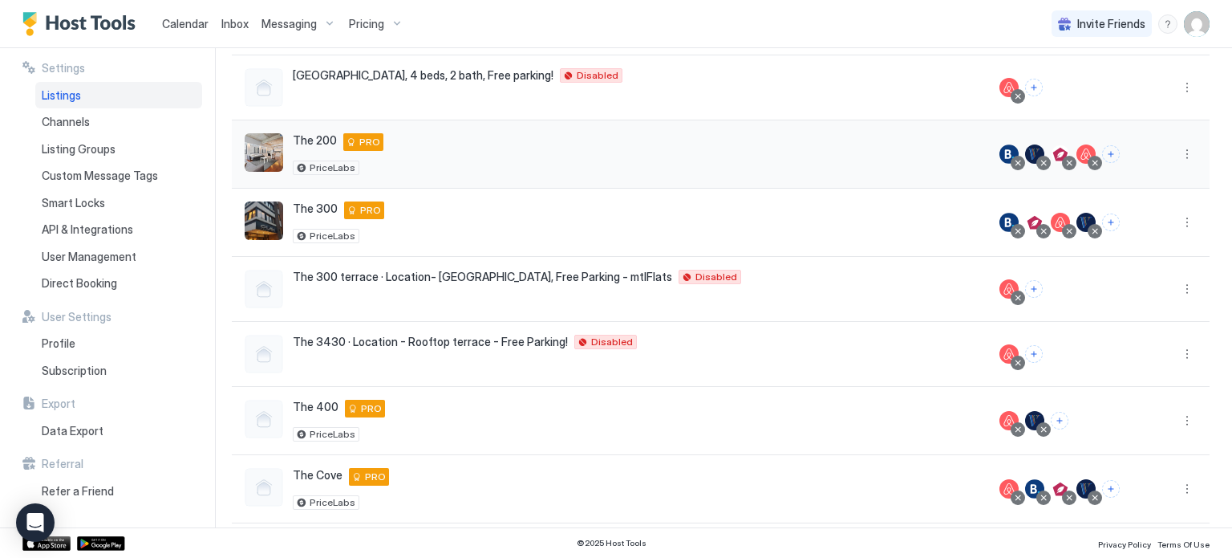
scroll to position [389, 0]
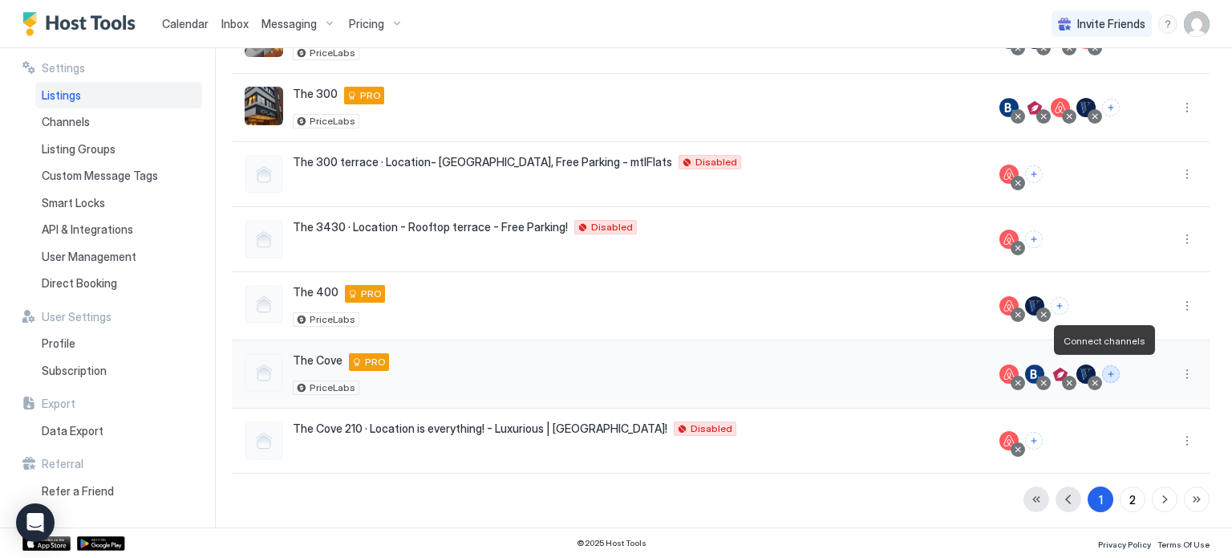
click at [1102, 373] on button "Connect channels" at bounding box center [1111, 374] width 18 height 18
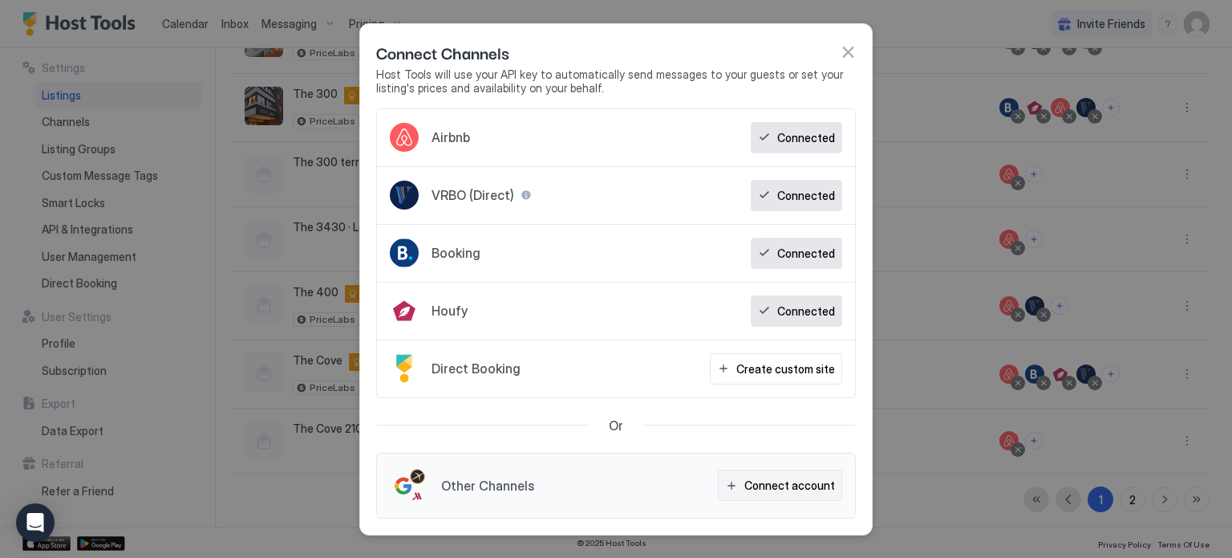
click at [741, 487] on button "Connect account" at bounding box center [780, 484] width 124 height 31
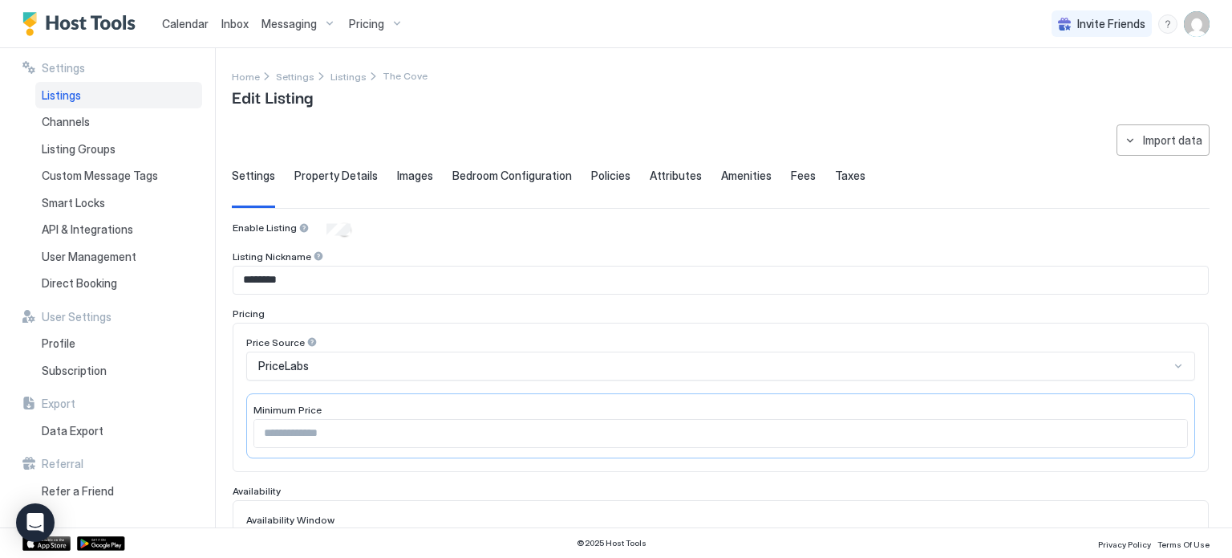
click at [1199, 27] on img "User profile" at bounding box center [1197, 24] width 26 height 26
click at [1082, 83] on div "Settings" at bounding box center [1107, 90] width 204 height 28
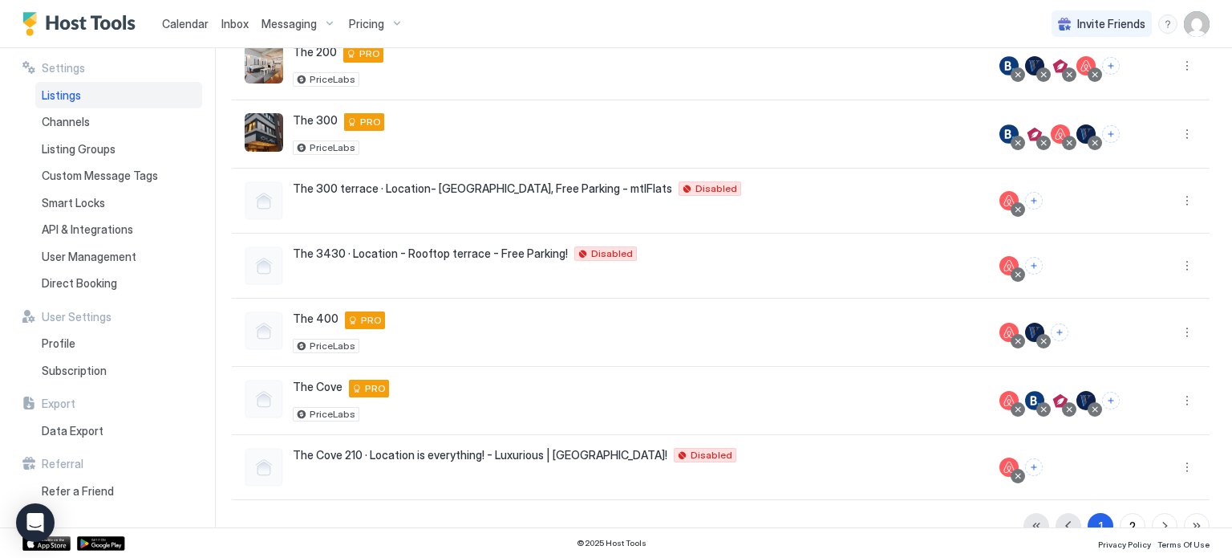
scroll to position [389, 0]
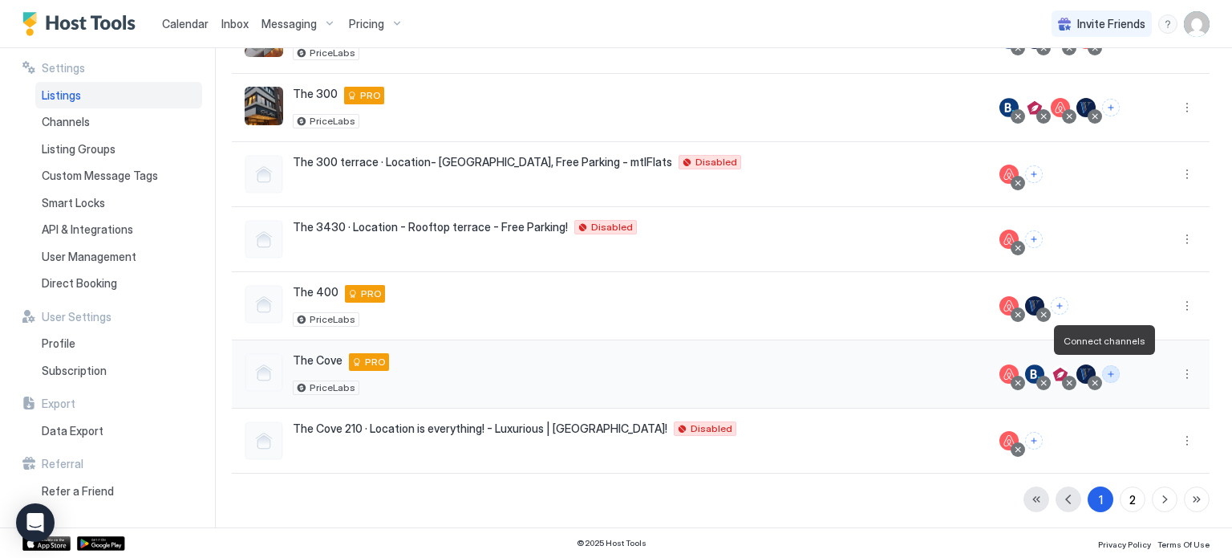
click at [1104, 371] on button "Connect channels" at bounding box center [1111, 374] width 18 height 18
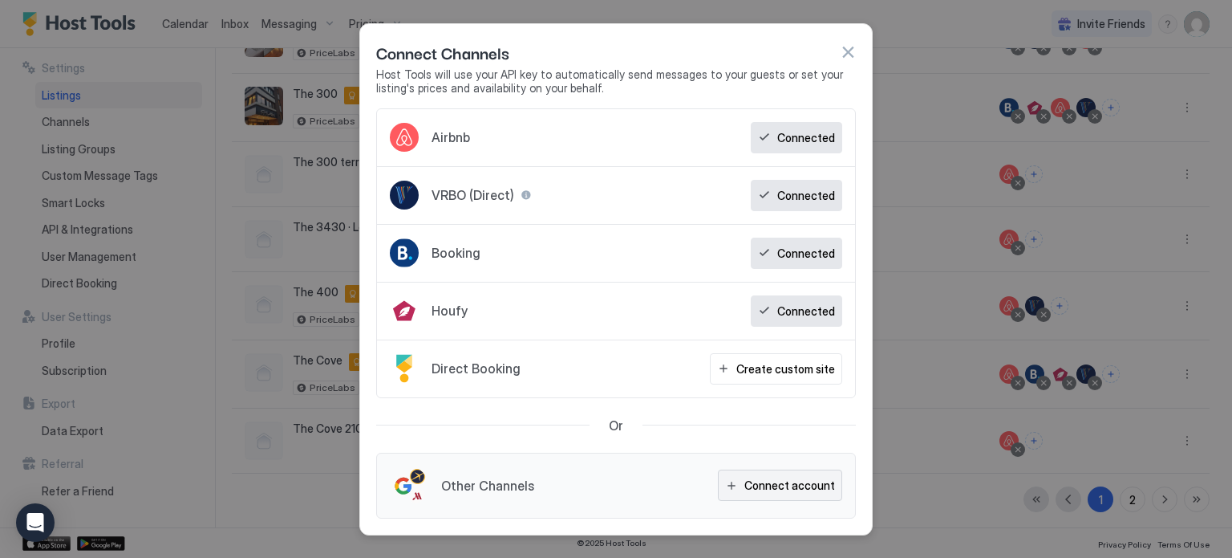
click at [755, 484] on div "Connect account" at bounding box center [790, 485] width 91 height 17
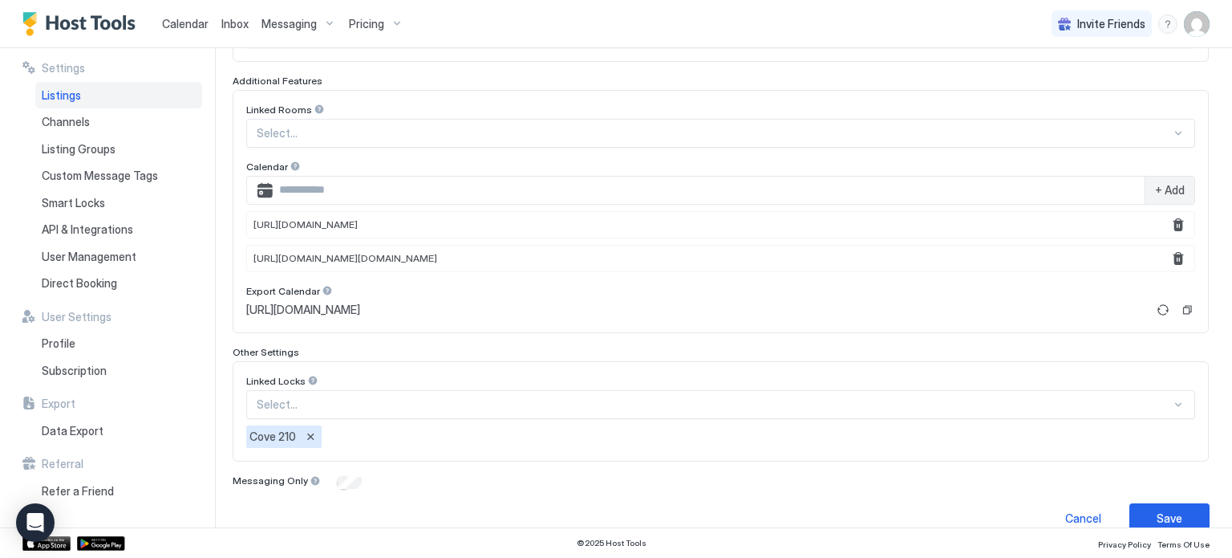
scroll to position [529, 0]
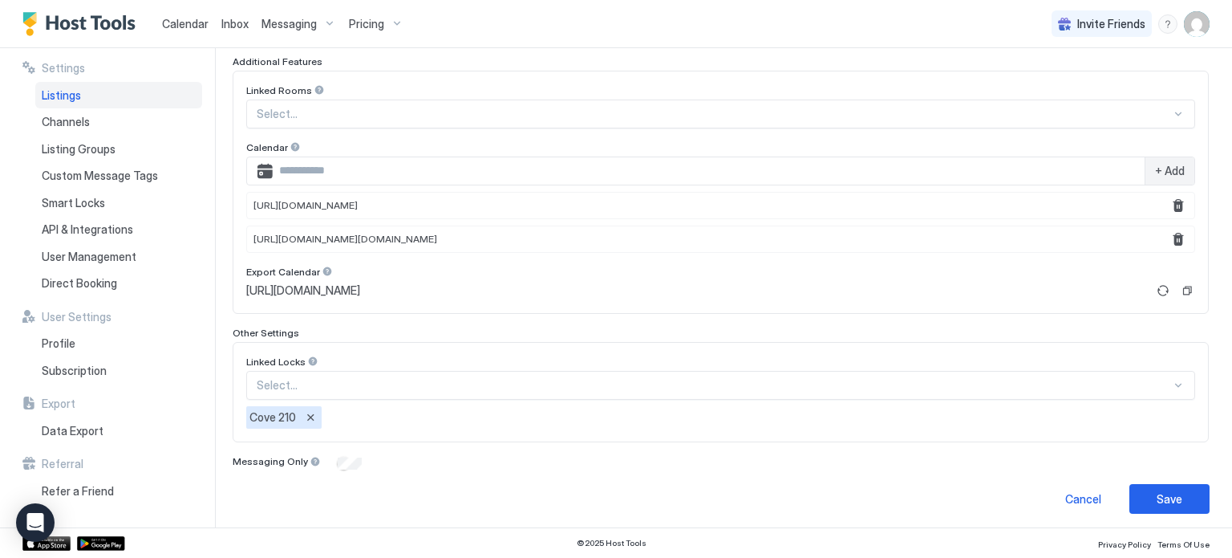
click at [228, 32] on div "Inbox" at bounding box center [235, 24] width 40 height 30
click at [231, 21] on span "Inbox" at bounding box center [234, 24] width 27 height 14
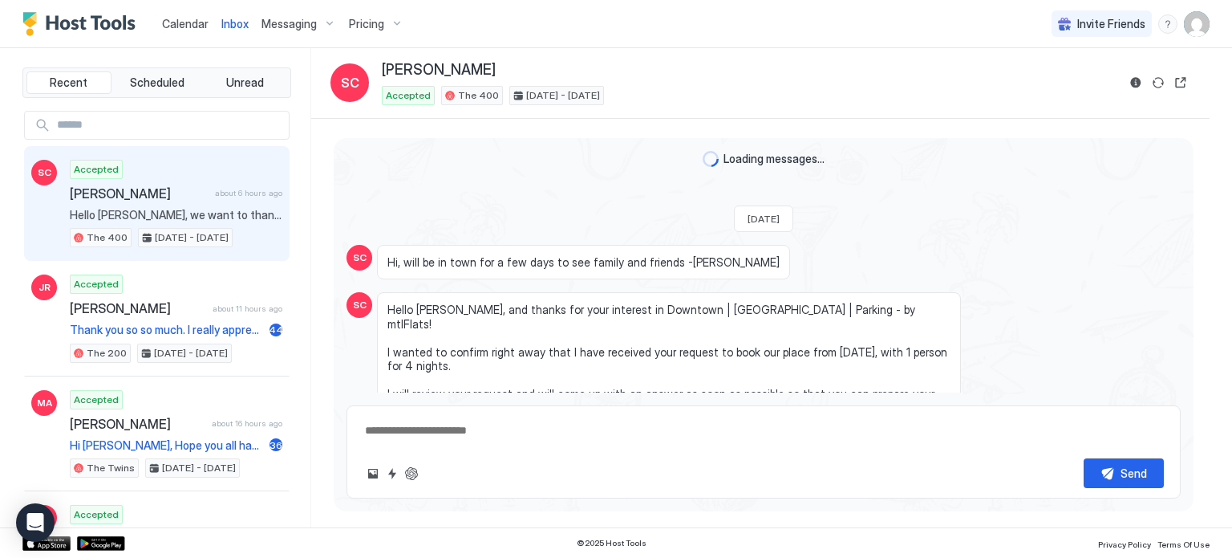
scroll to position [403, 0]
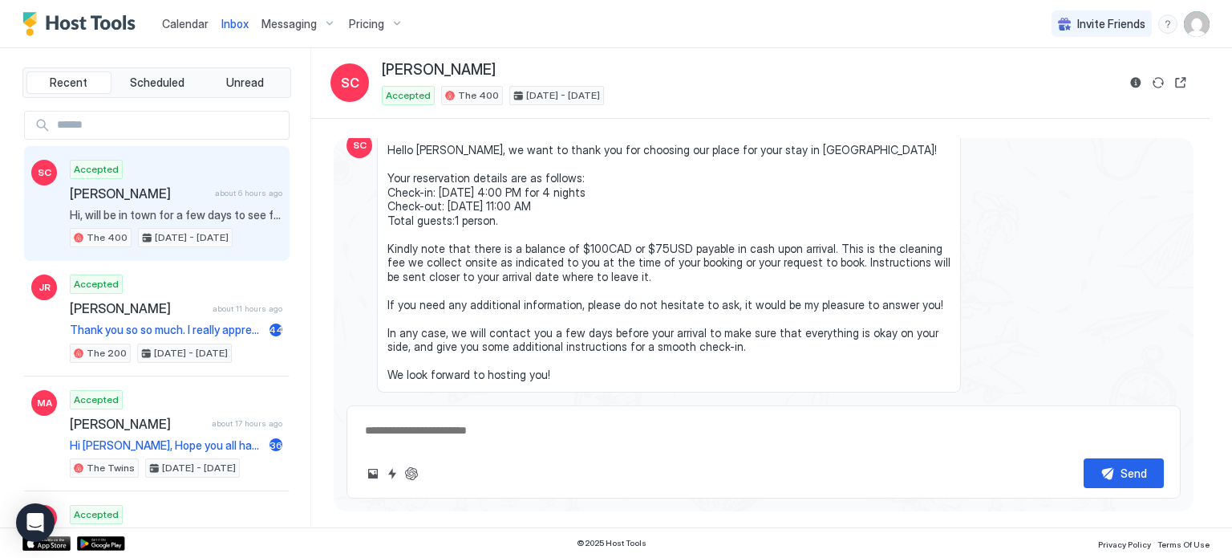
type textarea "*"
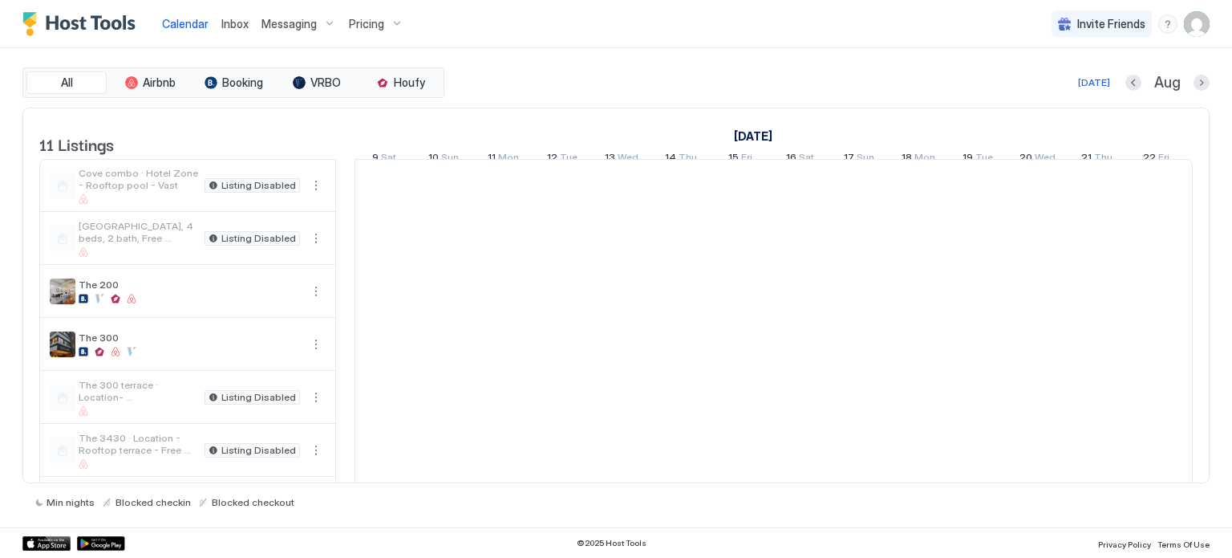
scroll to position [0, 891]
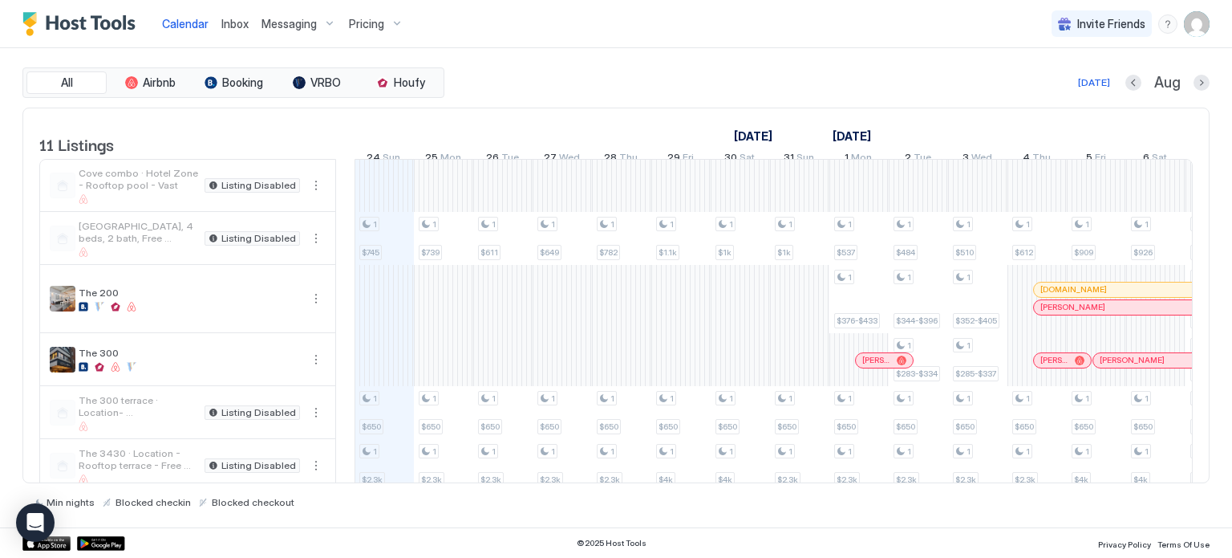
click at [389, 19] on div "Pricing" at bounding box center [376, 23] width 67 height 27
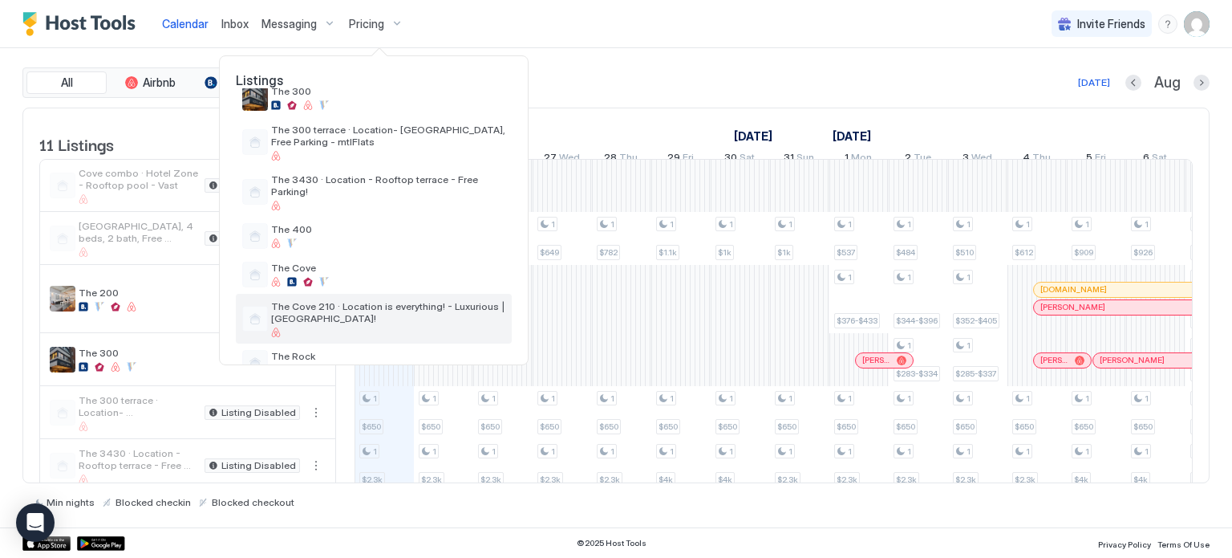
scroll to position [252, 0]
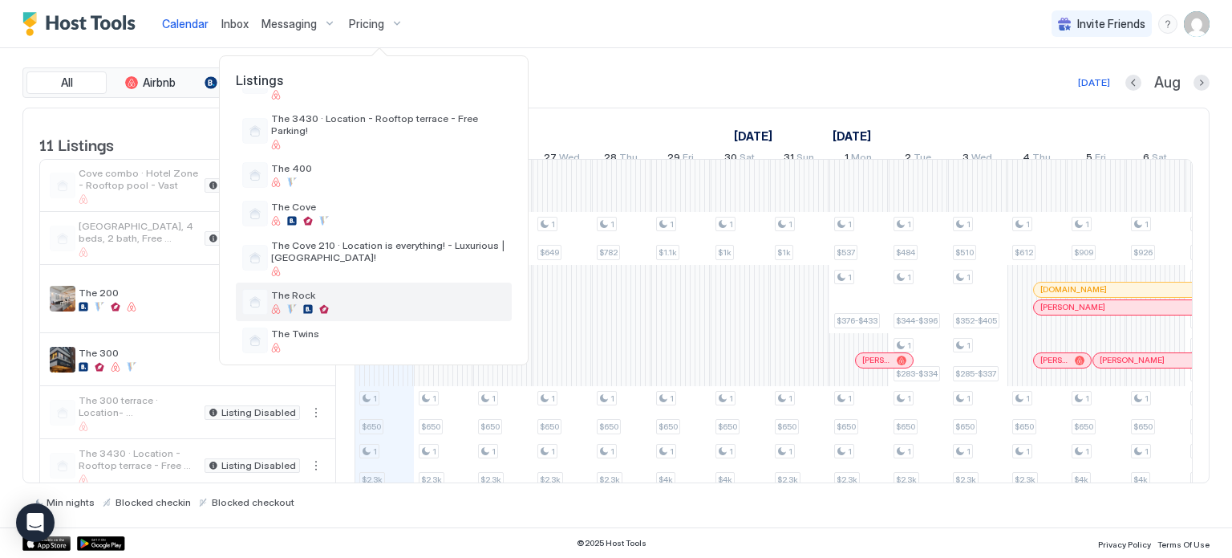
click at [318, 304] on div at bounding box center [388, 309] width 234 height 10
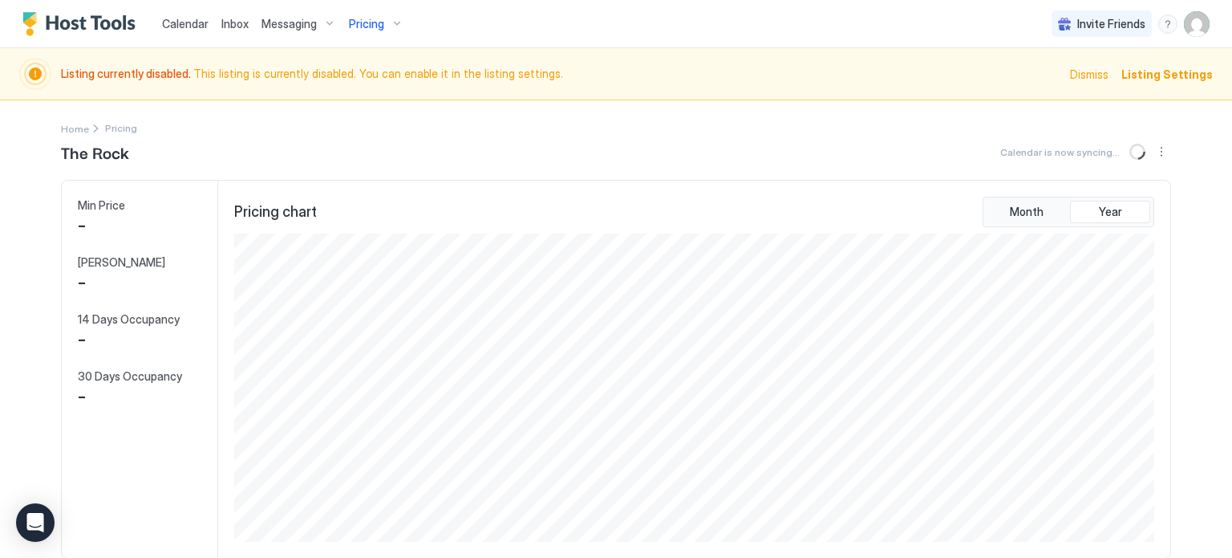
scroll to position [308, 924]
click at [363, 31] on div "Pricing" at bounding box center [376, 23] width 67 height 27
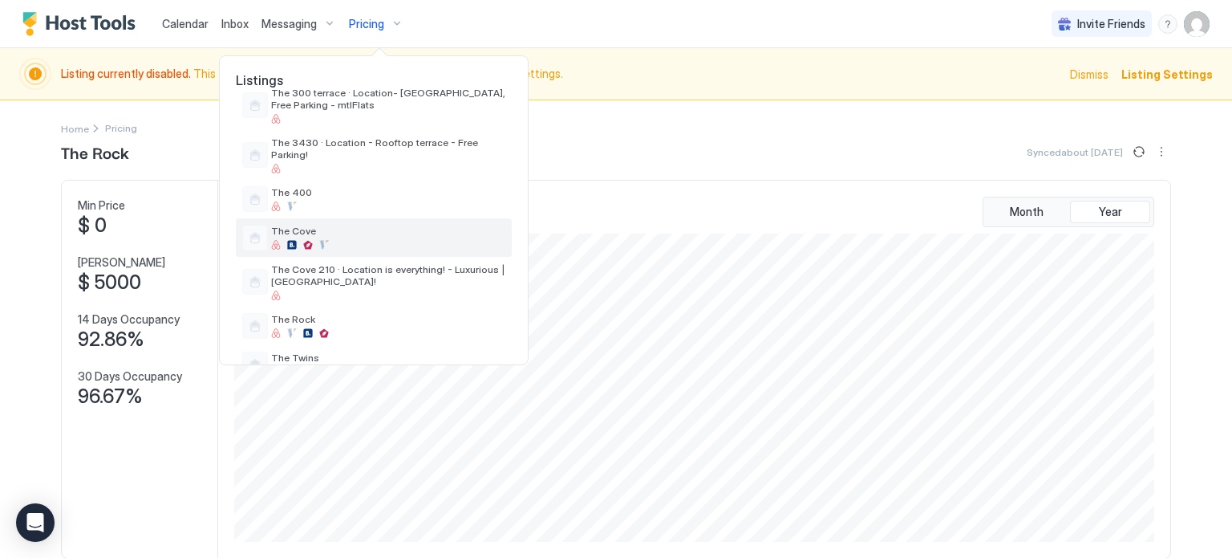
scroll to position [252, 0]
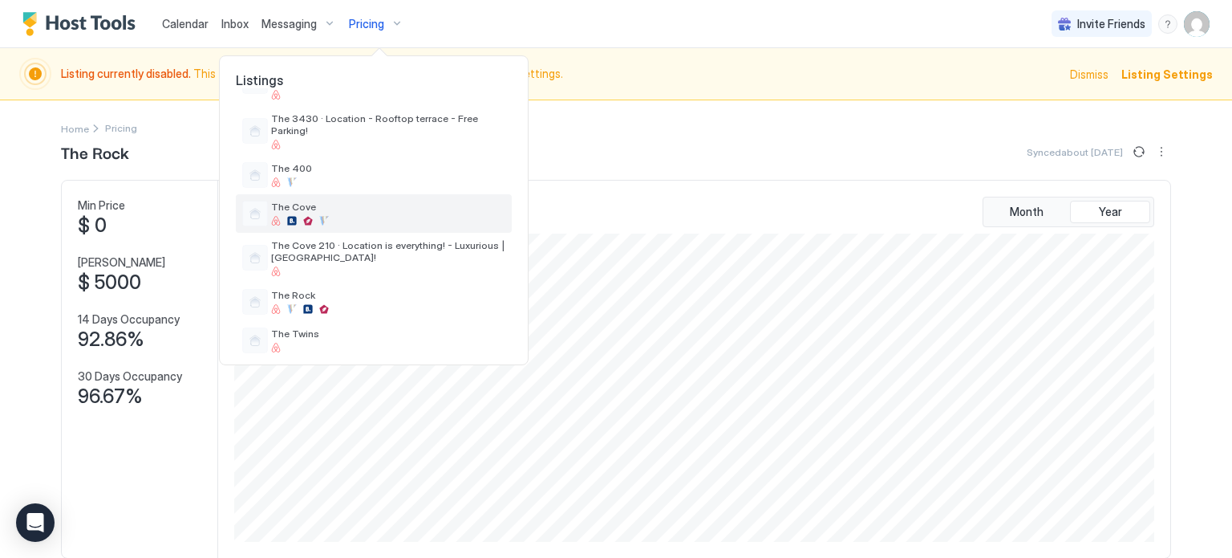
click at [339, 201] on span "The Cove" at bounding box center [388, 207] width 234 height 12
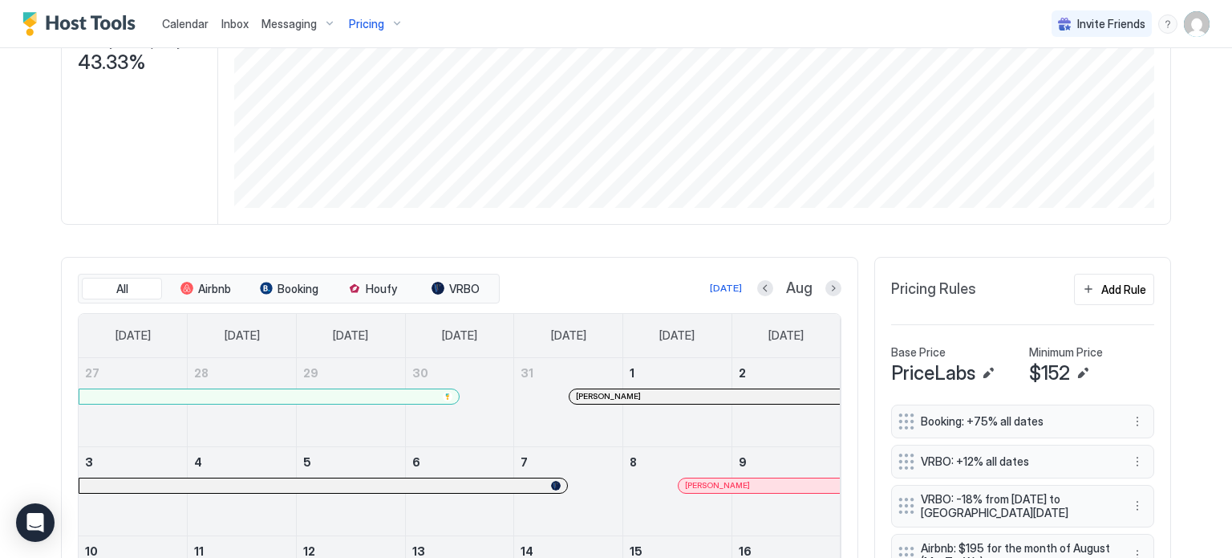
scroll to position [298, 0]
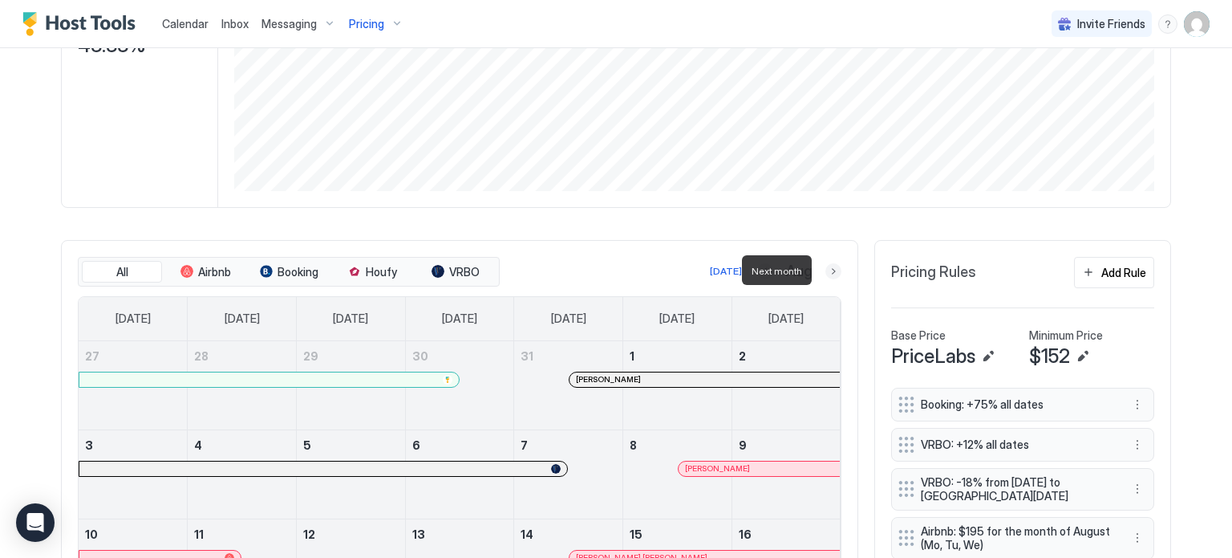
click at [826, 270] on button "Next month" at bounding box center [834, 271] width 16 height 16
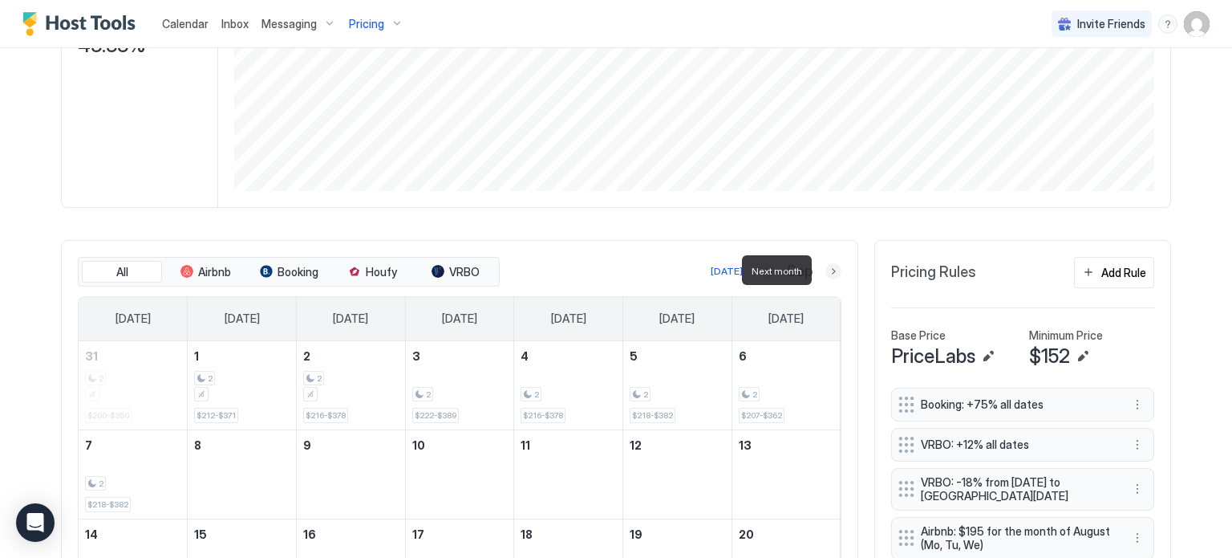
click at [826, 270] on button "Next month" at bounding box center [834, 271] width 16 height 16
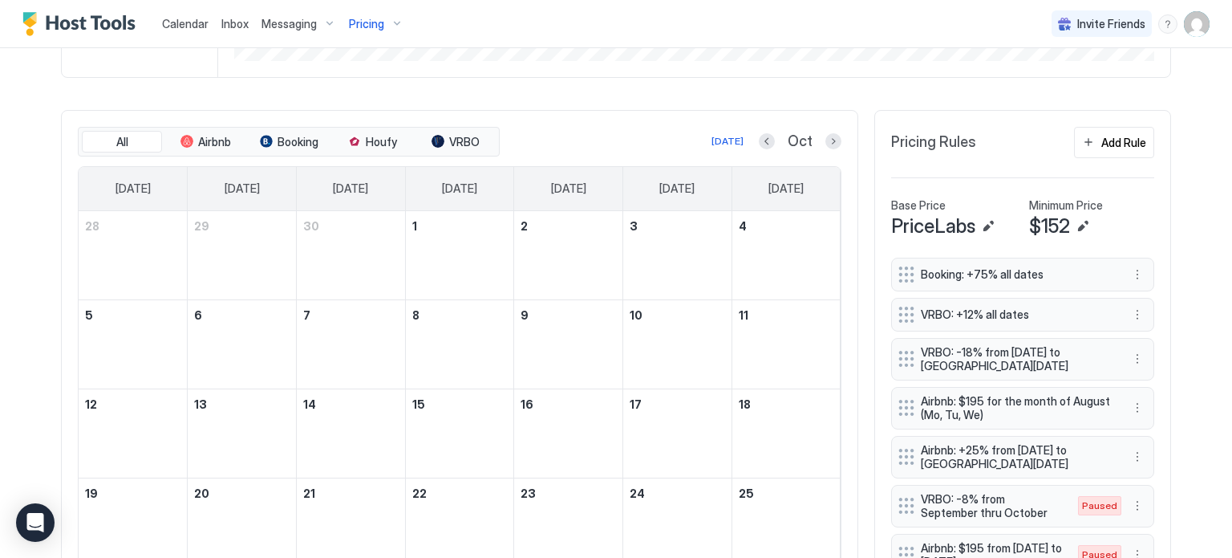
scroll to position [429, 0]
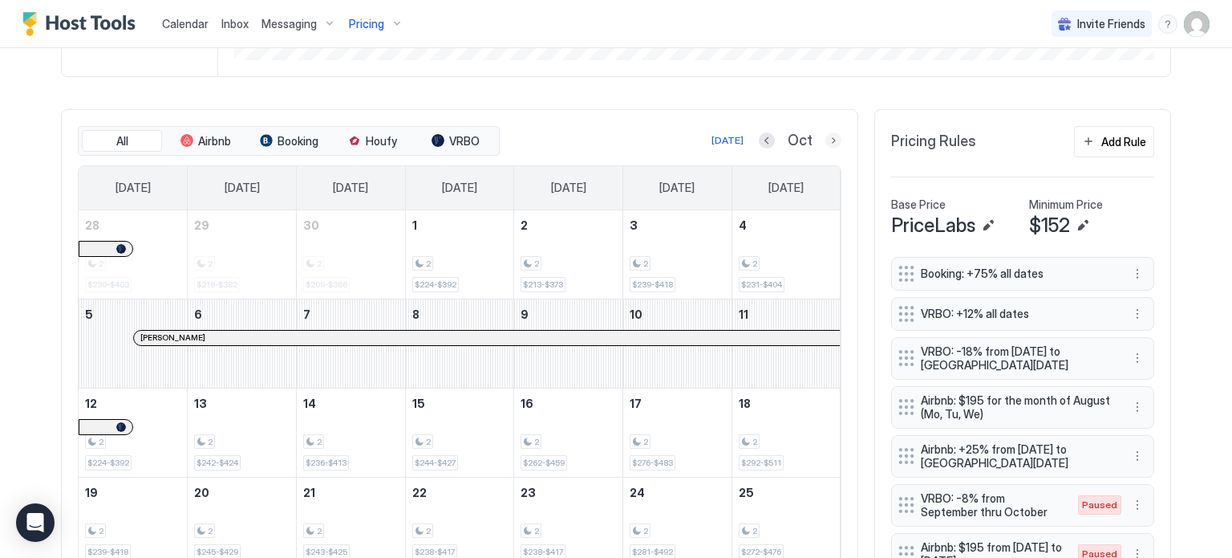
click at [830, 144] on button "Next month" at bounding box center [834, 140] width 16 height 16
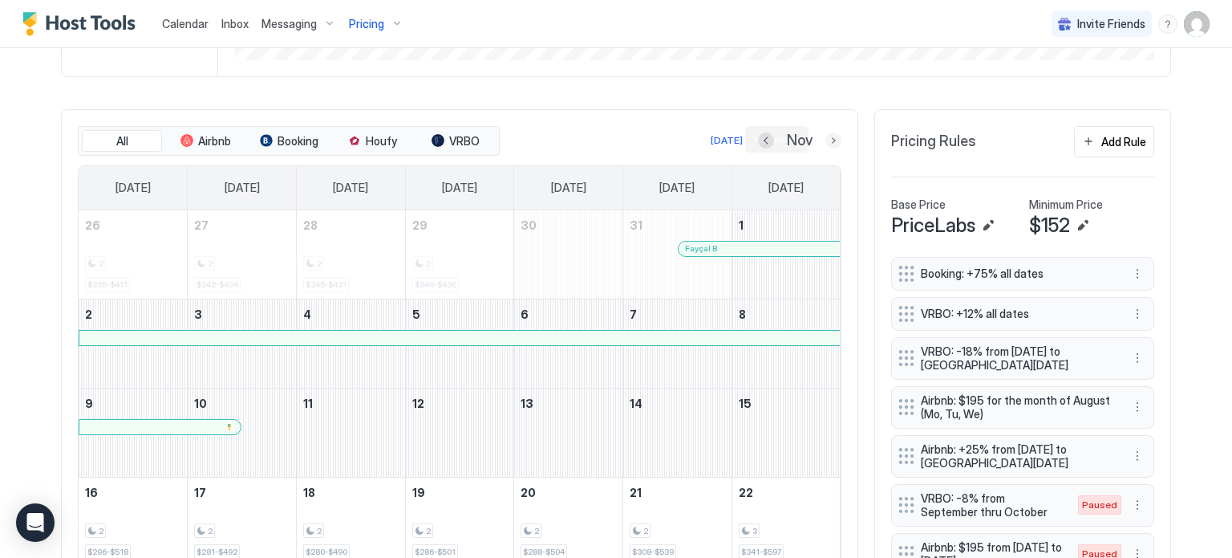
click at [831, 140] on button "Next month" at bounding box center [834, 140] width 16 height 16
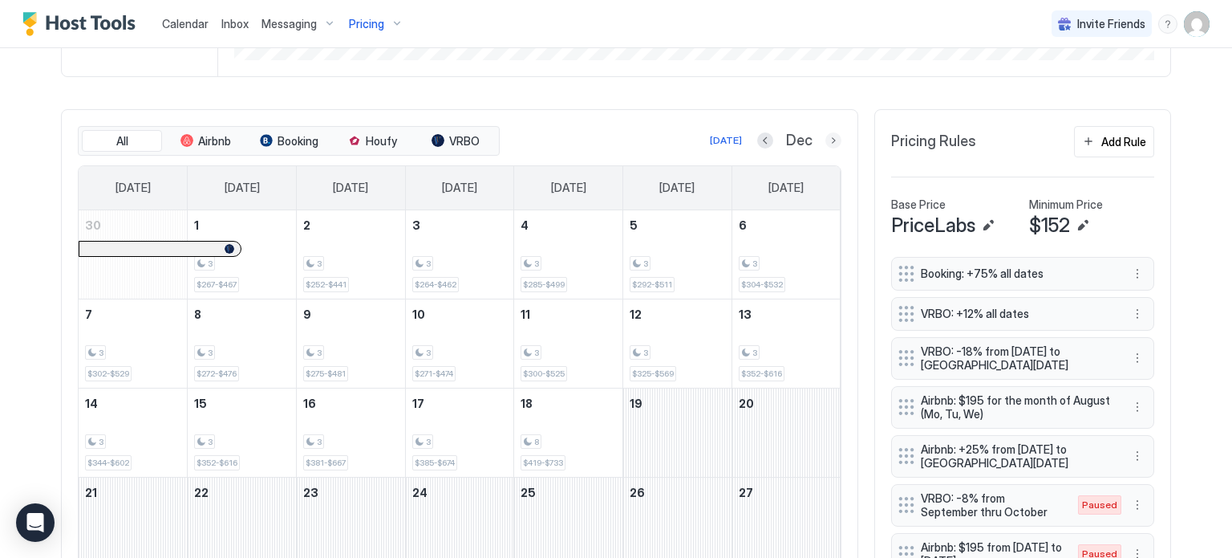
click at [830, 142] on button "Next month" at bounding box center [834, 140] width 16 height 16
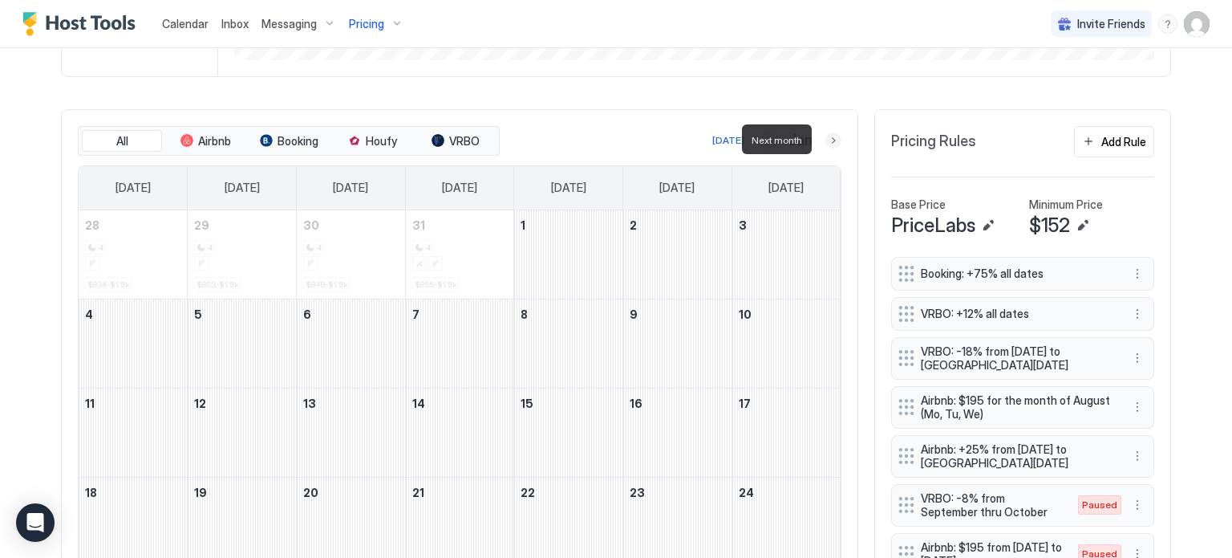
click at [830, 142] on button "Next month" at bounding box center [834, 140] width 16 height 16
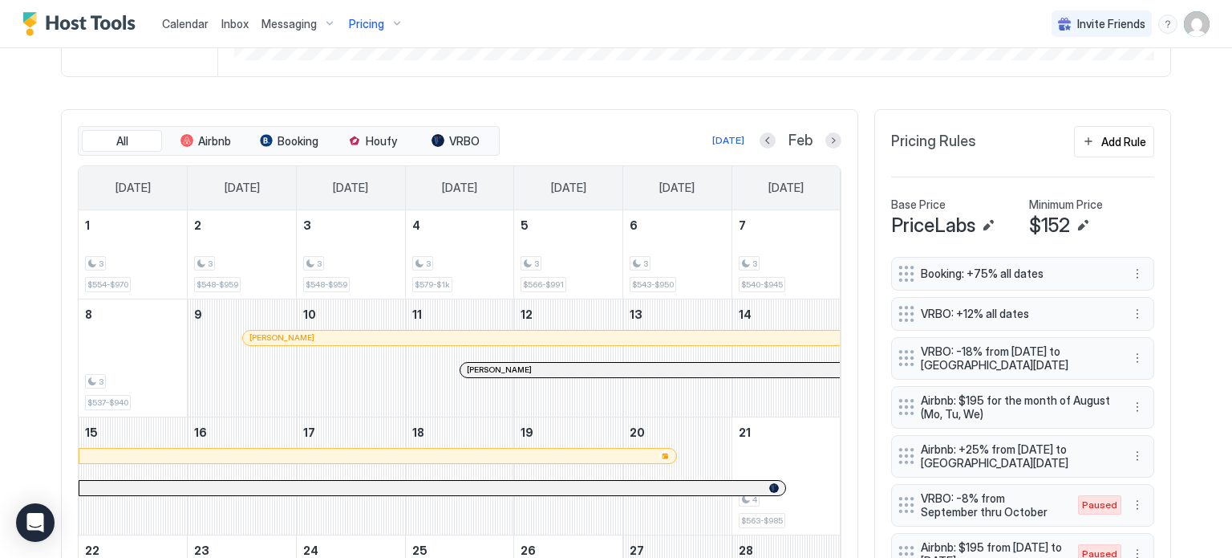
scroll to position [483, 0]
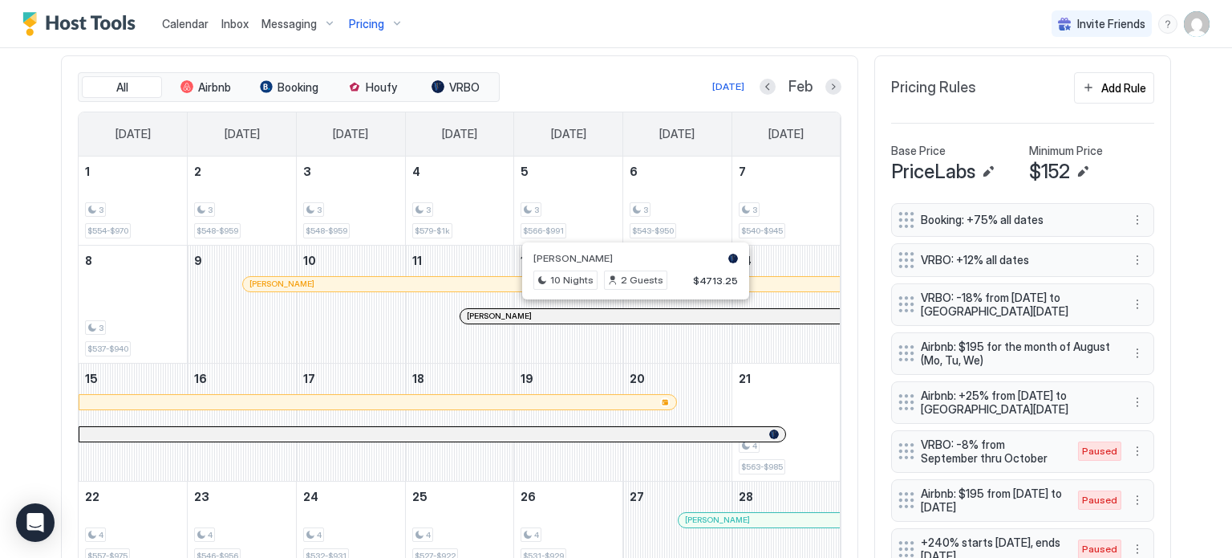
click at [629, 314] on div at bounding box center [635, 316] width 13 height 13
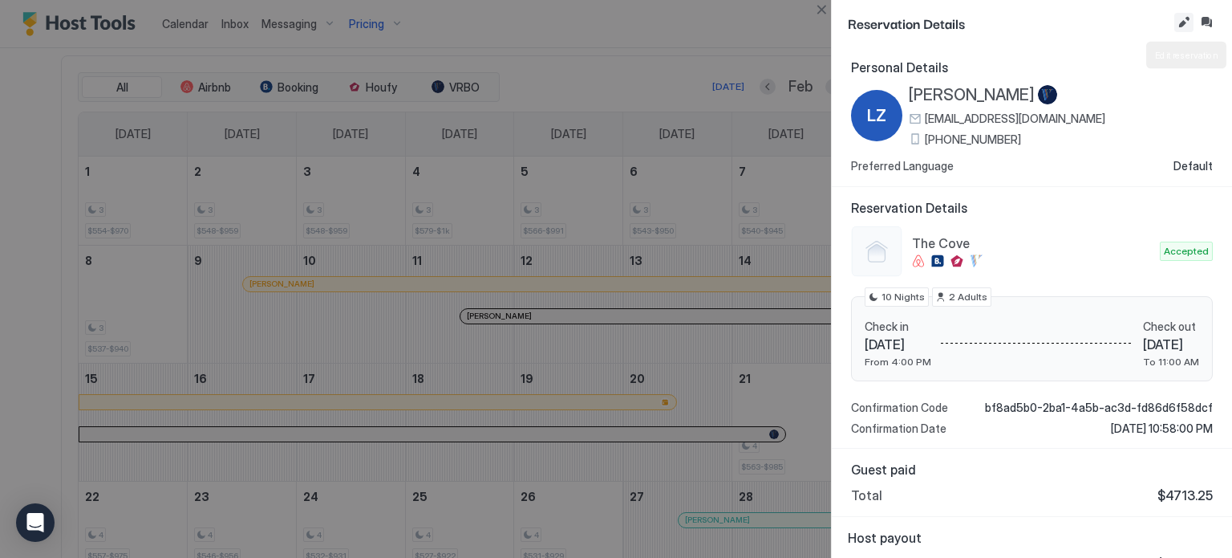
click at [1175, 24] on button "Edit reservation" at bounding box center [1184, 22] width 19 height 19
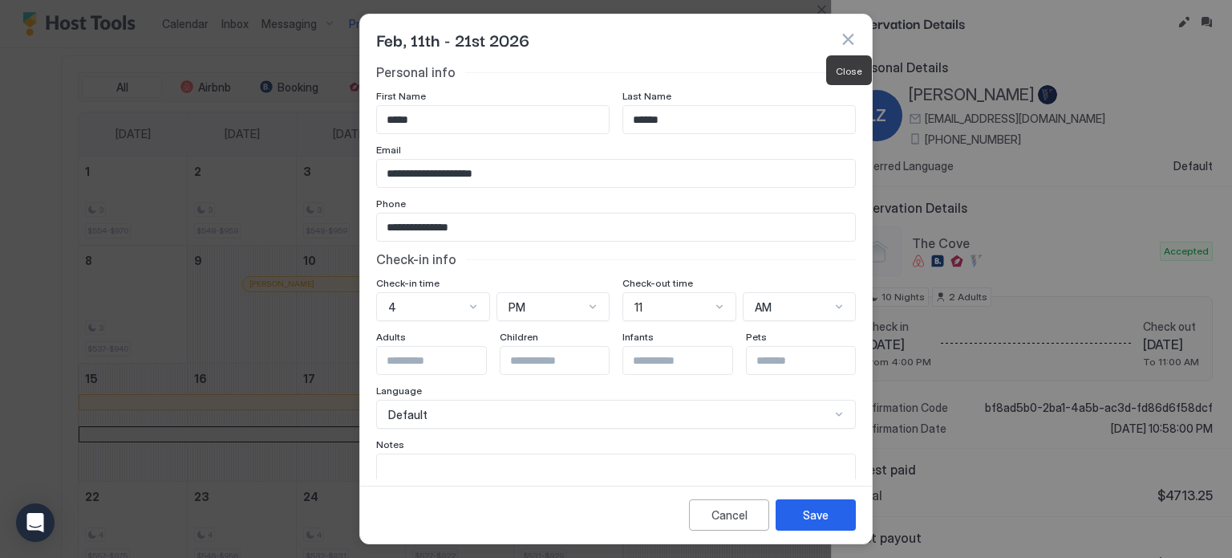
click at [855, 38] on button "button" at bounding box center [848, 39] width 16 height 16
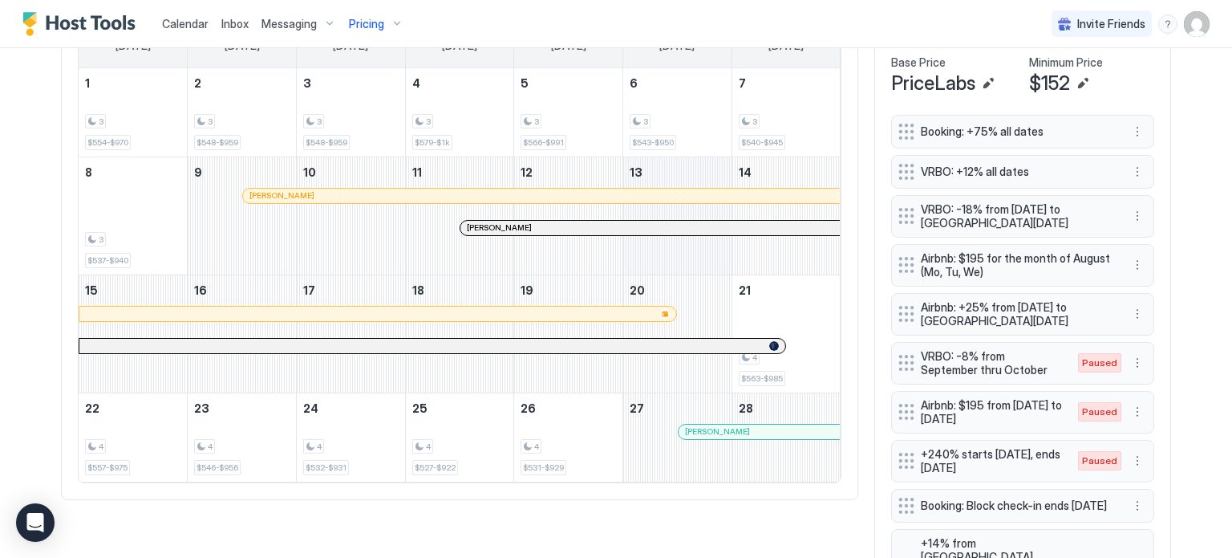
scroll to position [573, 0]
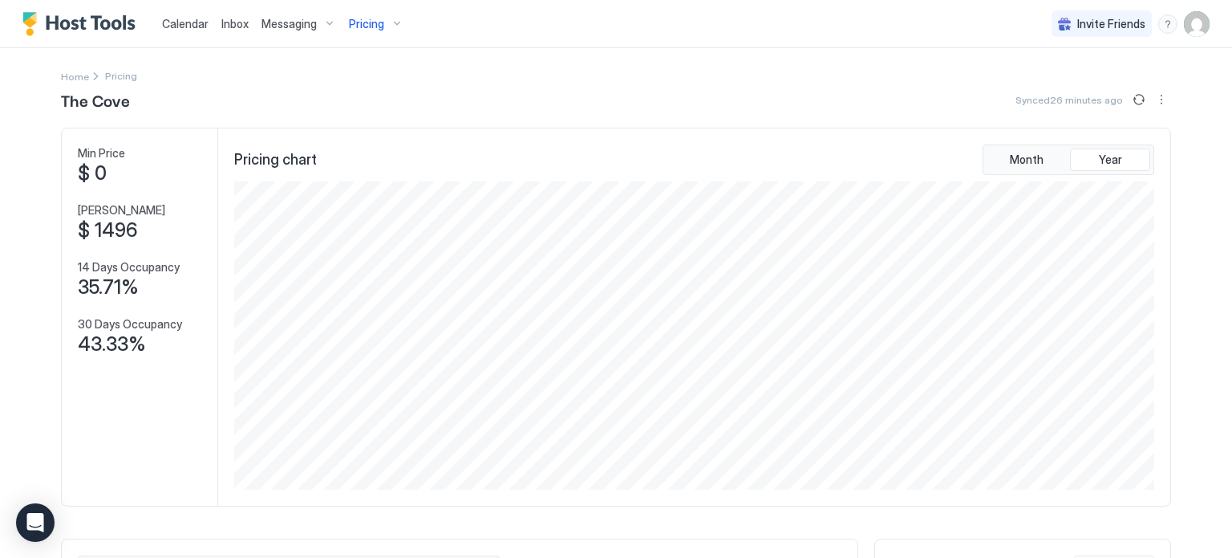
scroll to position [308, 924]
click at [372, 27] on span "Pricing" at bounding box center [366, 24] width 35 height 14
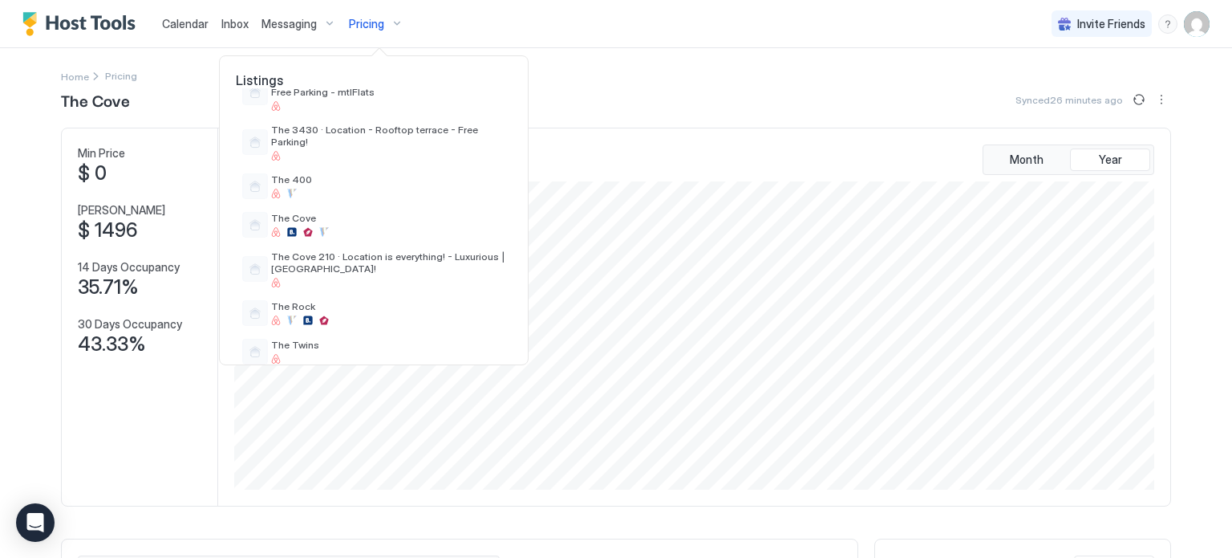
scroll to position [242, 0]
click at [339, 210] on span "The Cove" at bounding box center [388, 216] width 234 height 12
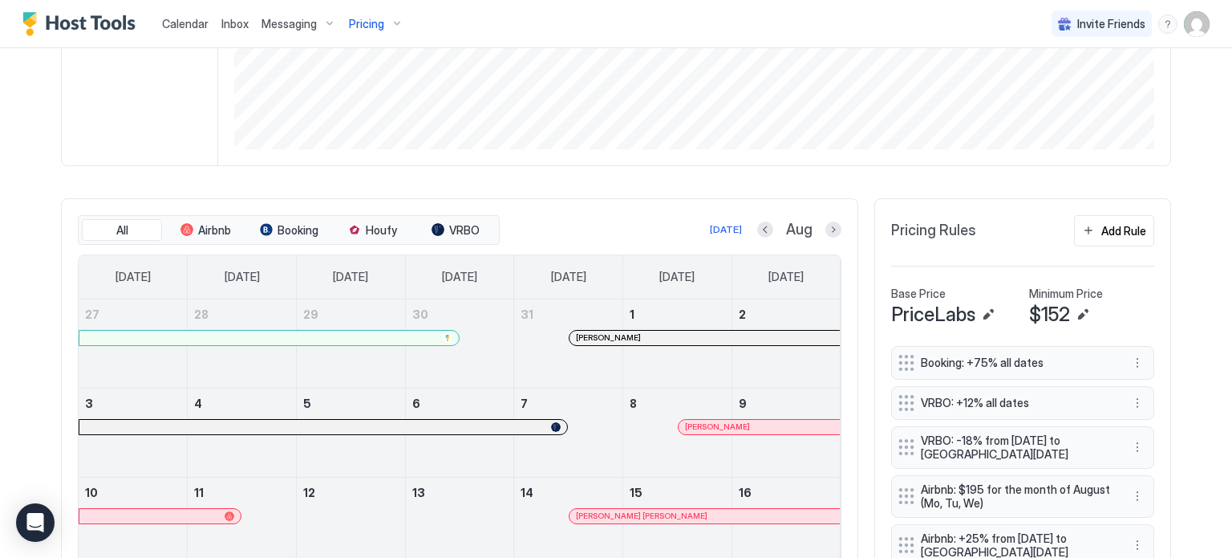
scroll to position [358, 0]
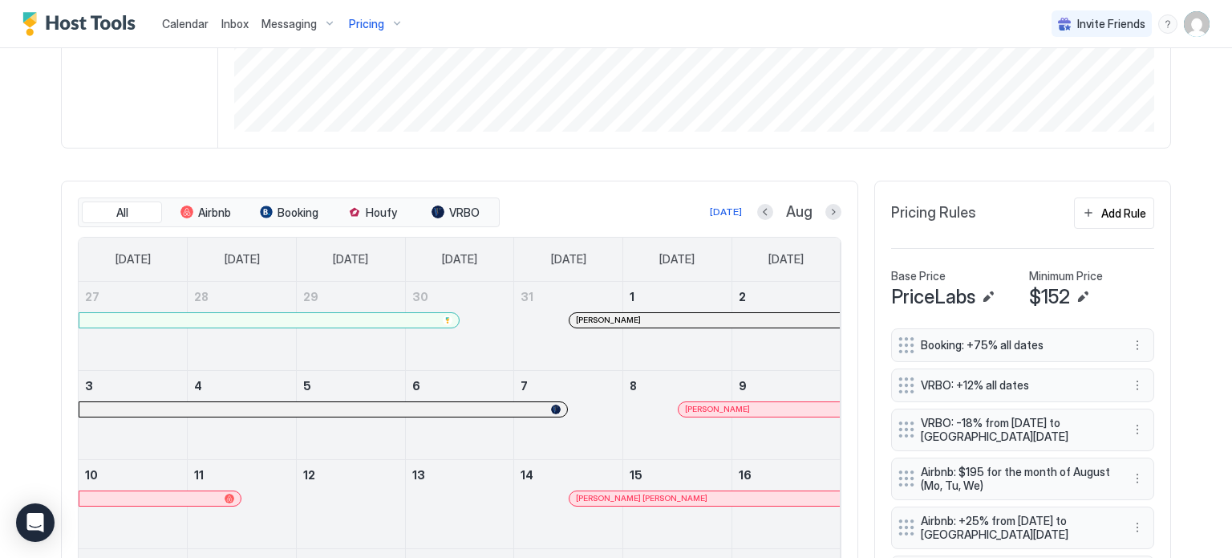
click at [818, 209] on div "Aug" at bounding box center [799, 212] width 84 height 18
click at [826, 214] on button "Next month" at bounding box center [834, 212] width 16 height 16
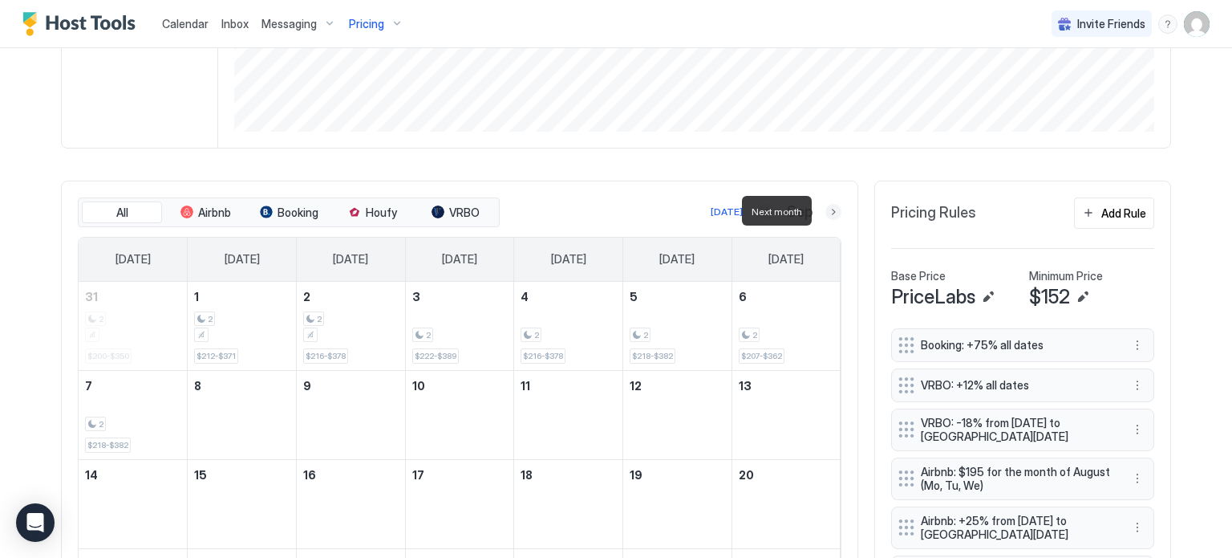
click at [826, 214] on button "Next month" at bounding box center [834, 212] width 16 height 16
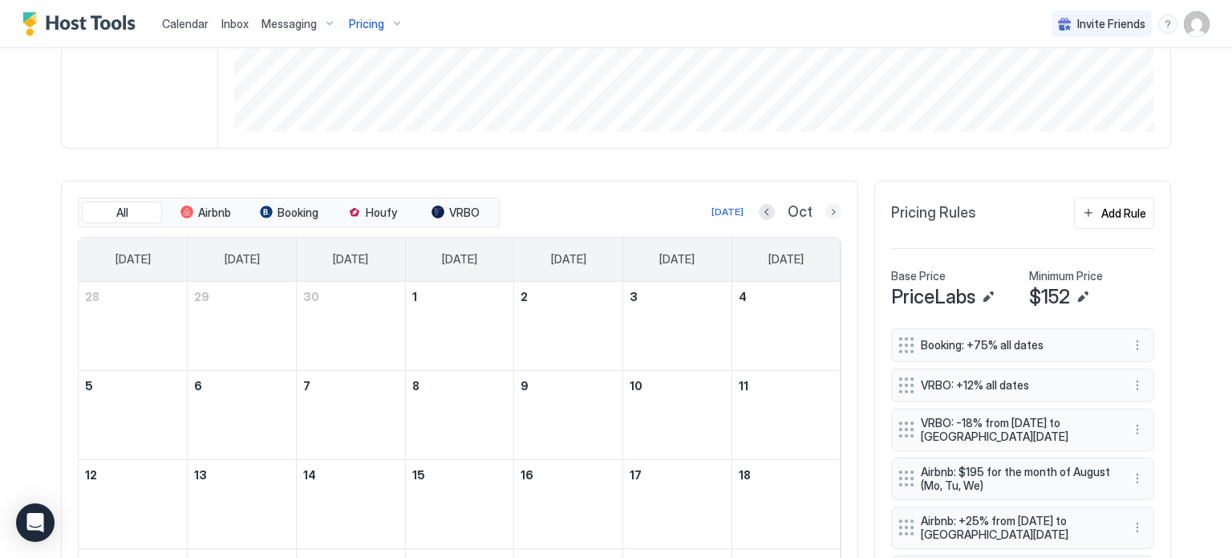
click at [826, 210] on button "Next month" at bounding box center [834, 212] width 16 height 16
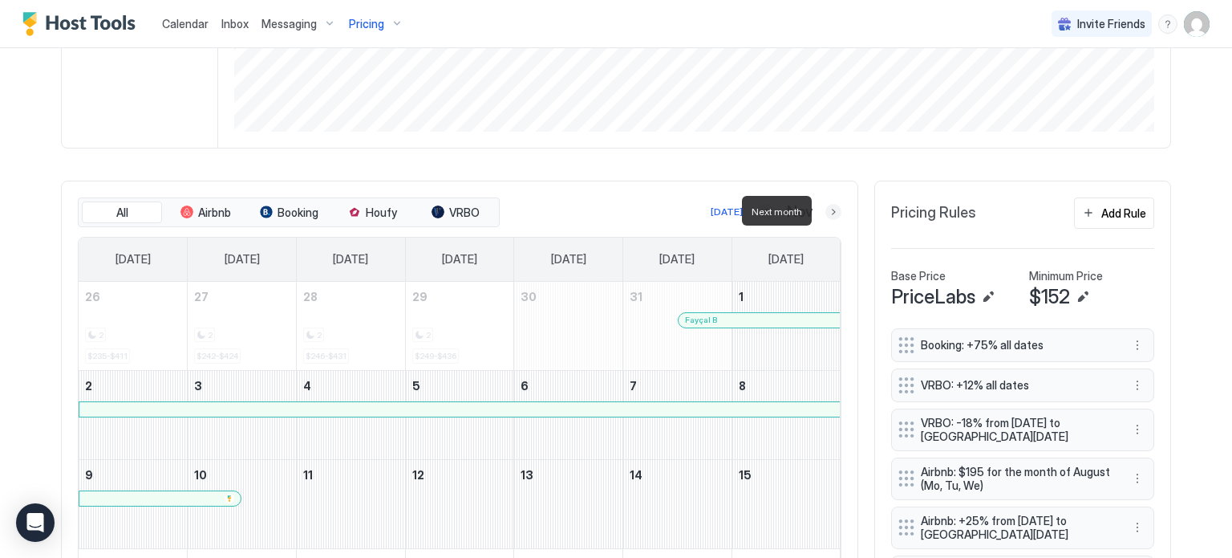
click at [828, 210] on button "Next month" at bounding box center [834, 212] width 16 height 16
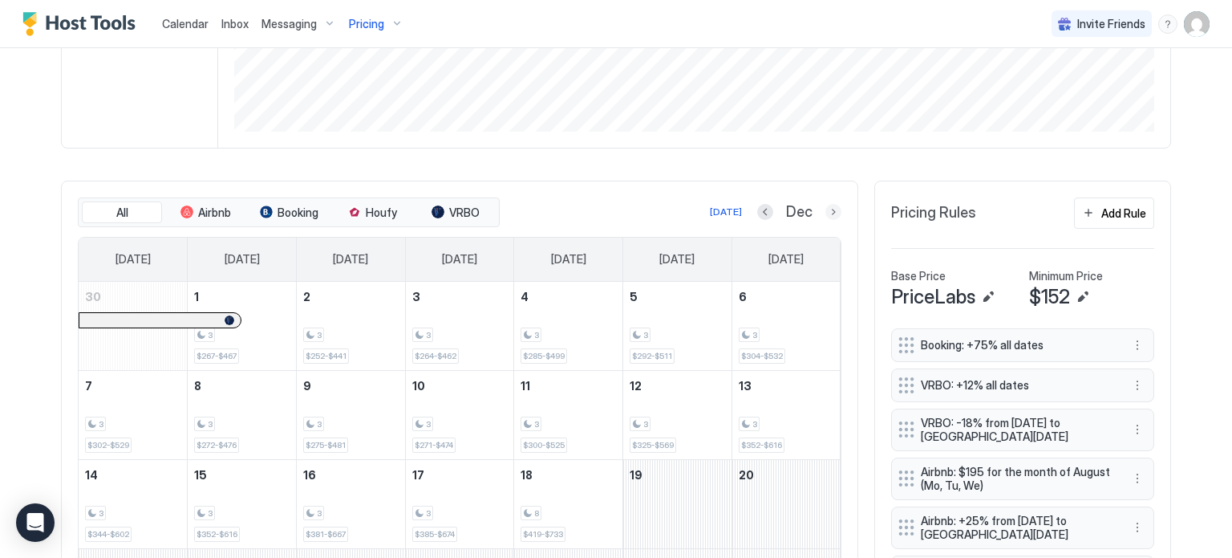
click at [826, 206] on button "Next month" at bounding box center [834, 212] width 16 height 16
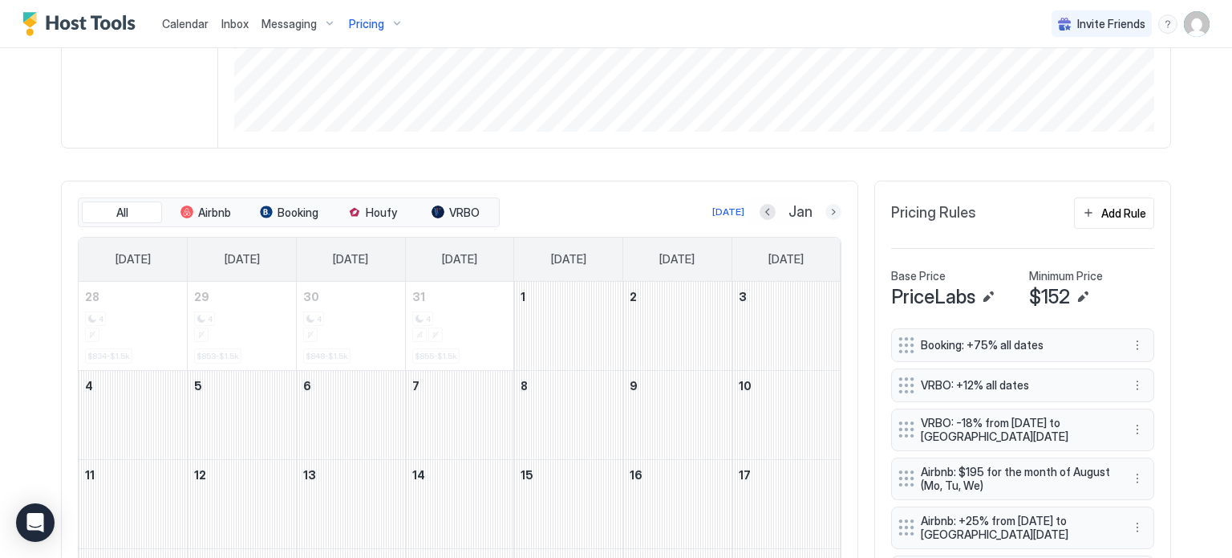
click at [827, 210] on button "Next month" at bounding box center [834, 212] width 16 height 16
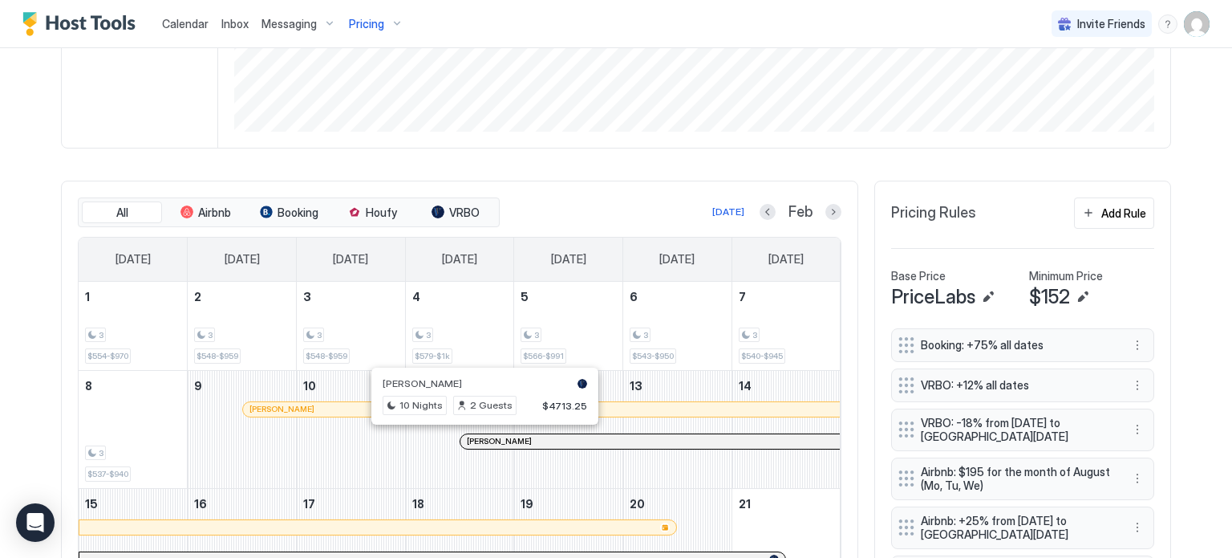
click at [478, 441] on div at bounding box center [484, 441] width 13 height 13
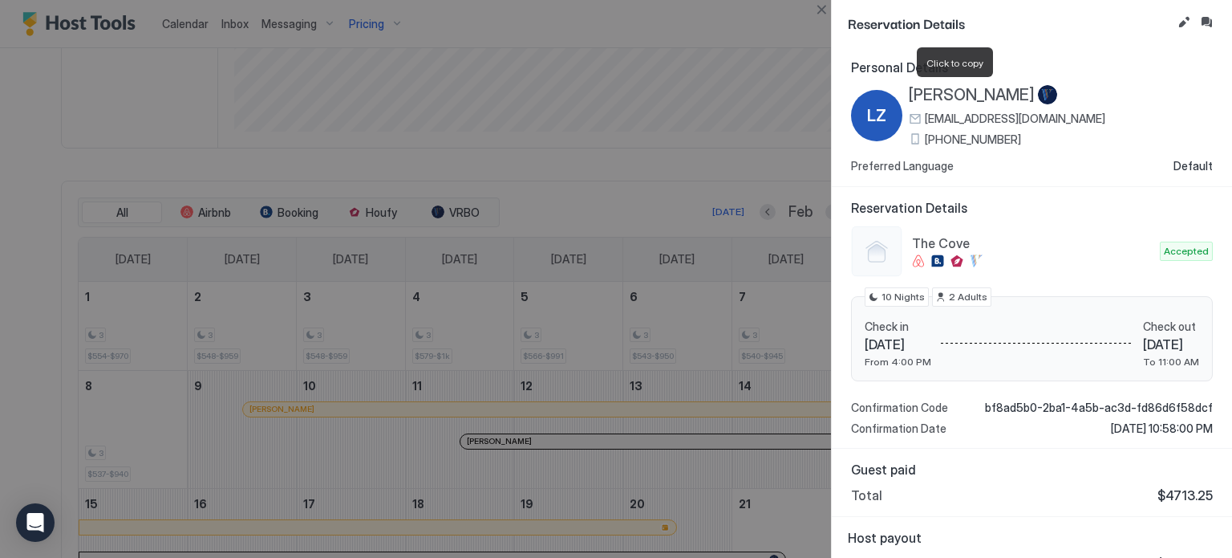
click at [909, 92] on span "[PERSON_NAME]" at bounding box center [972, 95] width 126 height 20
click at [717, 158] on div at bounding box center [616, 279] width 1232 height 558
click at [39, 524] on icon "Open Intercom Messenger" at bounding box center [35, 522] width 18 height 21
